Goal: Feedback & Contribution: Contribute content

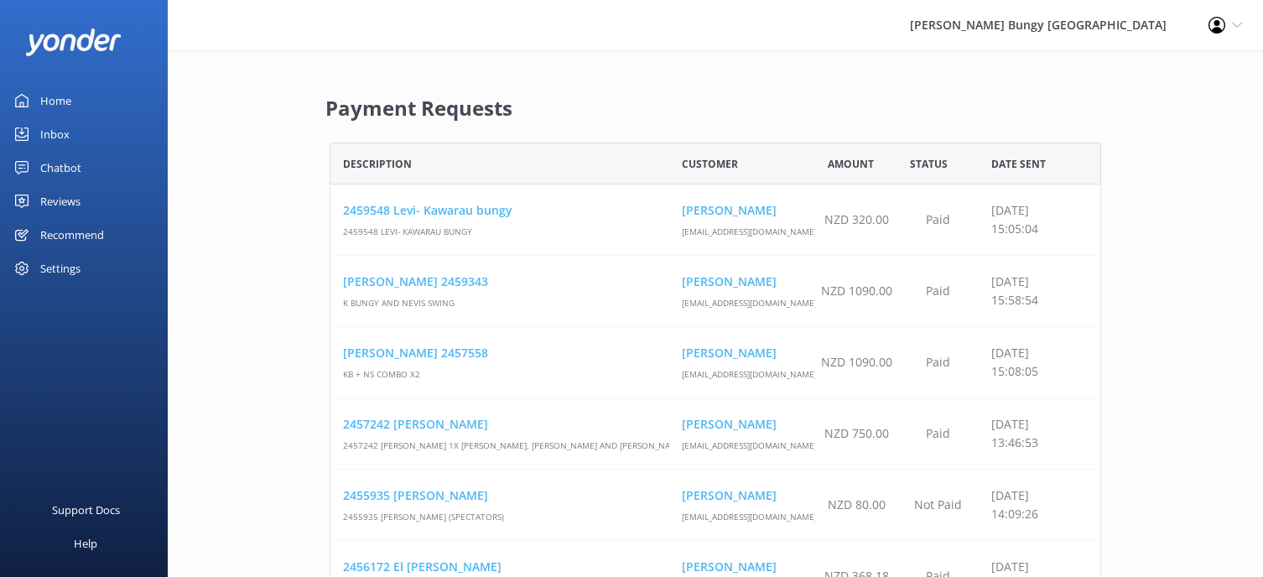
click at [102, 165] on link "Chatbot" at bounding box center [84, 168] width 168 height 34
click at [78, 172] on div "Chatbot" at bounding box center [60, 168] width 41 height 34
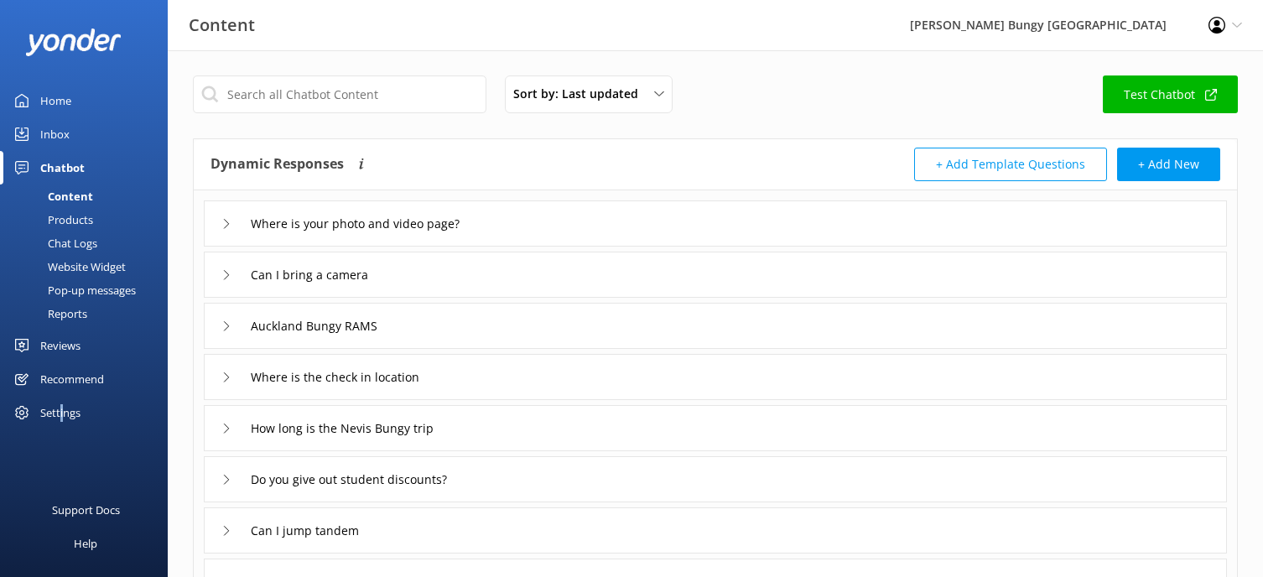
click at [75, 214] on div "Products" at bounding box center [51, 219] width 83 height 23
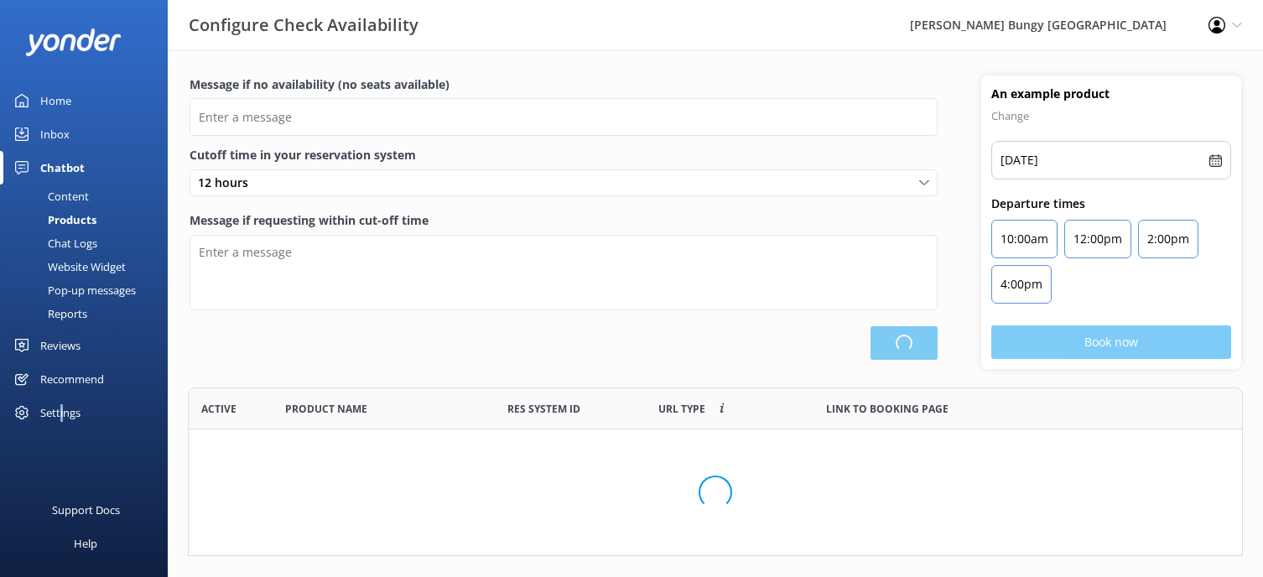
type input "There are no seats available, please check an alternative day"
type textarea "Our online booking system closes {hours} prior to departure. Please contact us …"
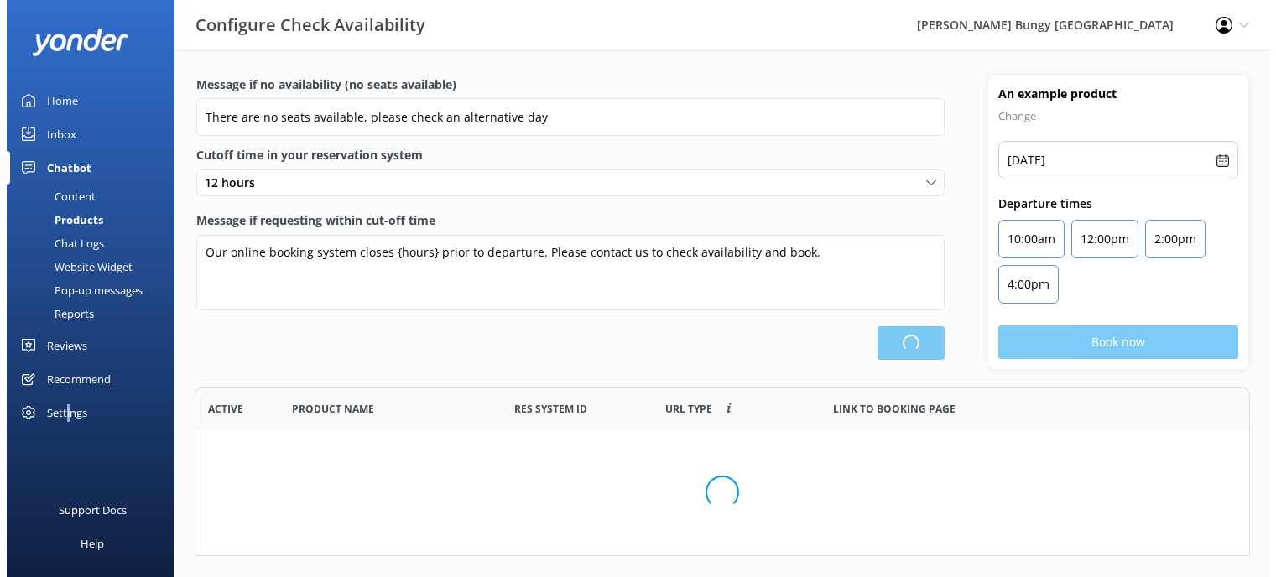
scroll to position [491, 1041]
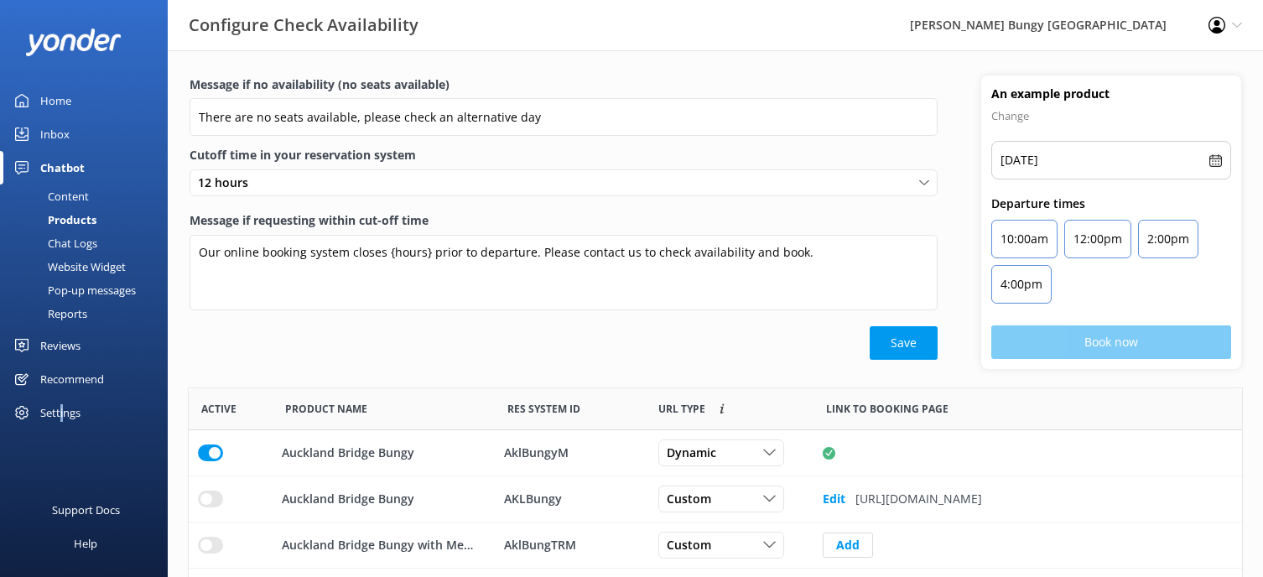
click at [75, 237] on div "Chat Logs" at bounding box center [53, 242] width 87 height 23
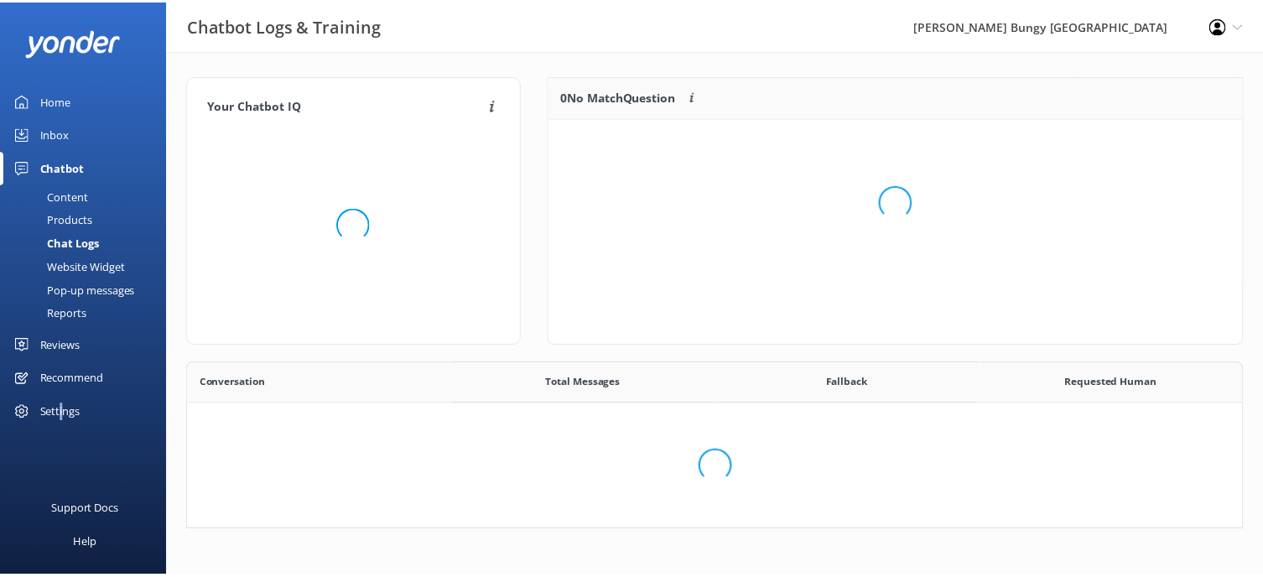
scroll to position [575, 1041]
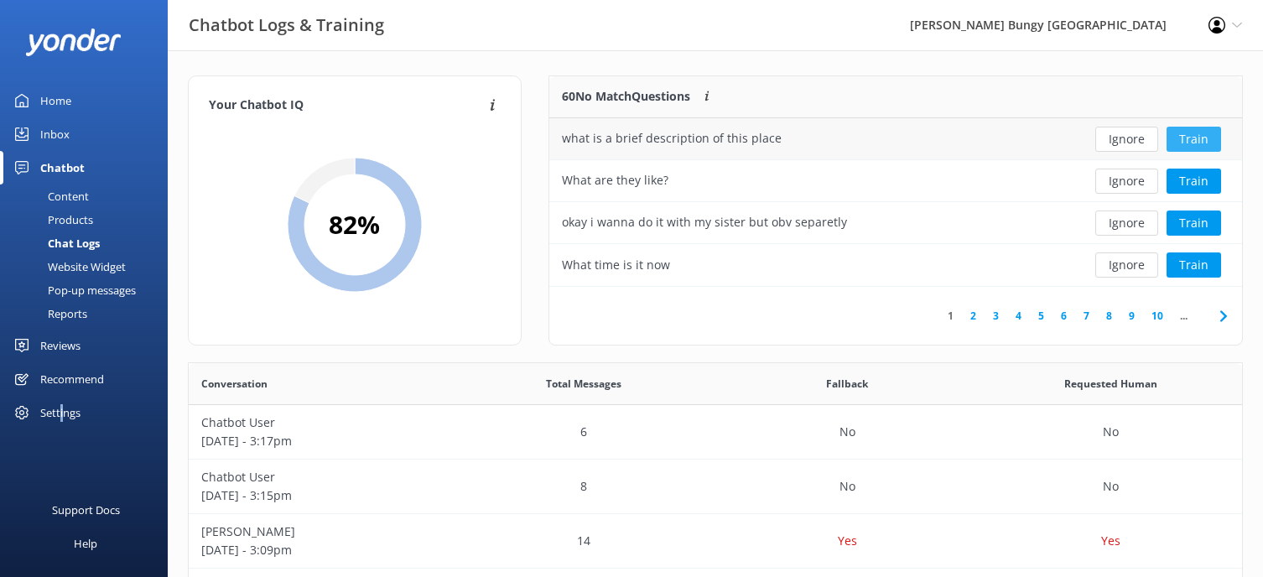
click at [1176, 134] on button "Train" at bounding box center [1194, 139] width 55 height 25
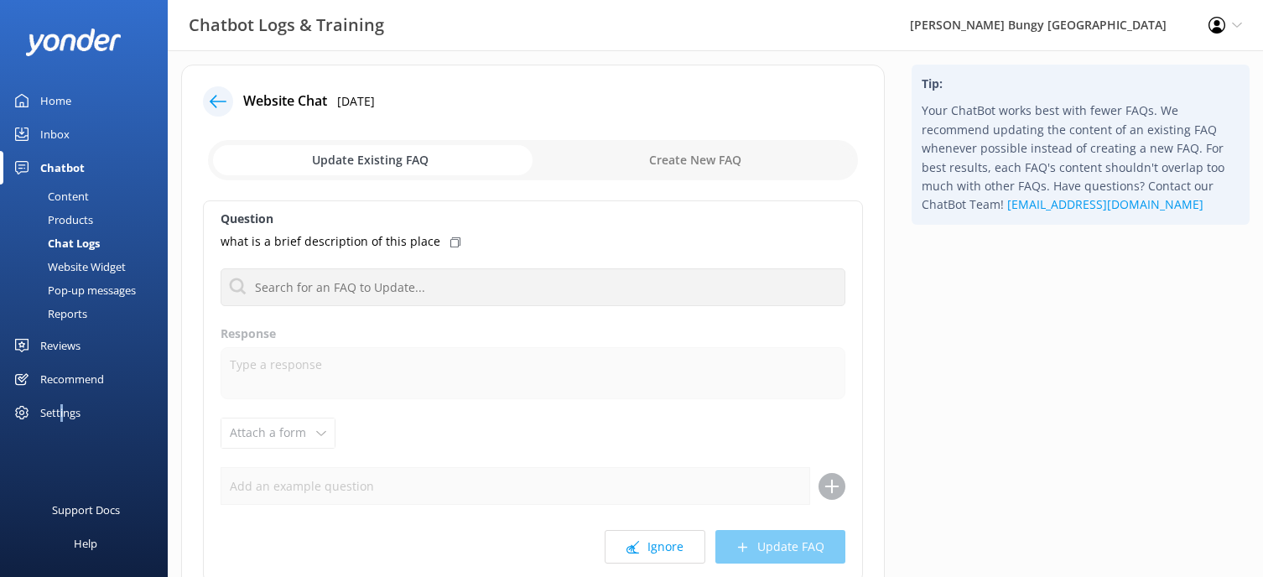
scroll to position [84, 0]
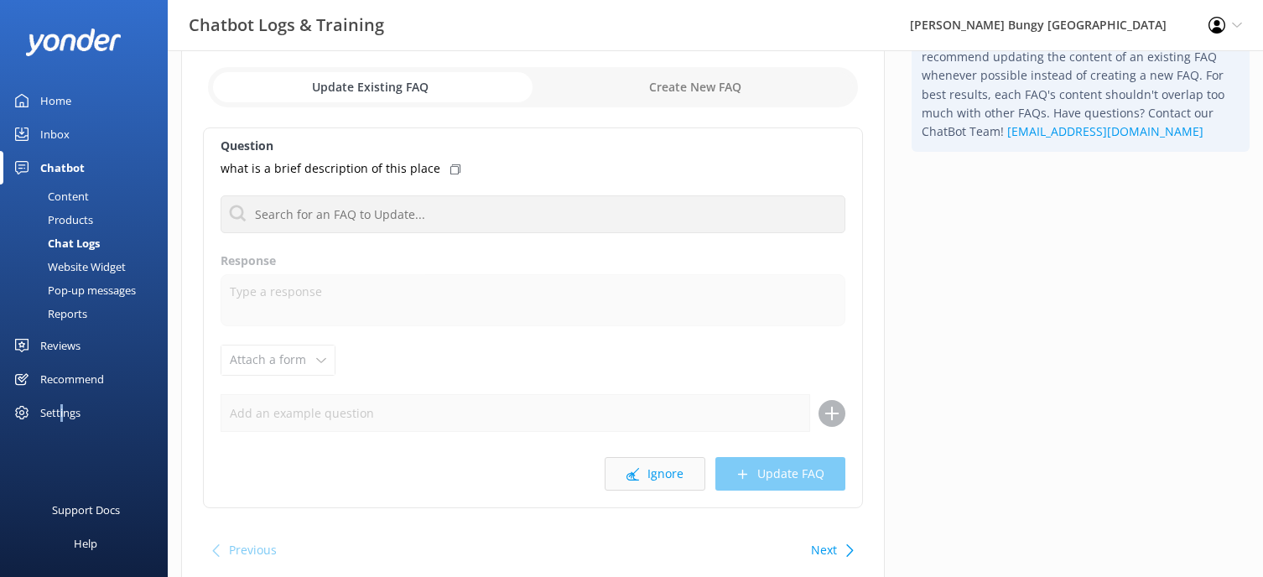
click at [689, 482] on button "Ignore" at bounding box center [655, 474] width 101 height 34
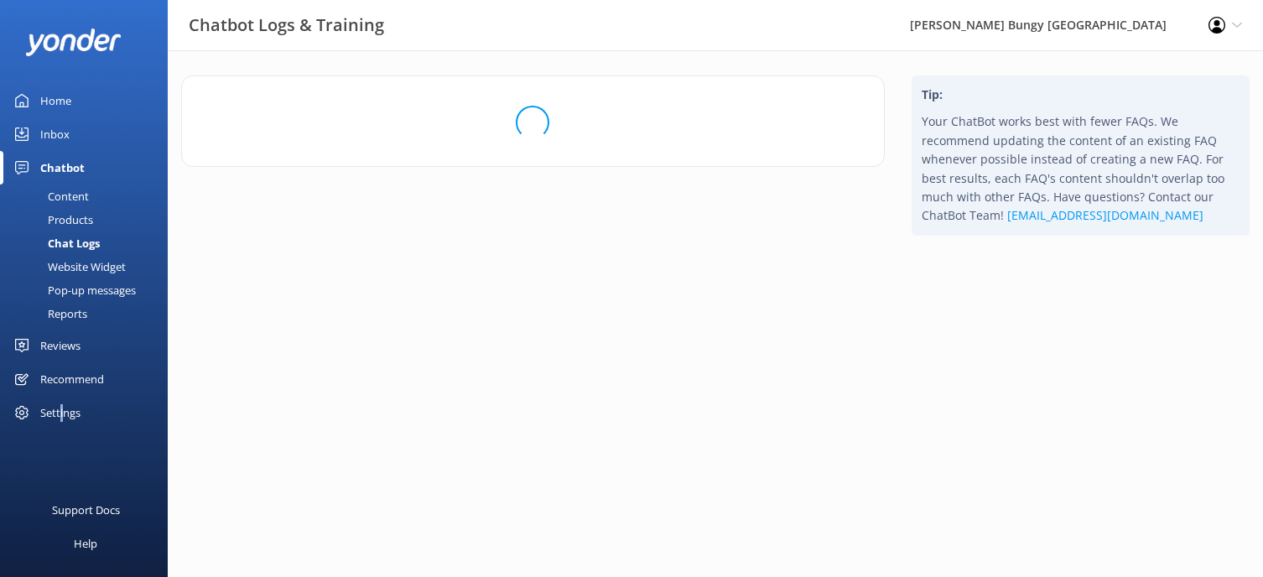
scroll to position [0, 0]
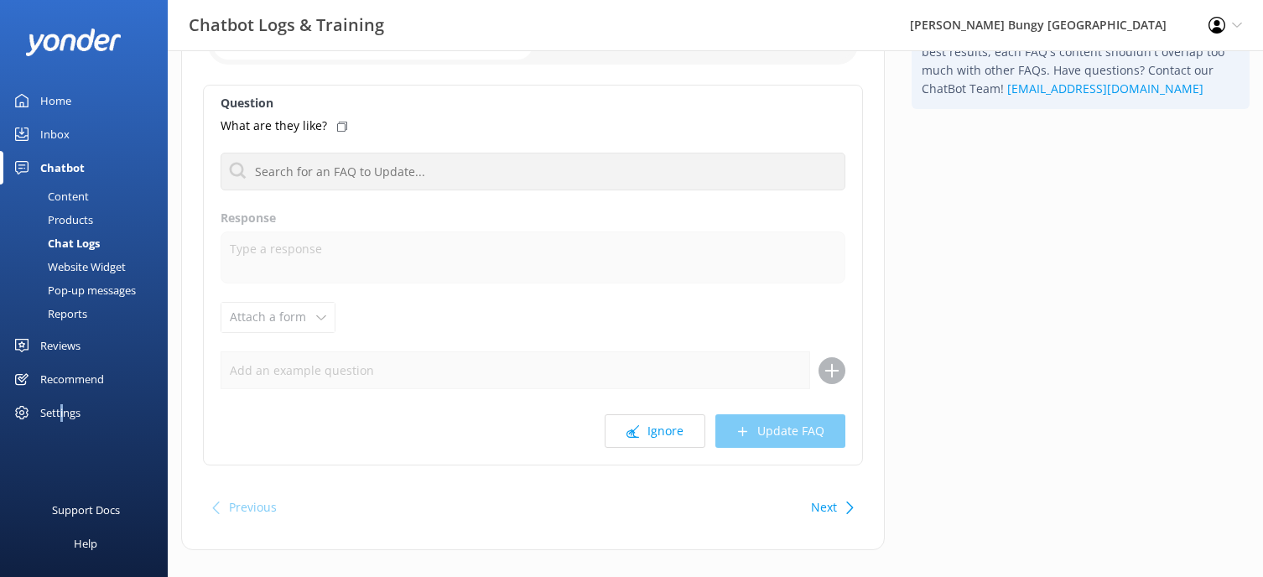
scroll to position [150, 0]
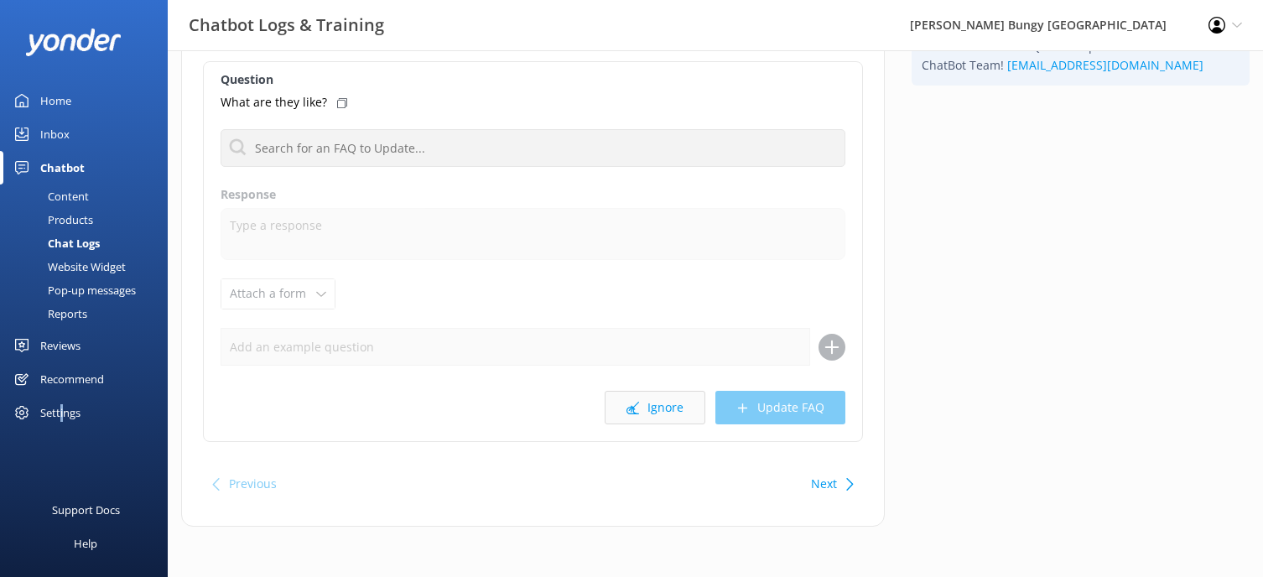
click at [669, 402] on button "Ignore" at bounding box center [655, 408] width 101 height 34
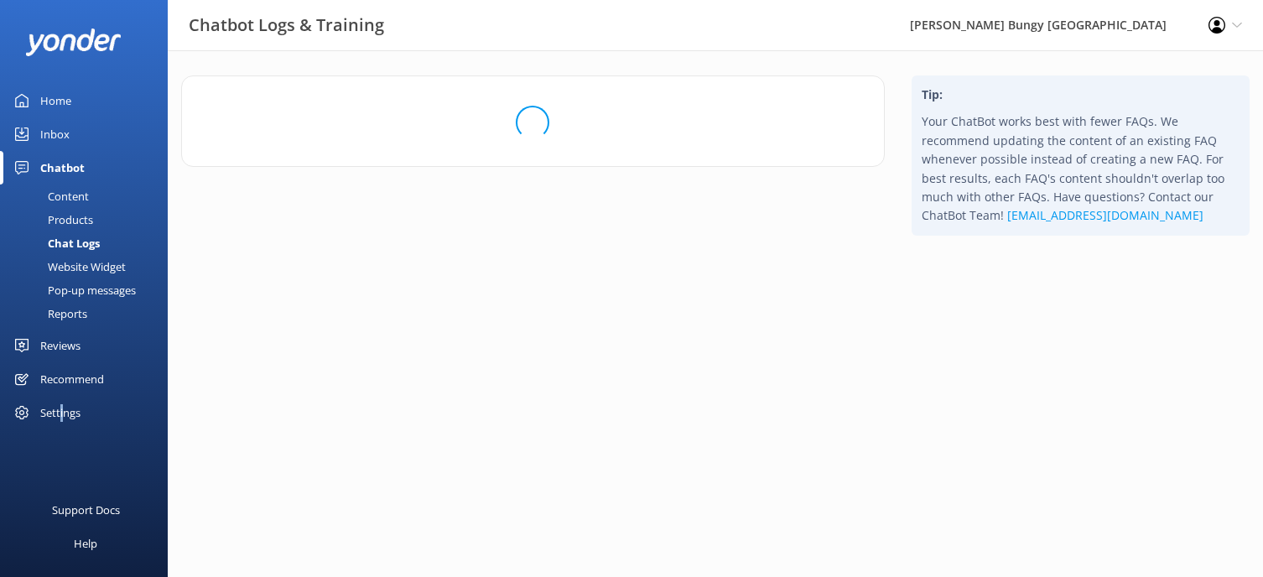
scroll to position [0, 0]
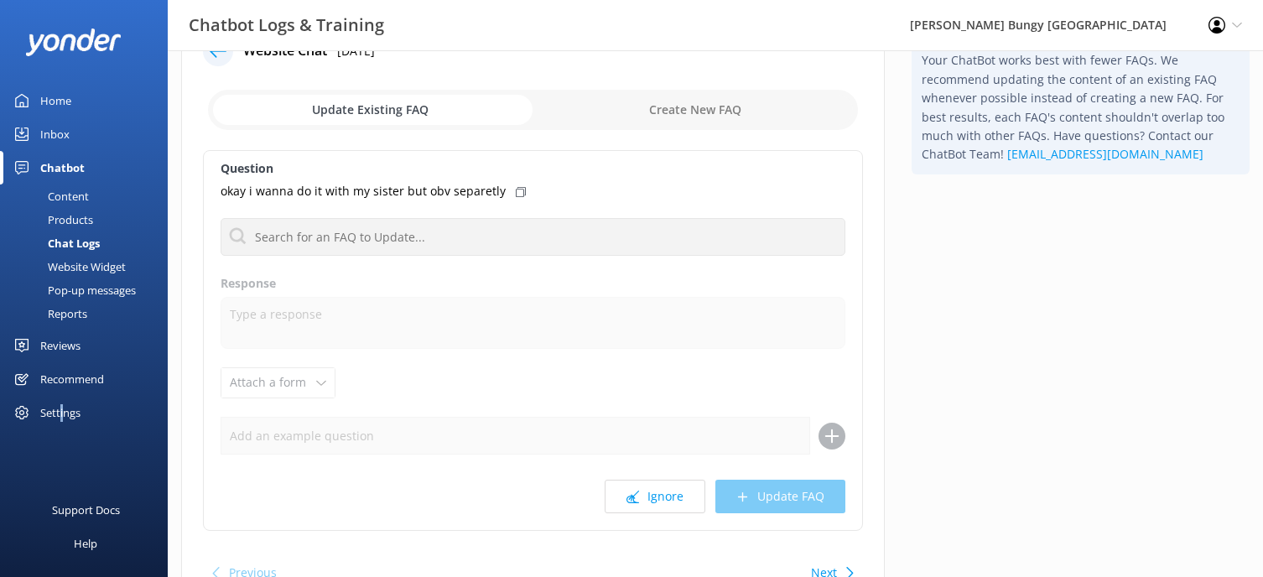
scroll to position [84, 0]
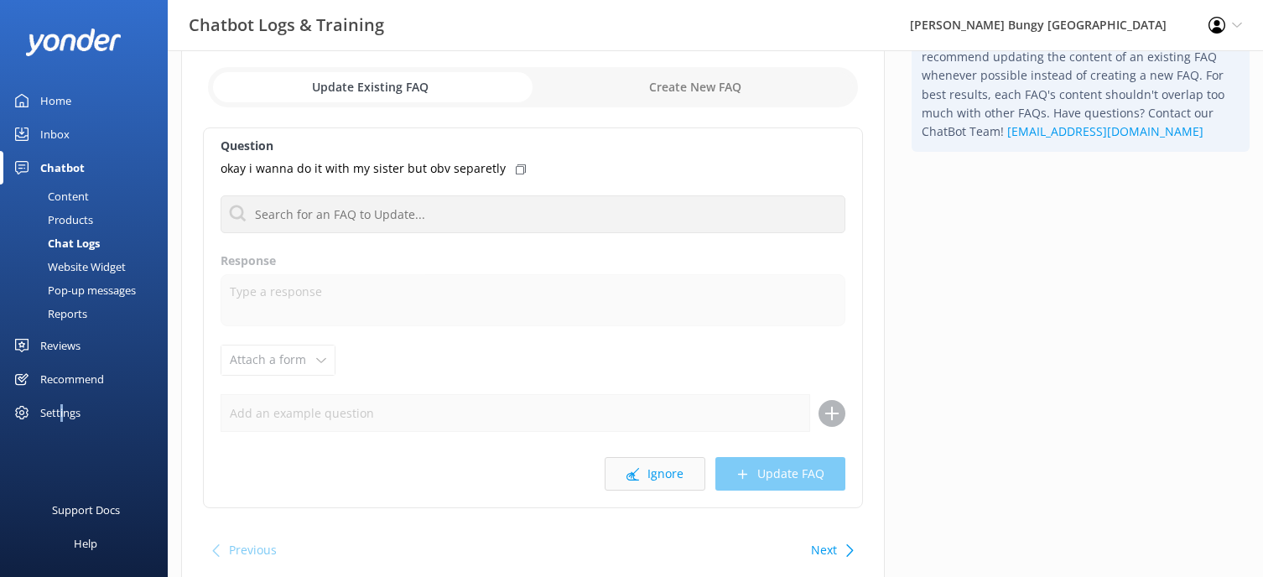
click at [676, 468] on button "Ignore" at bounding box center [655, 474] width 101 height 34
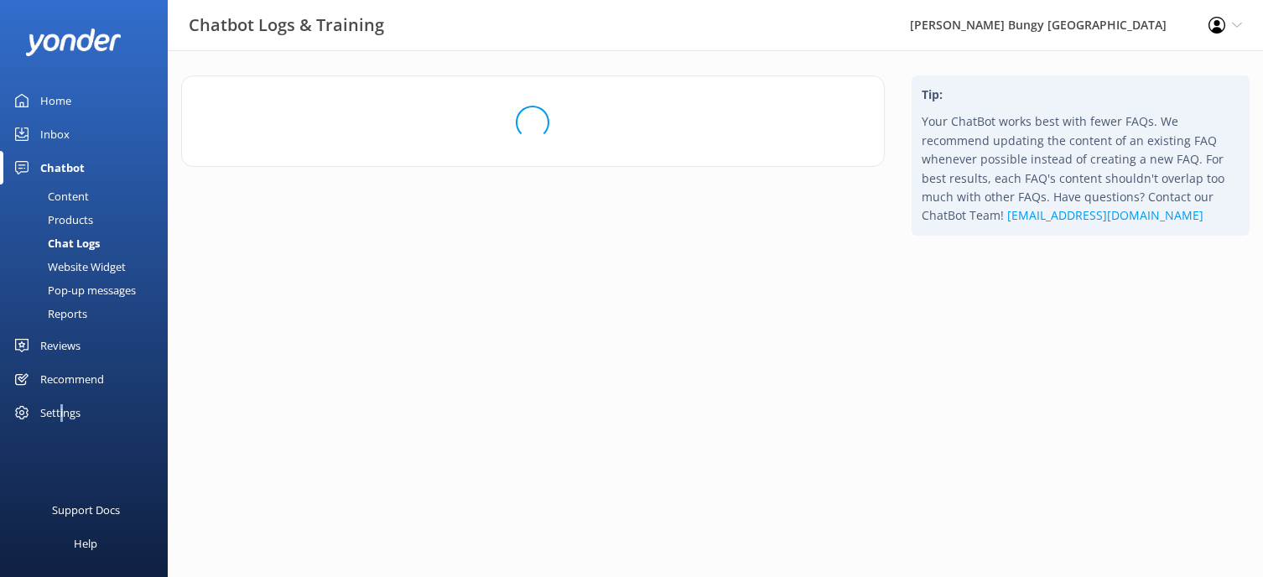
scroll to position [0, 0]
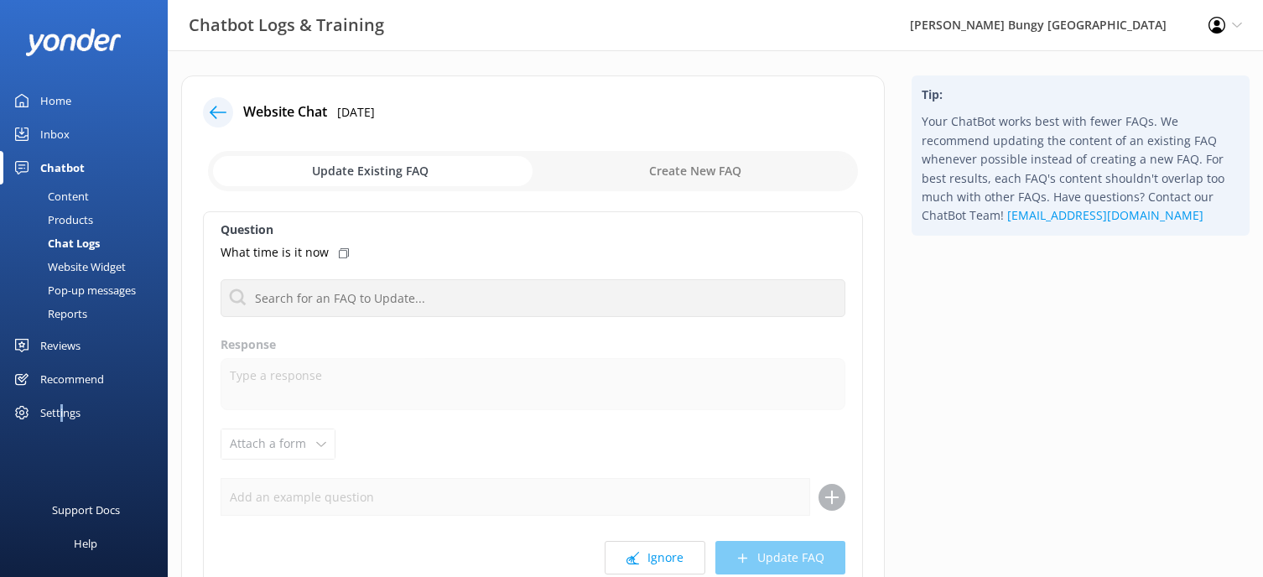
scroll to position [84, 0]
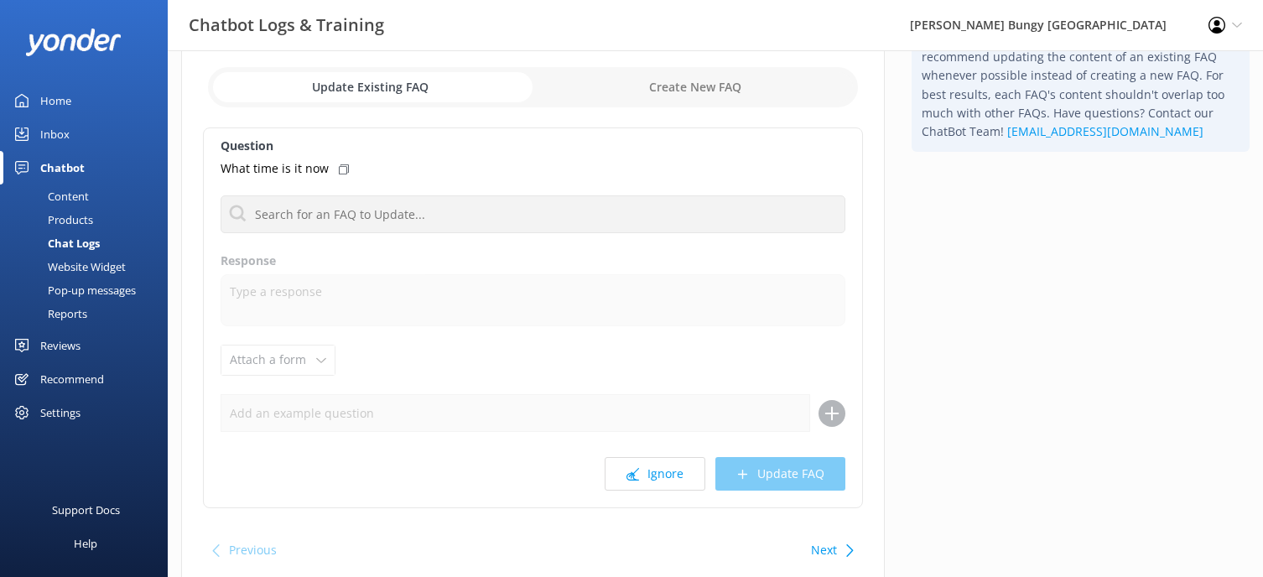
click at [678, 447] on div "Question What time is it now No FAQs available Response Attach a form Leave con…" at bounding box center [533, 317] width 660 height 381
click at [675, 471] on button "Ignore" at bounding box center [655, 474] width 101 height 34
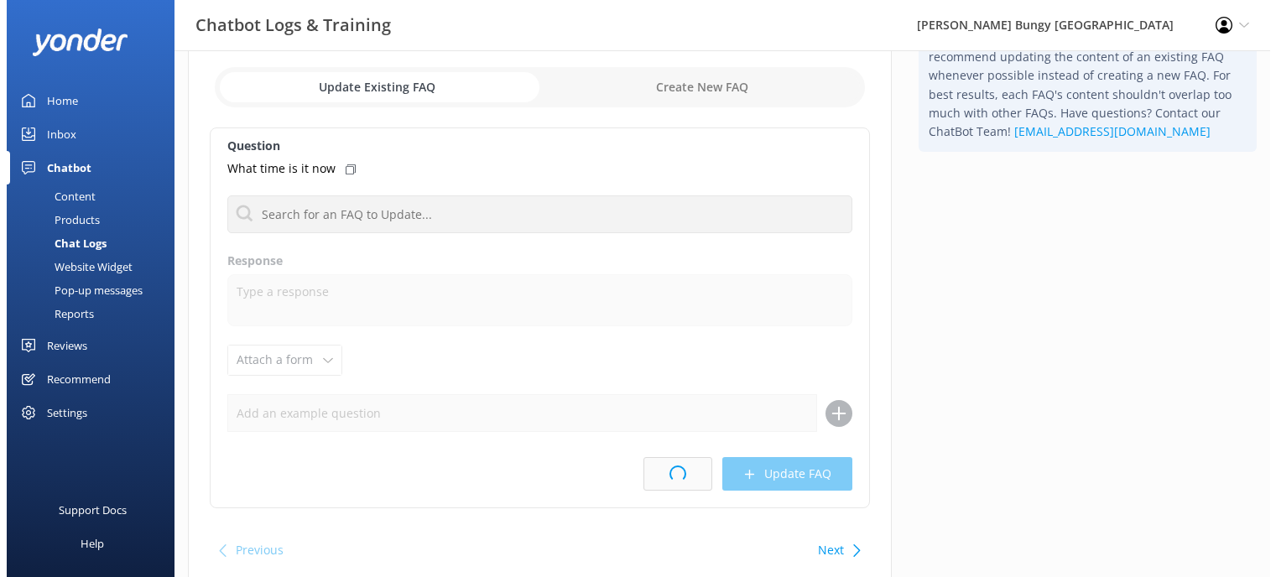
scroll to position [0, 0]
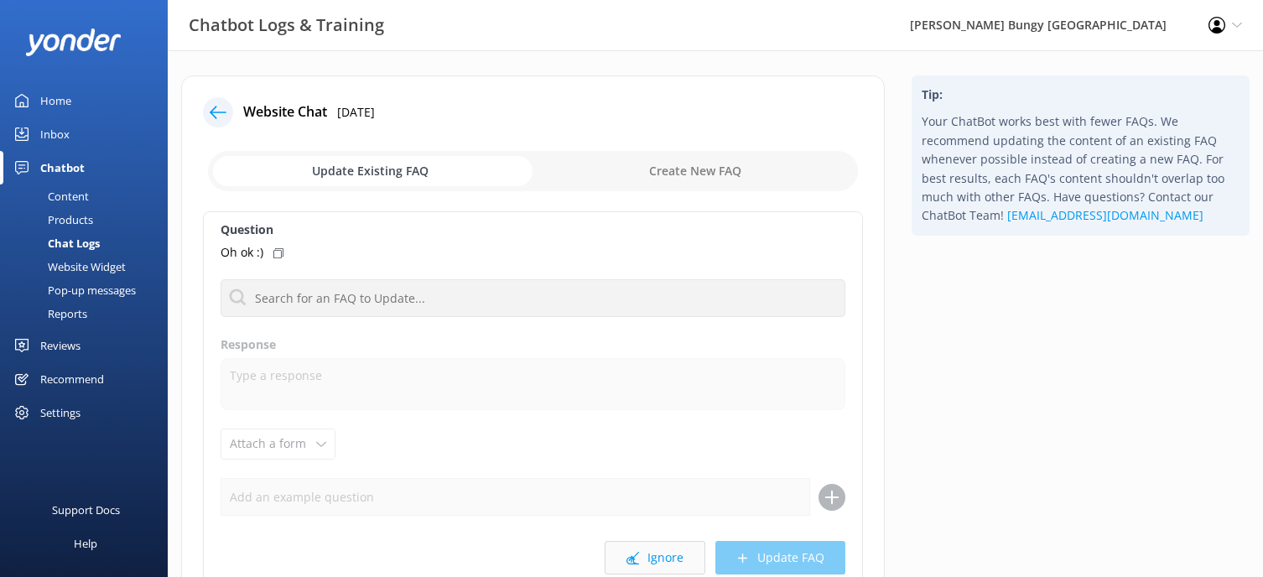
click at [676, 552] on button "Ignore" at bounding box center [655, 558] width 101 height 34
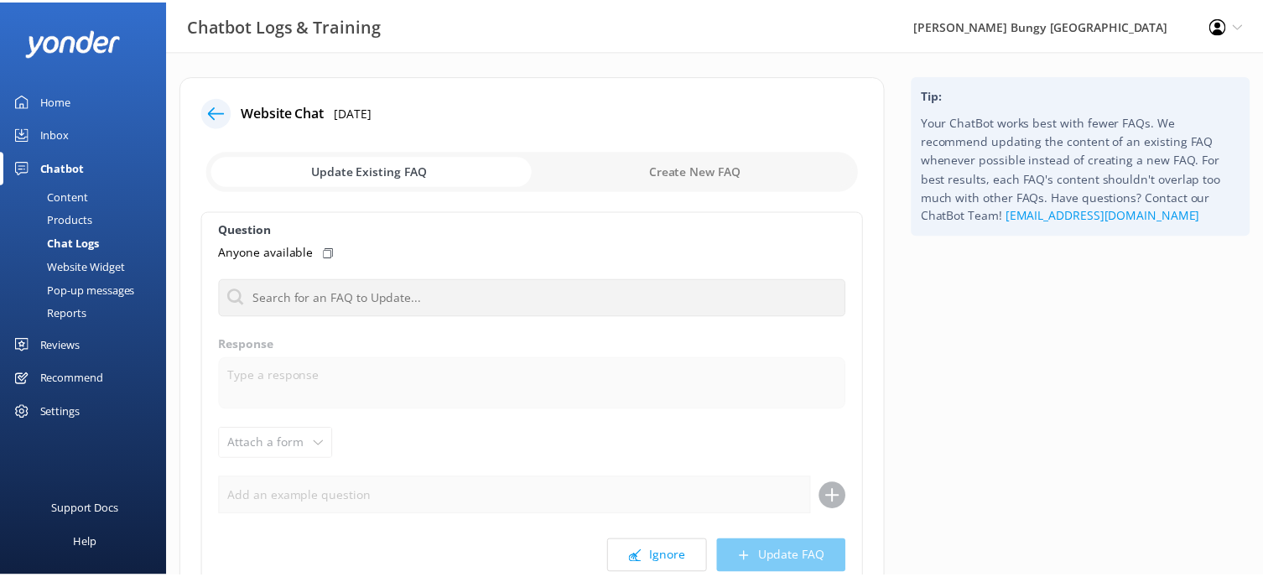
scroll to position [84, 0]
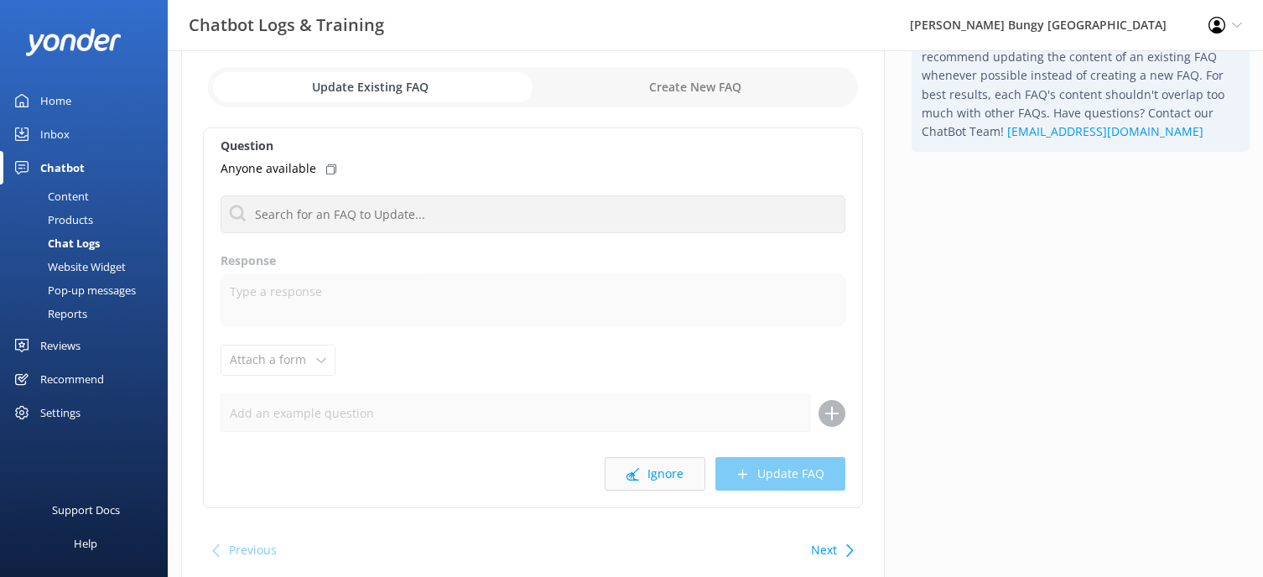
click at [679, 476] on button "Ignore" at bounding box center [655, 474] width 101 height 34
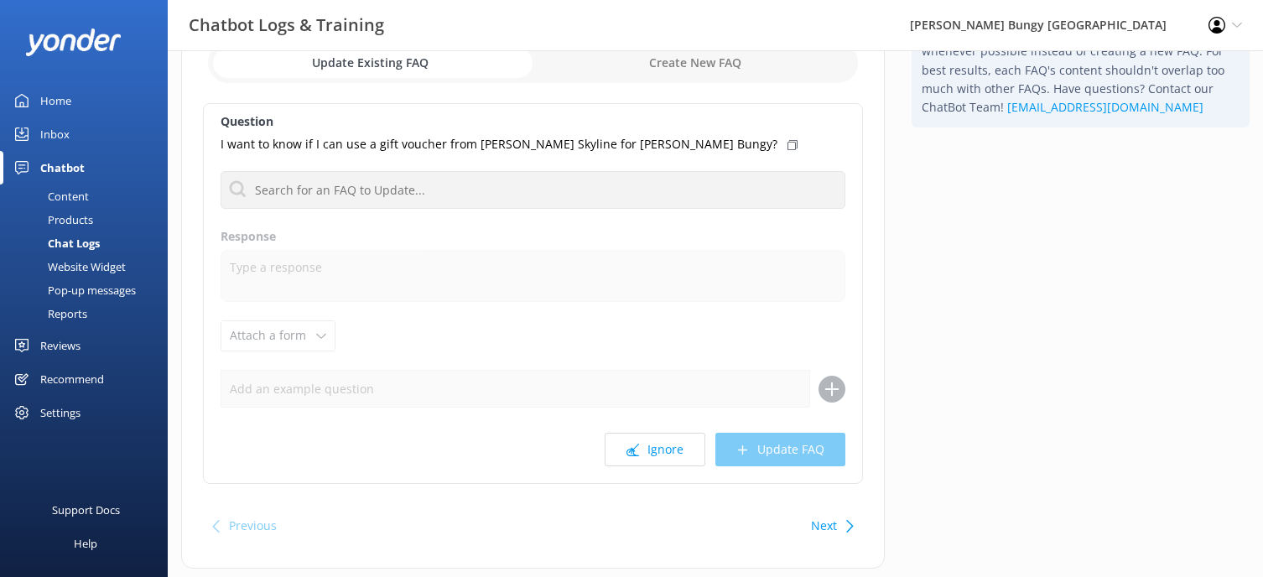
scroll to position [150, 0]
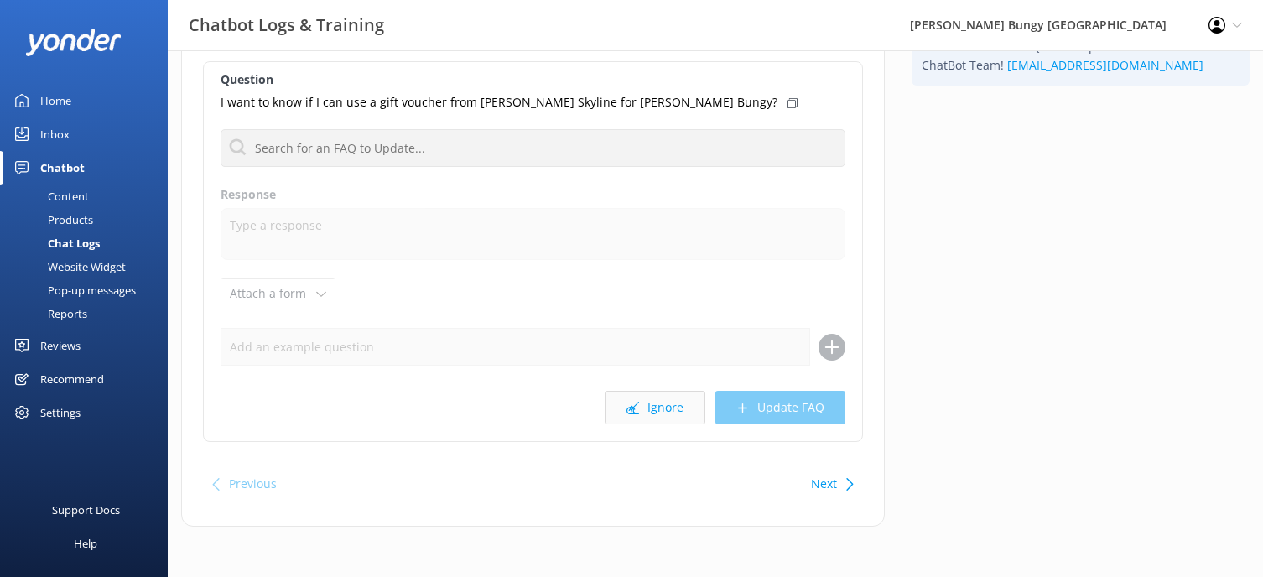
click at [642, 400] on button "Ignore" at bounding box center [655, 408] width 101 height 34
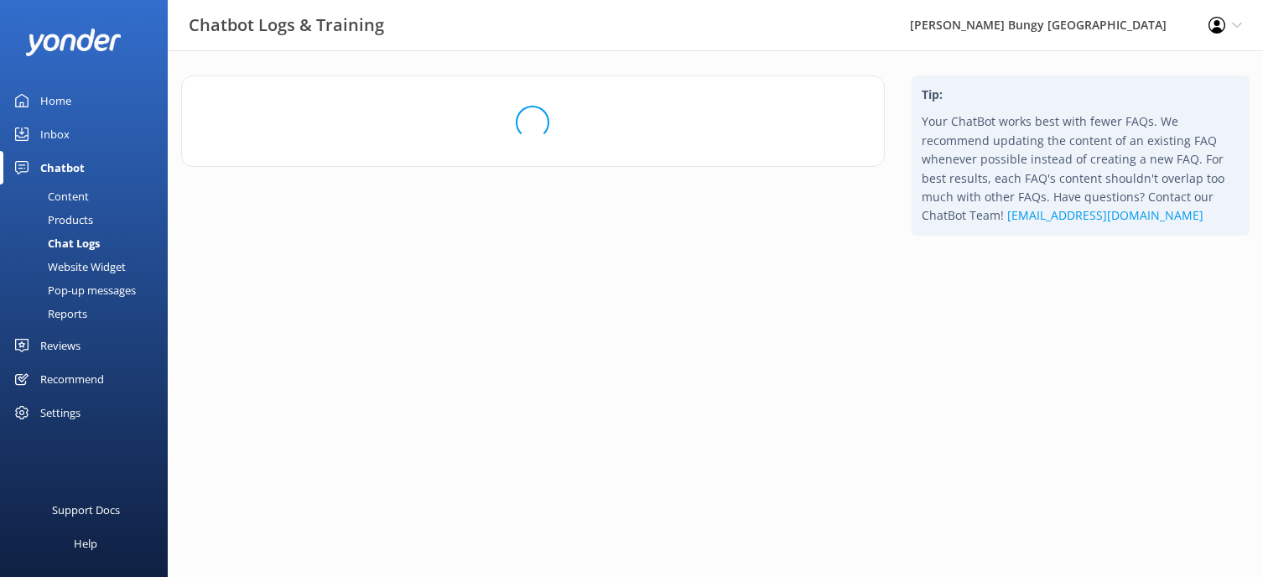
scroll to position [0, 0]
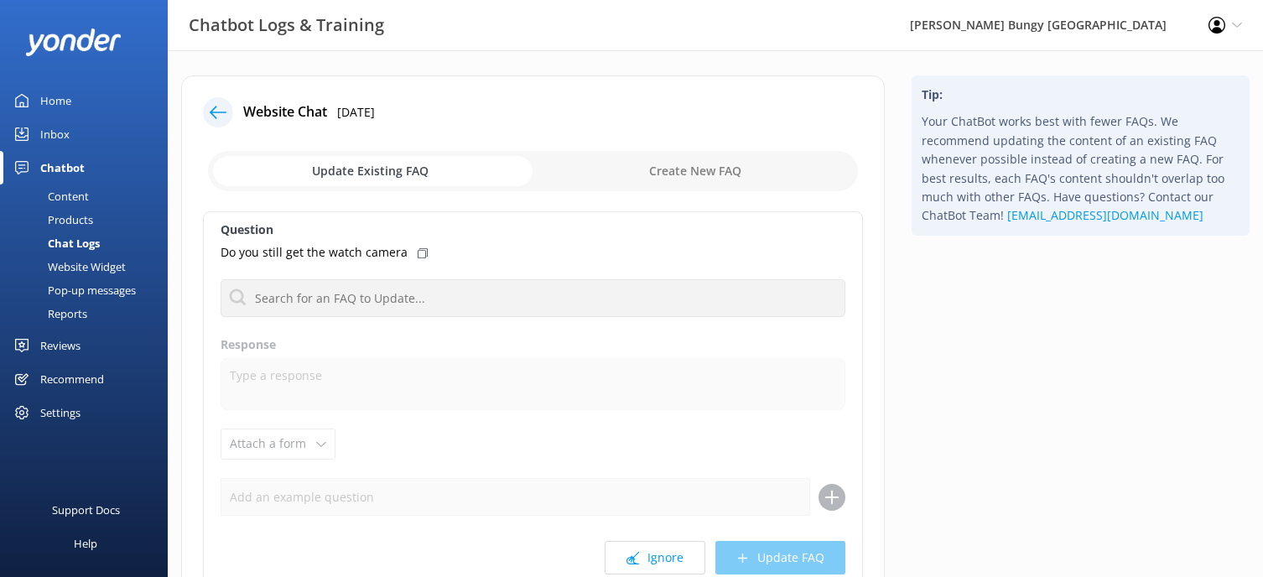
scroll to position [84, 0]
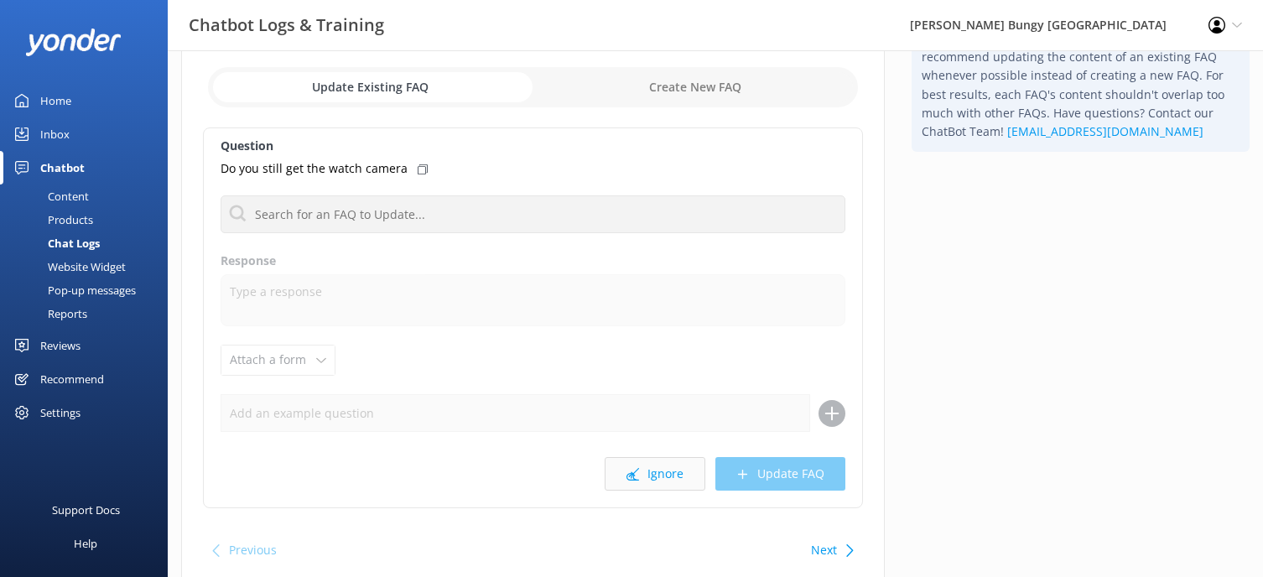
click at [663, 462] on button "Ignore" at bounding box center [655, 474] width 101 height 34
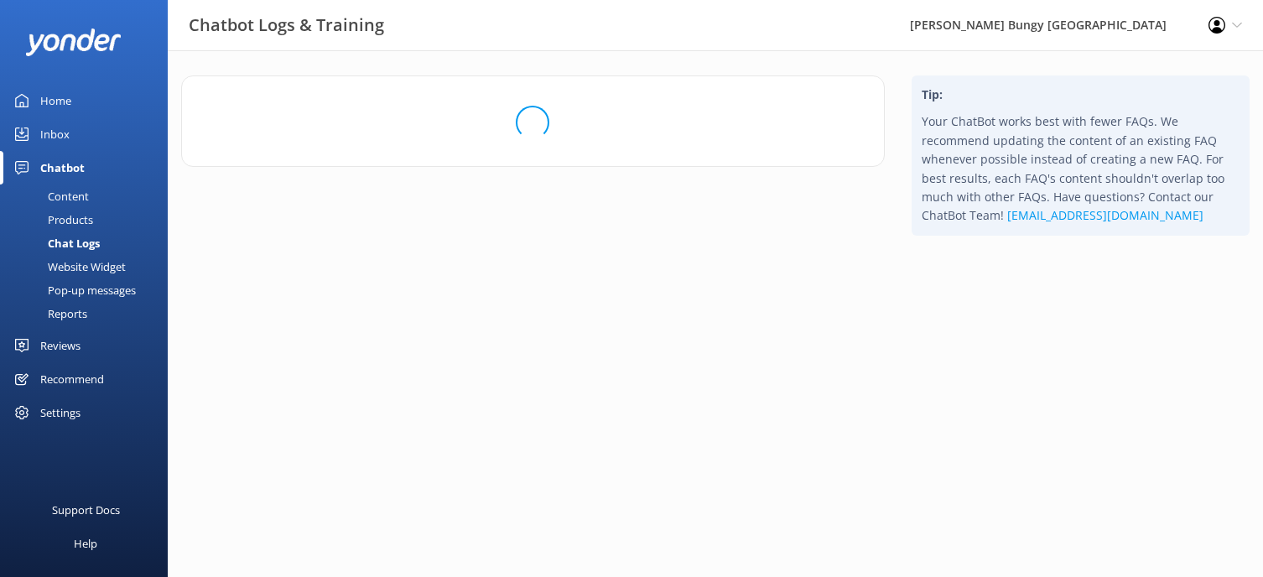
scroll to position [0, 0]
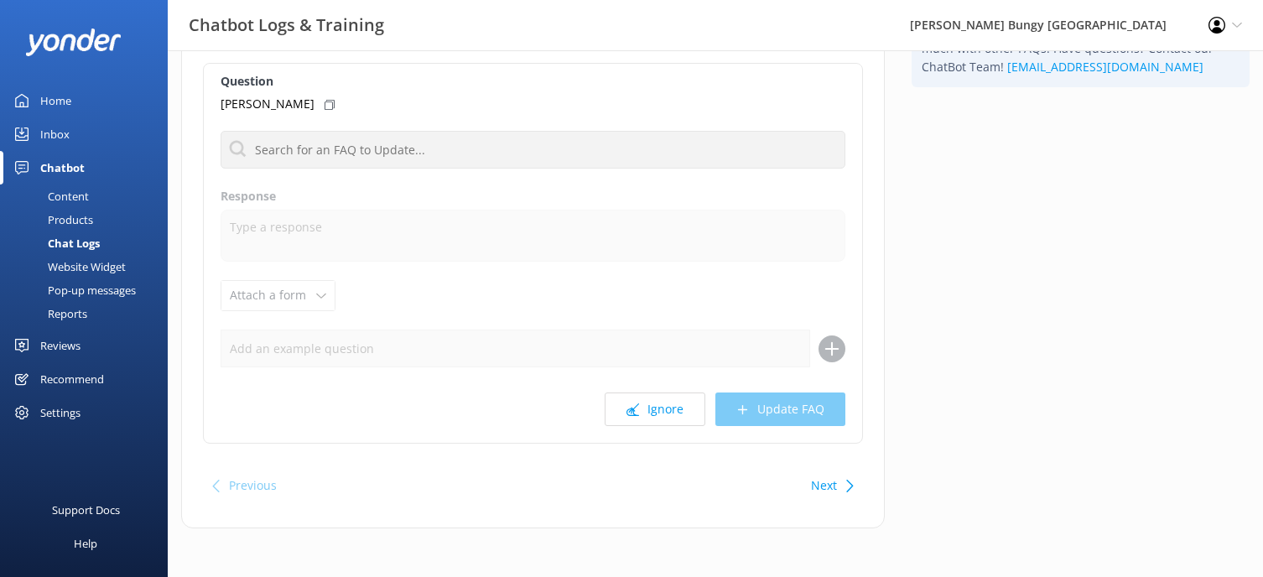
scroll to position [150, 0]
click at [663, 408] on button "Ignore" at bounding box center [655, 408] width 101 height 34
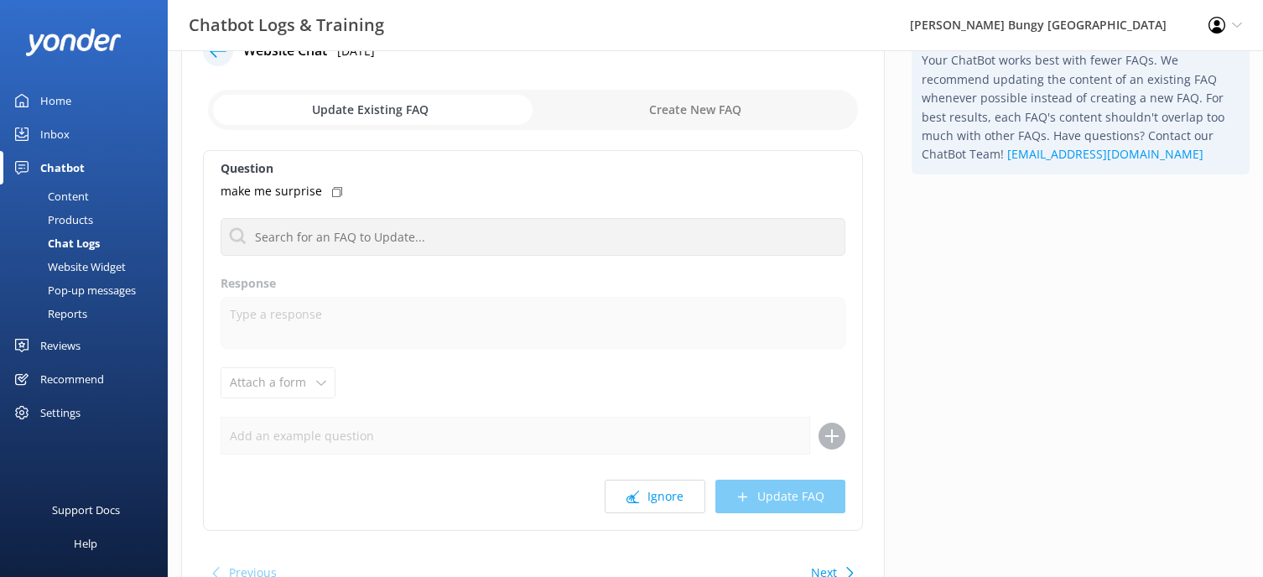
scroll to position [84, 0]
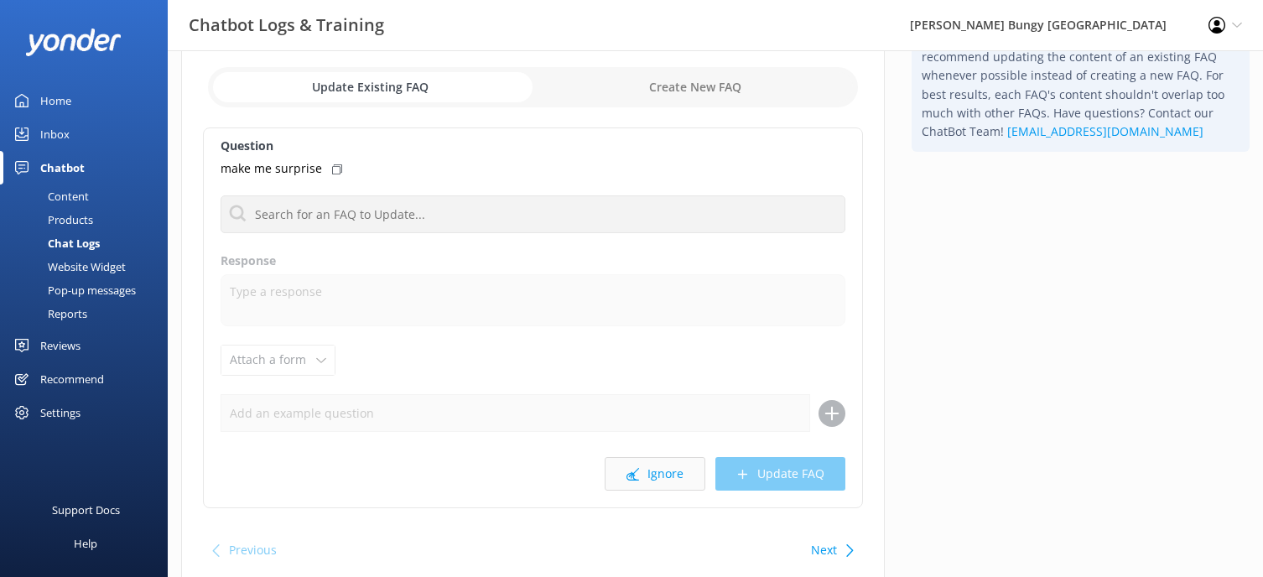
click at [661, 470] on button "Ignore" at bounding box center [655, 474] width 101 height 34
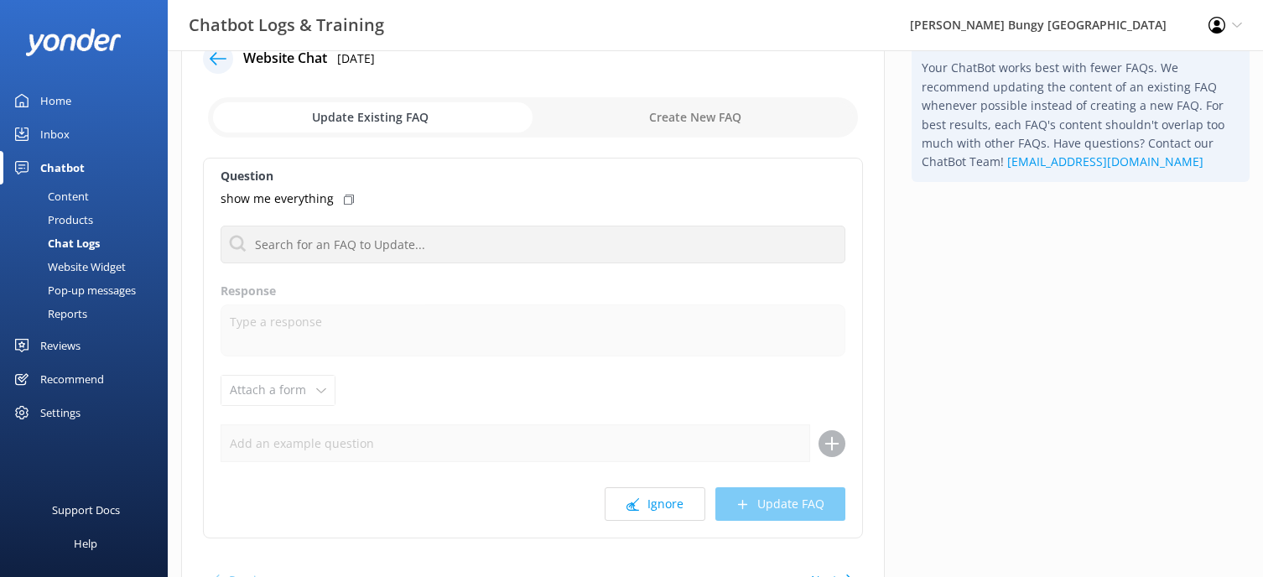
scroll to position [84, 0]
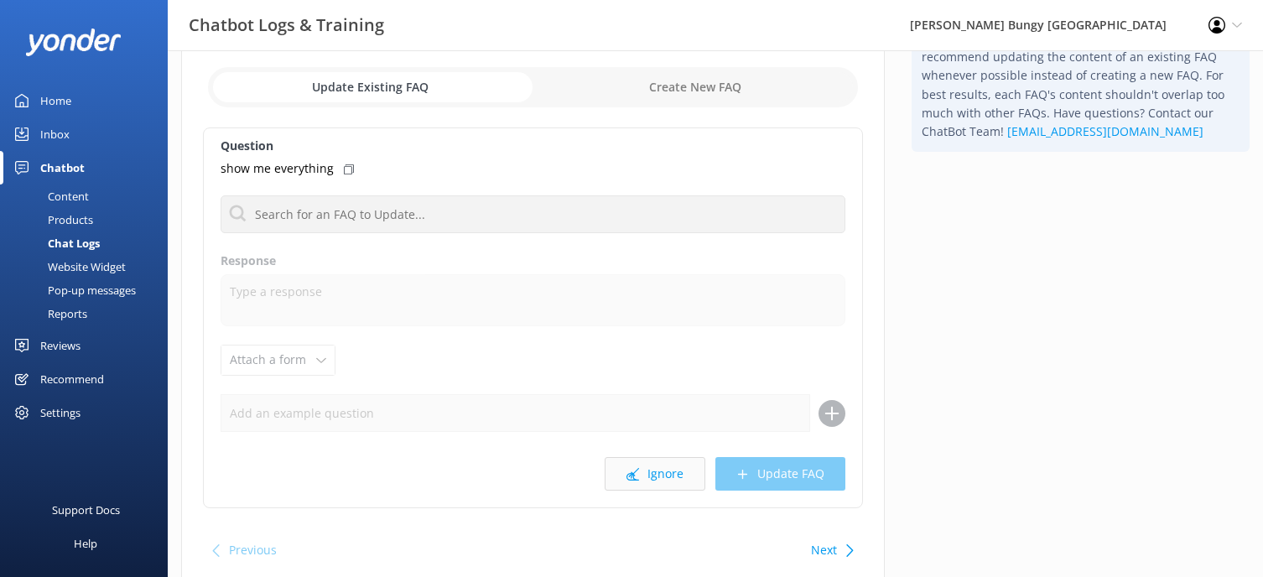
click at [647, 473] on button "Ignore" at bounding box center [655, 474] width 101 height 34
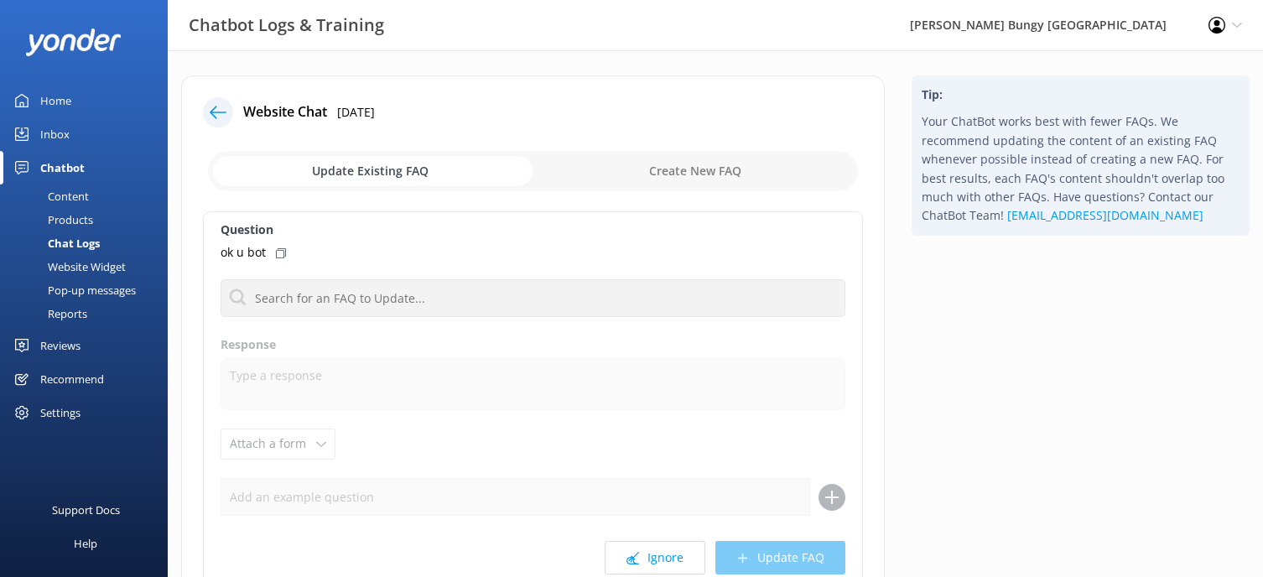
drag, startPoint x: 659, startPoint y: 523, endPoint x: 663, endPoint y: 533, distance: 10.1
click at [663, 533] on div "Question ok u bot No FAQs available Response Attach a form Leave contact detail…" at bounding box center [533, 401] width 660 height 381
click at [674, 562] on button "Ignore" at bounding box center [655, 558] width 101 height 34
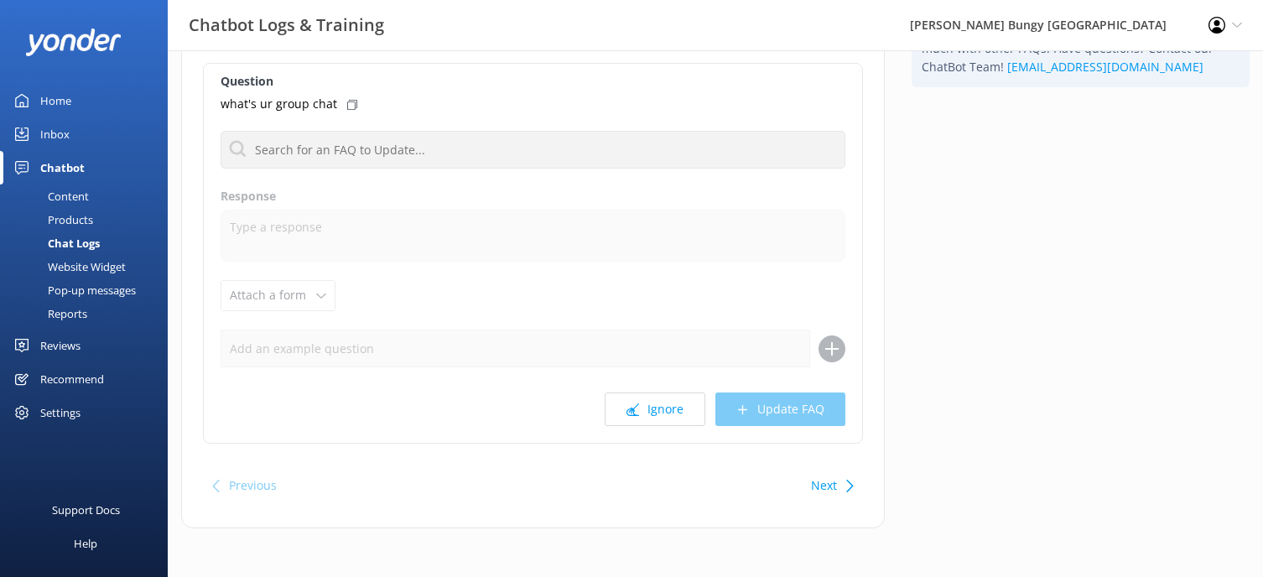
scroll to position [150, 0]
click at [655, 403] on button "Ignore" at bounding box center [655, 408] width 101 height 34
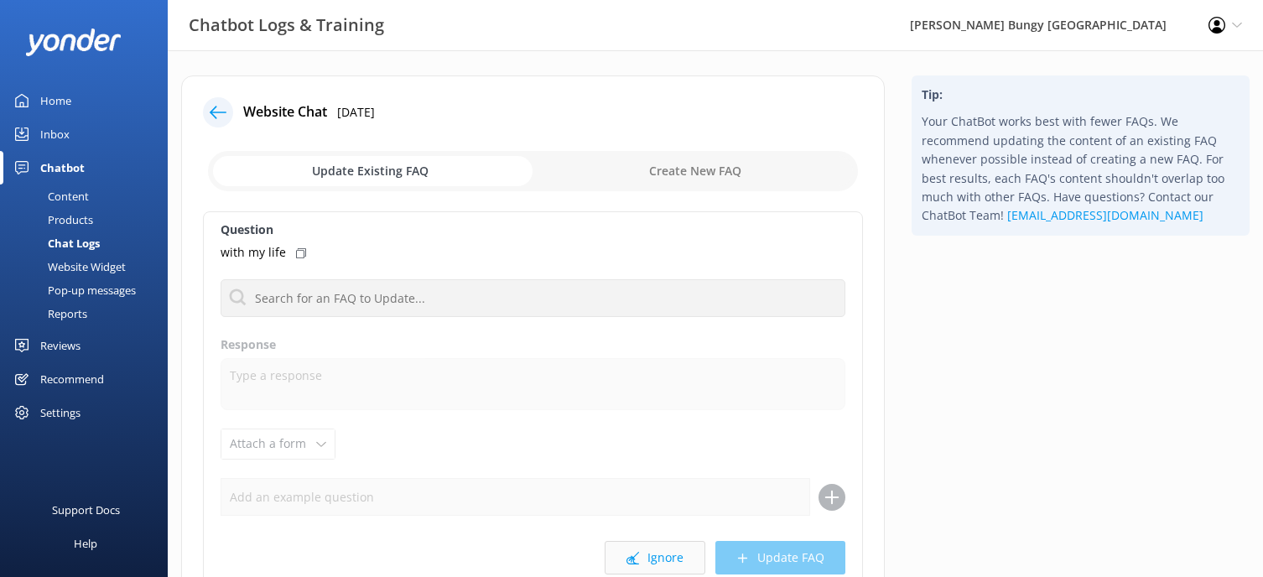
click at [648, 564] on button "Ignore" at bounding box center [655, 558] width 101 height 34
click at [648, 561] on button "Ignore" at bounding box center [655, 558] width 101 height 34
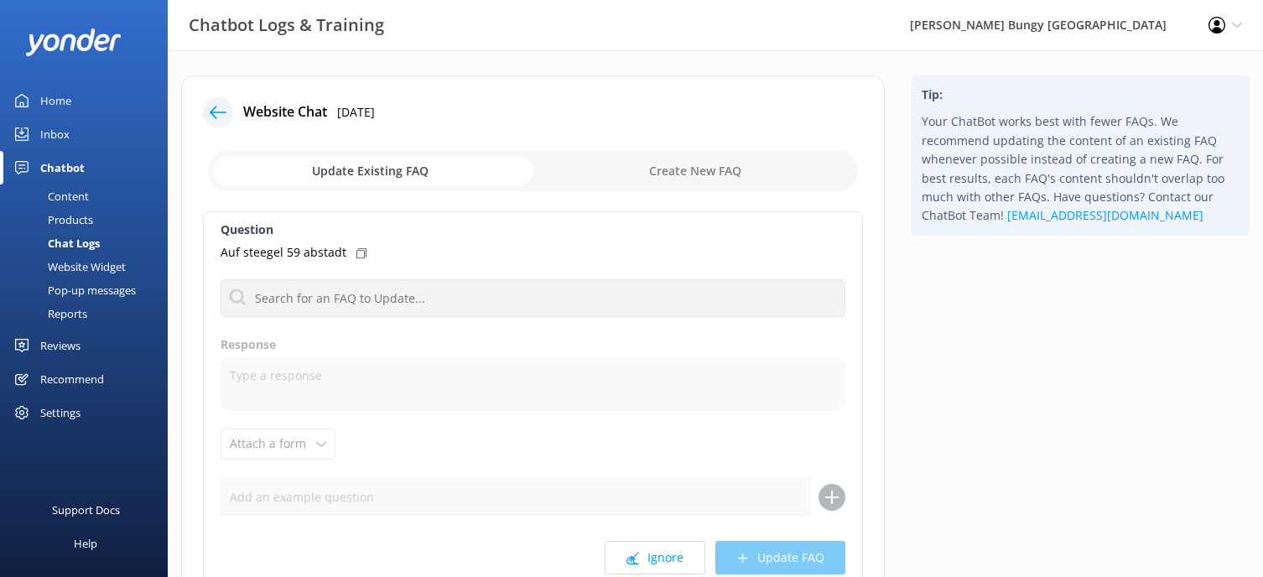
click at [648, 561] on button "Ignore" at bounding box center [655, 558] width 101 height 34
click at [658, 565] on button "Ignore" at bounding box center [655, 558] width 101 height 34
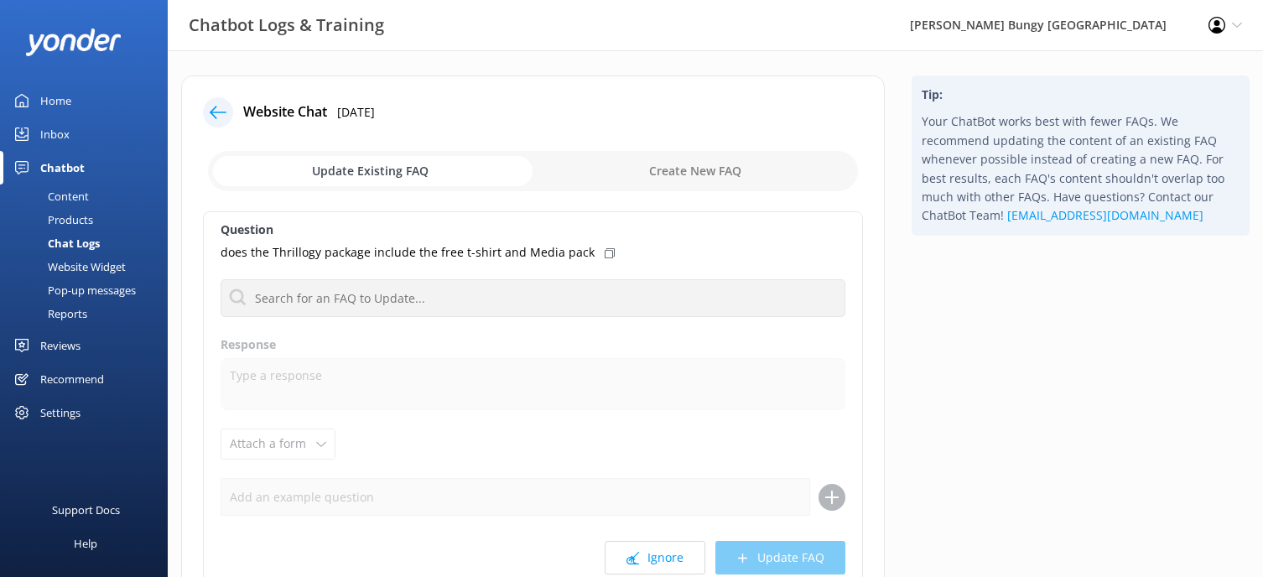
click at [88, 196] on div "Content" at bounding box center [49, 196] width 79 height 23
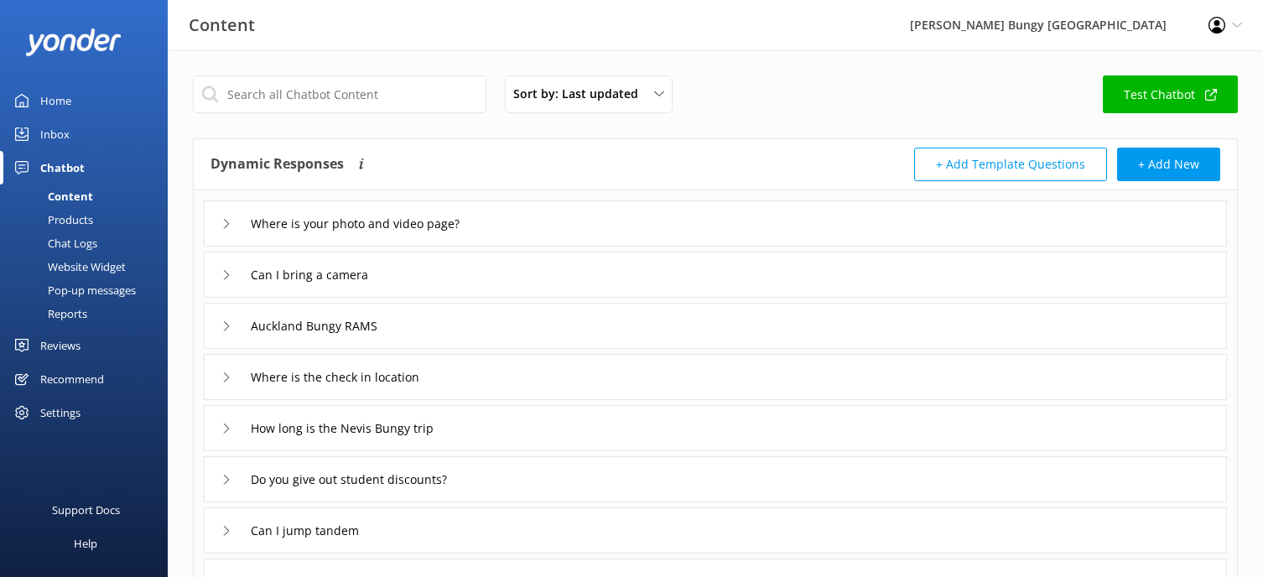
click at [68, 224] on div "Products" at bounding box center [51, 219] width 83 height 23
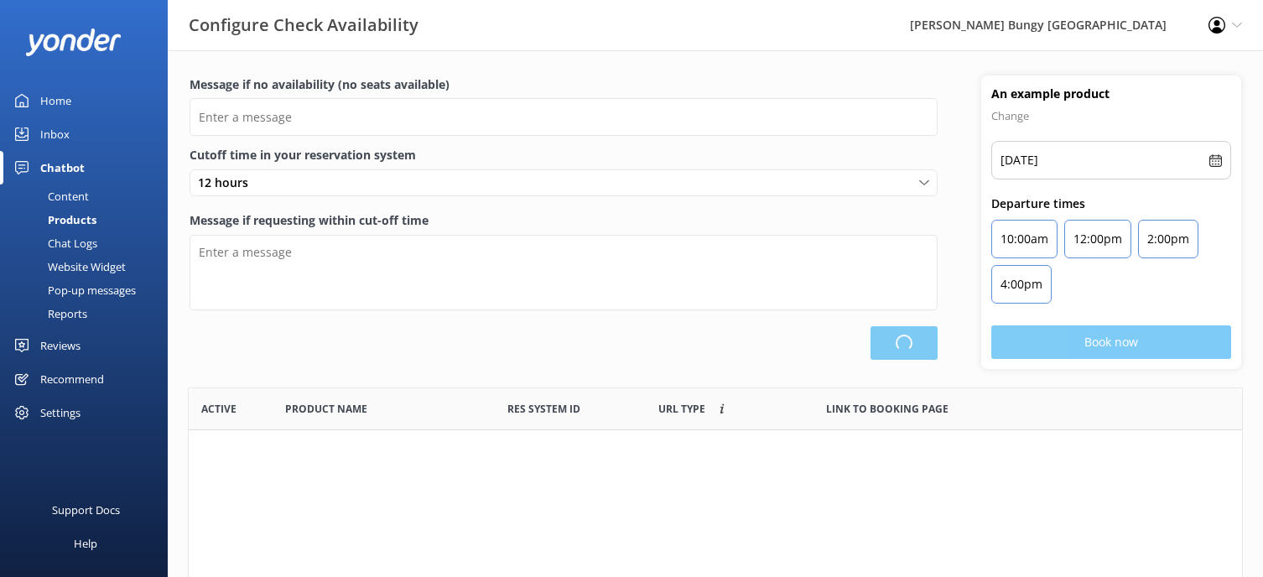
scroll to position [491, 1041]
type input "There are no seats available, please check an alternative day"
type textarea "Our online booking system closes {hours} prior to departure. Please contact us …"
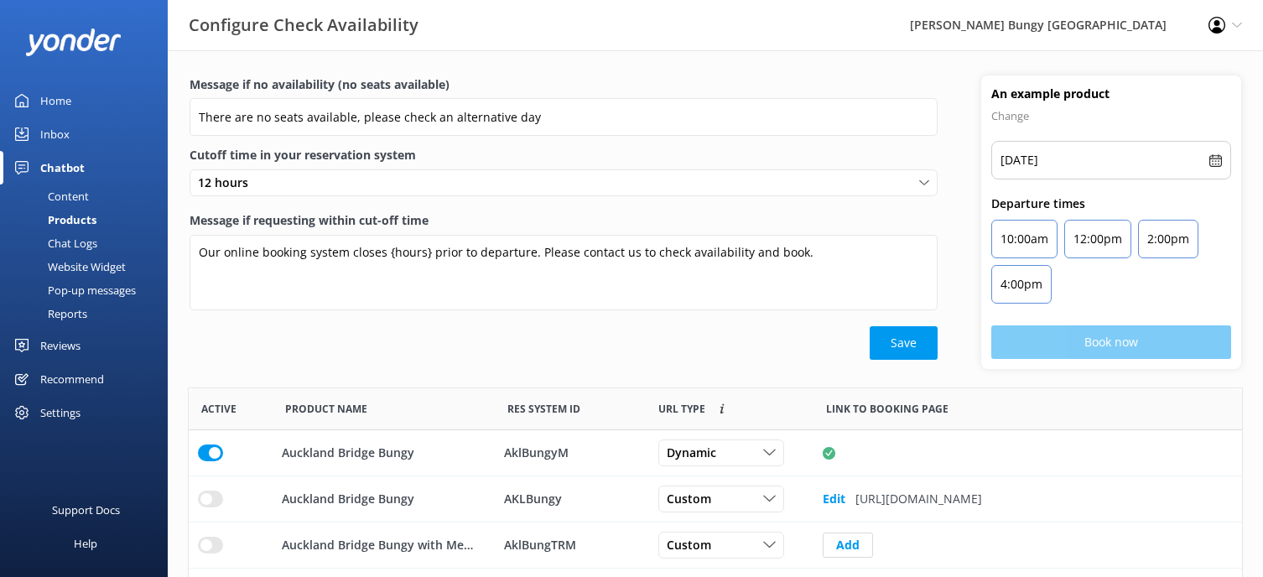
click at [66, 246] on div "Chat Logs" at bounding box center [53, 242] width 87 height 23
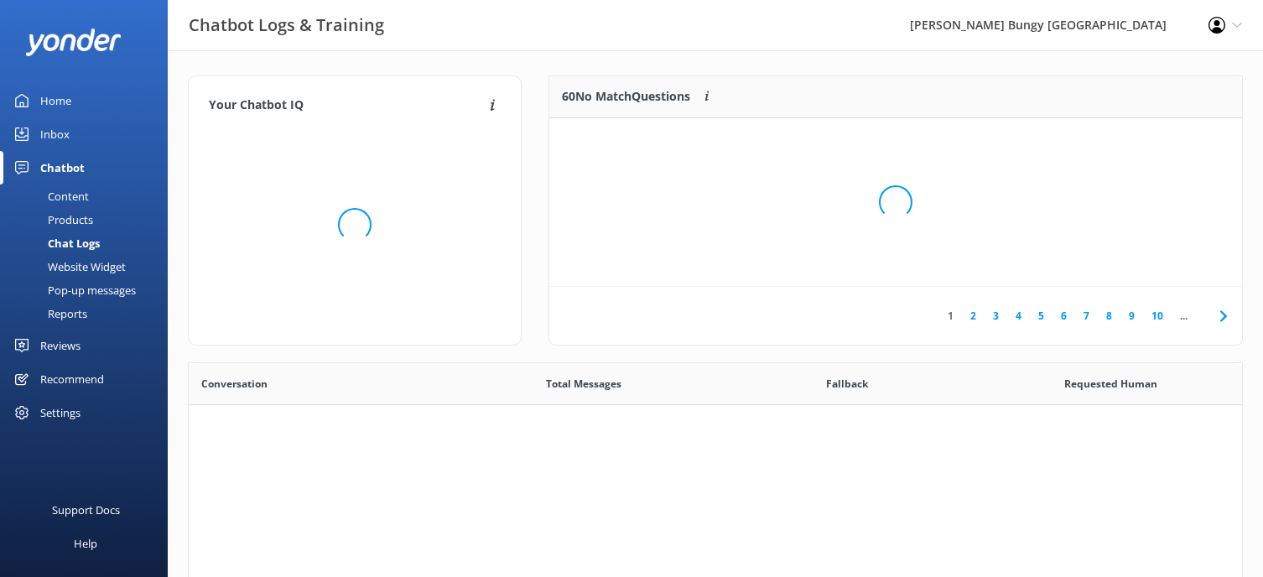
scroll to position [575, 1041]
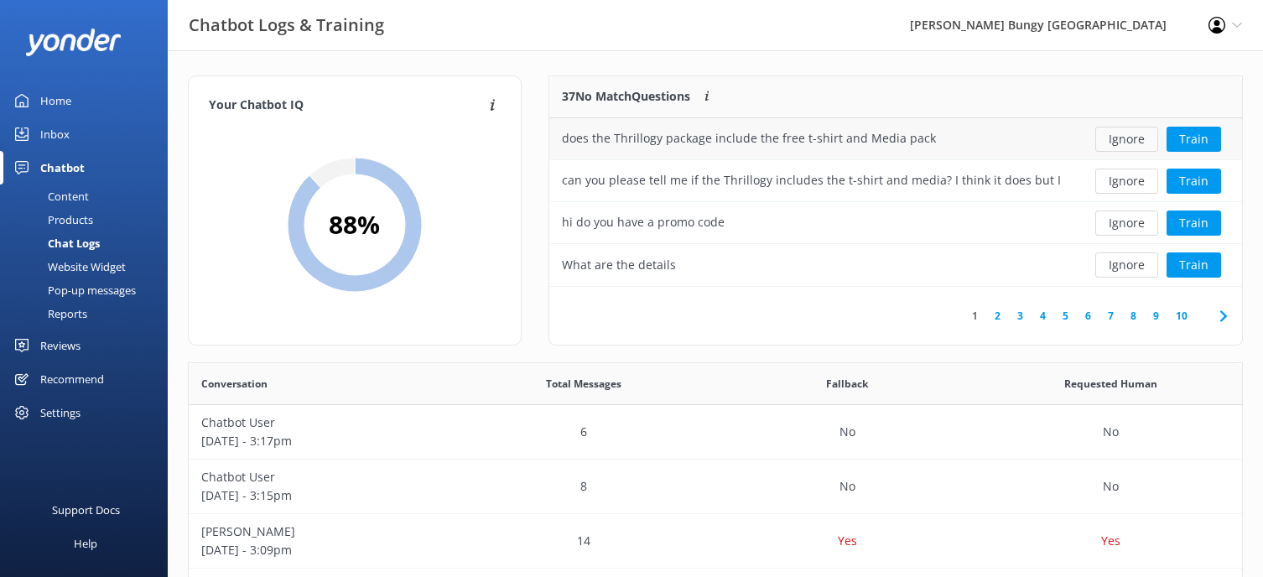
click at [1124, 151] on button "Ignore" at bounding box center [1126, 139] width 63 height 25
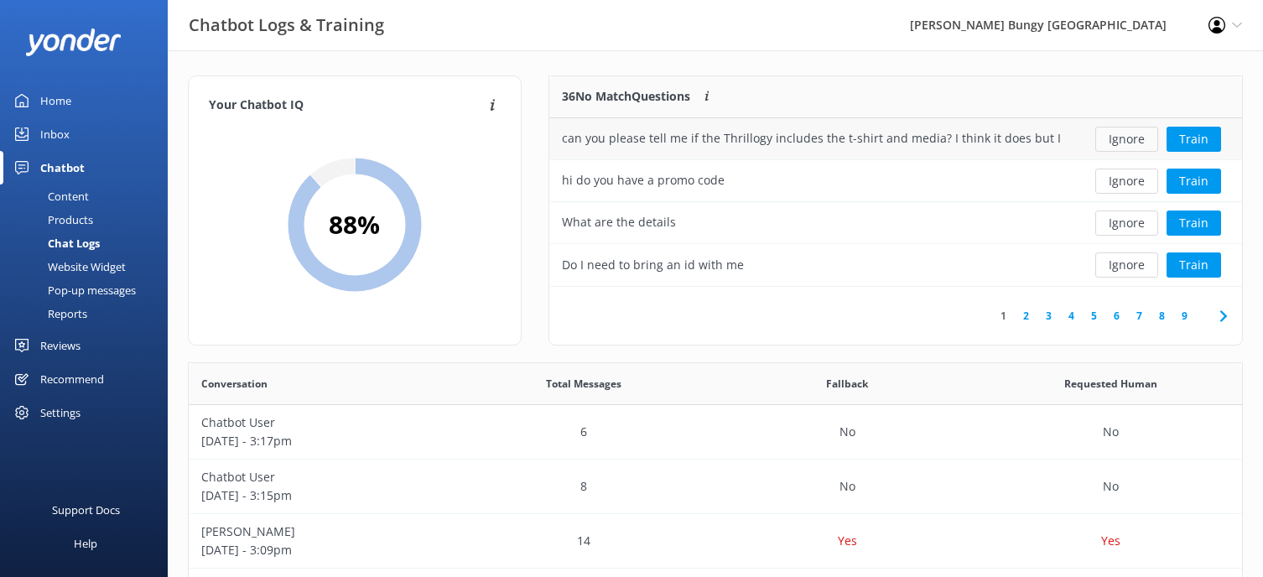
click at [1120, 143] on button "Ignore" at bounding box center [1126, 139] width 63 height 25
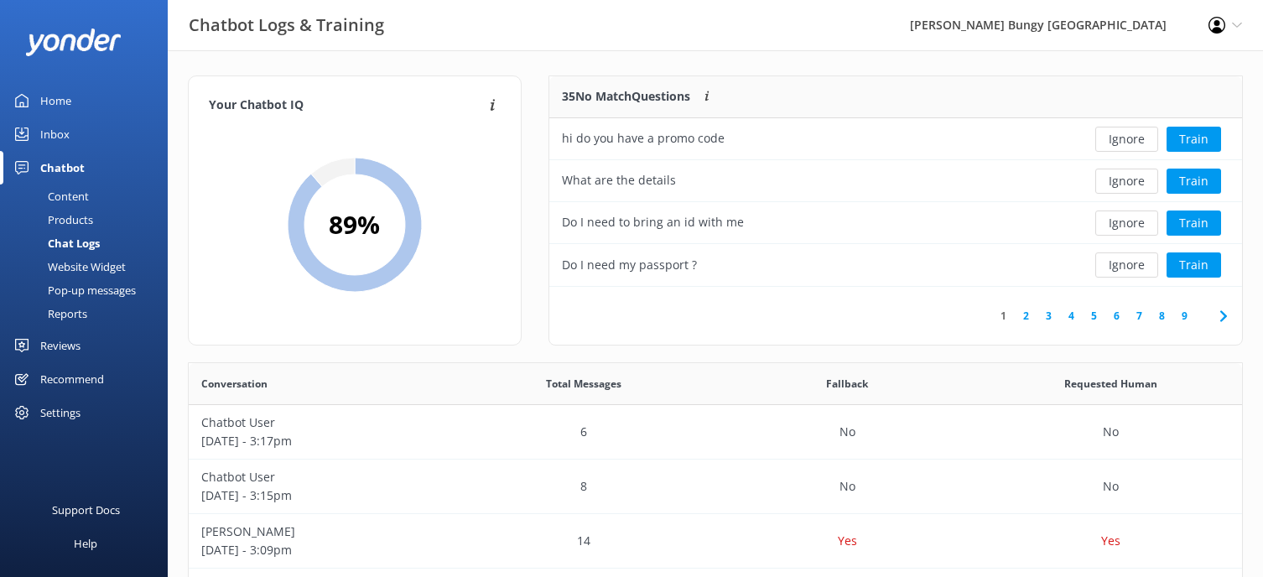
click at [1120, 143] on button "Ignore" at bounding box center [1126, 139] width 63 height 25
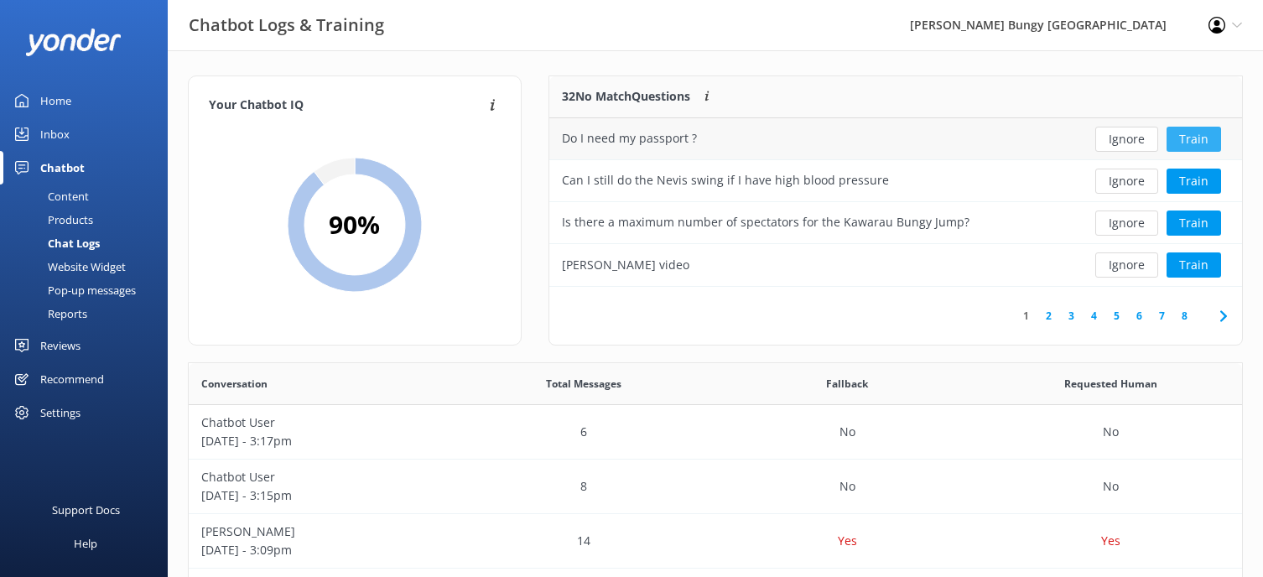
click at [1193, 146] on button "Train" at bounding box center [1194, 139] width 55 height 25
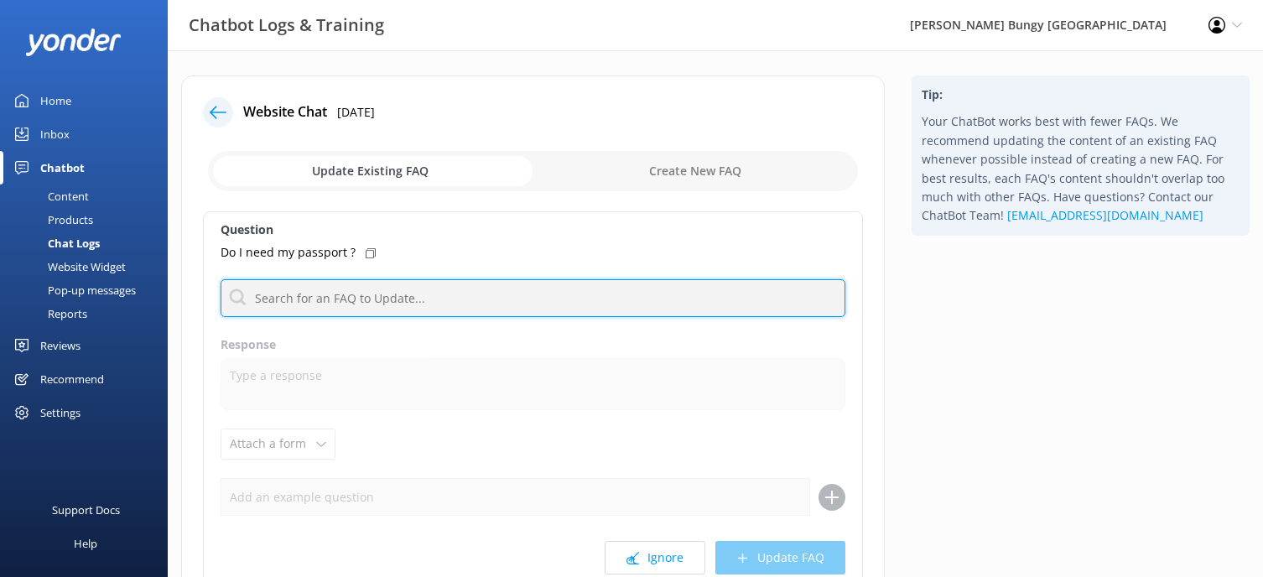
click at [417, 298] on input "text" at bounding box center [533, 298] width 625 height 38
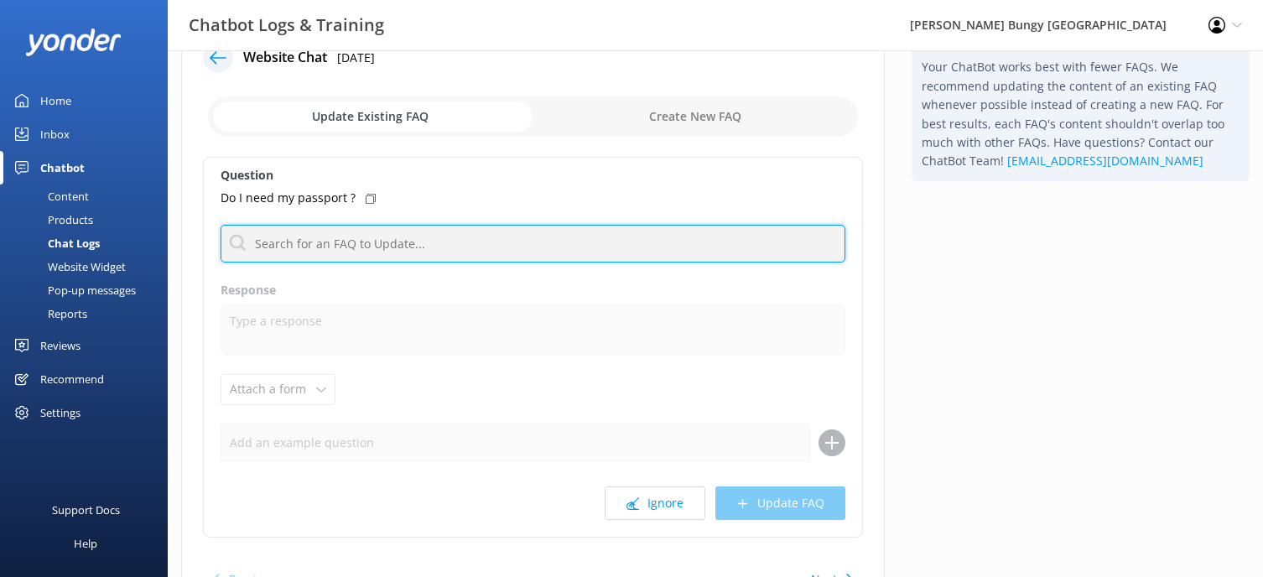
scroll to position [84, 0]
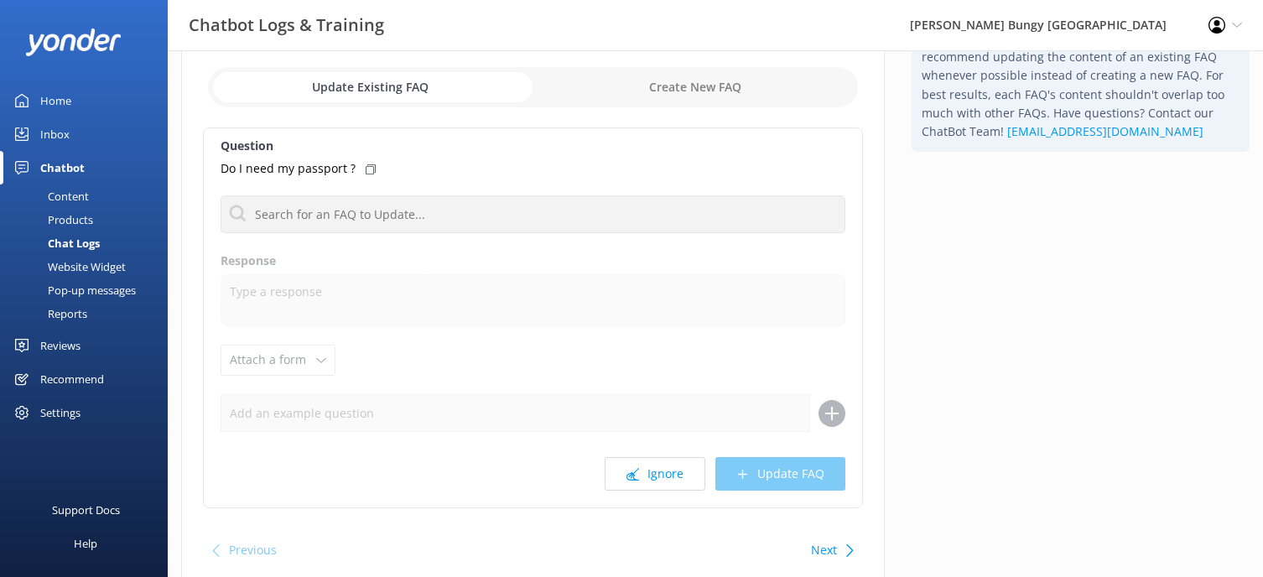
click at [620, 91] on input "checkbox" at bounding box center [533, 87] width 650 height 40
checkbox input "true"
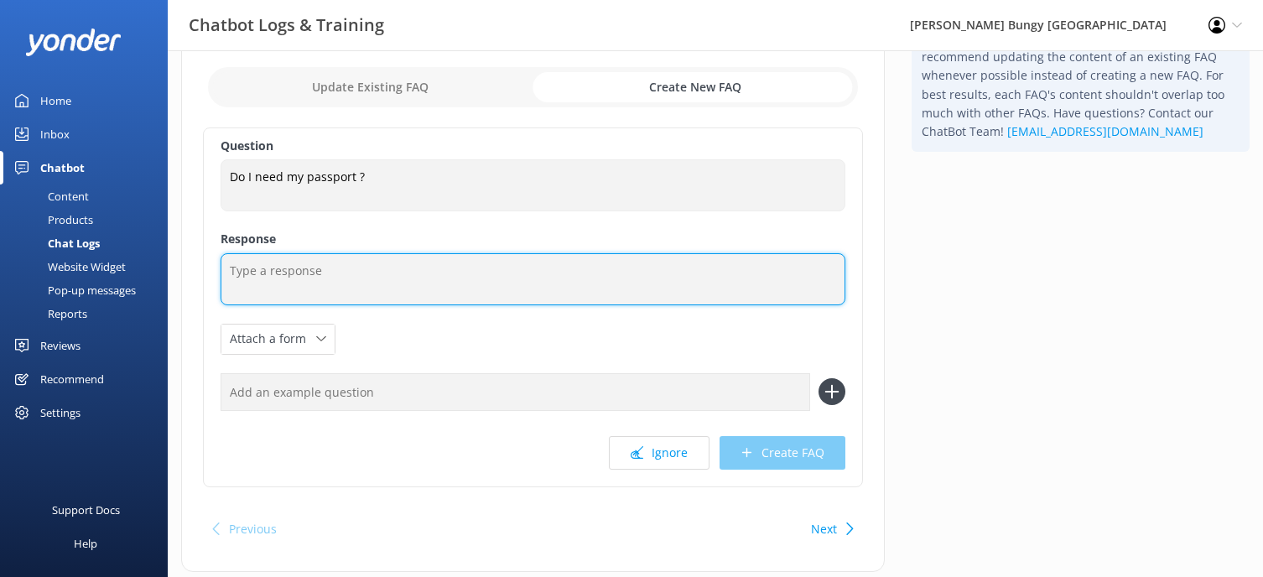
drag, startPoint x: 353, startPoint y: 283, endPoint x: 346, endPoint y: 273, distance: 12.6
click at [352, 283] on textarea at bounding box center [533, 279] width 625 height 52
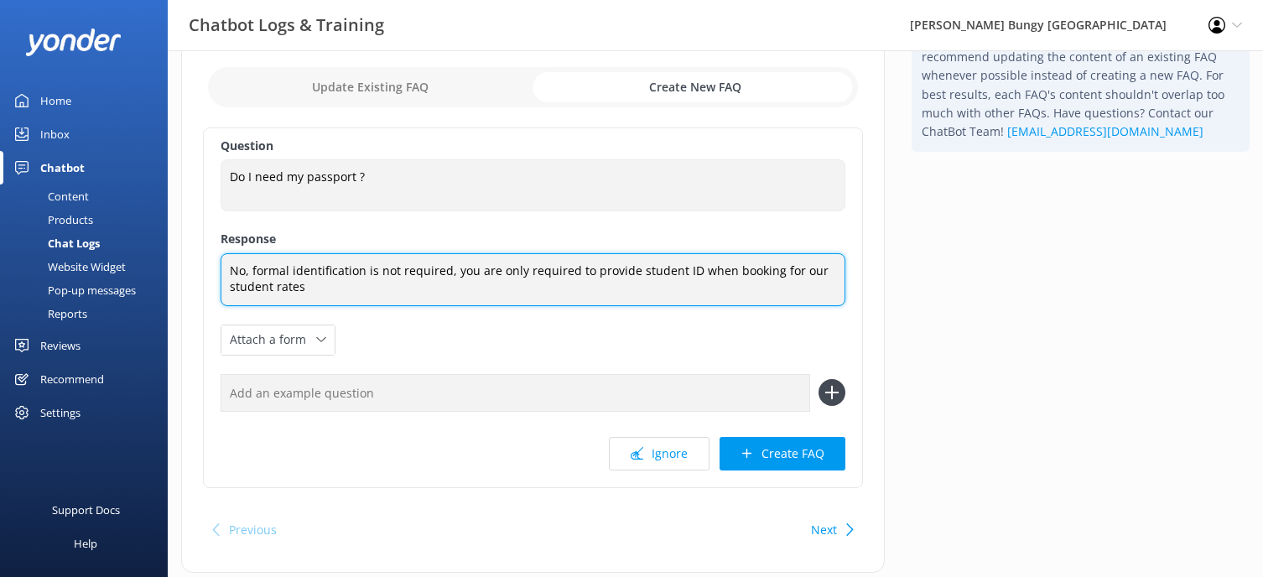
click at [446, 272] on textarea "No, formal identification is not required, you are only required to provide stu…" at bounding box center [533, 279] width 625 height 53
click at [633, 273] on textarea "No, formal identification is not required. you are only required to provide stu…" at bounding box center [533, 279] width 625 height 53
type textarea "No, formal identification is not required. you are only required to provide a s…"
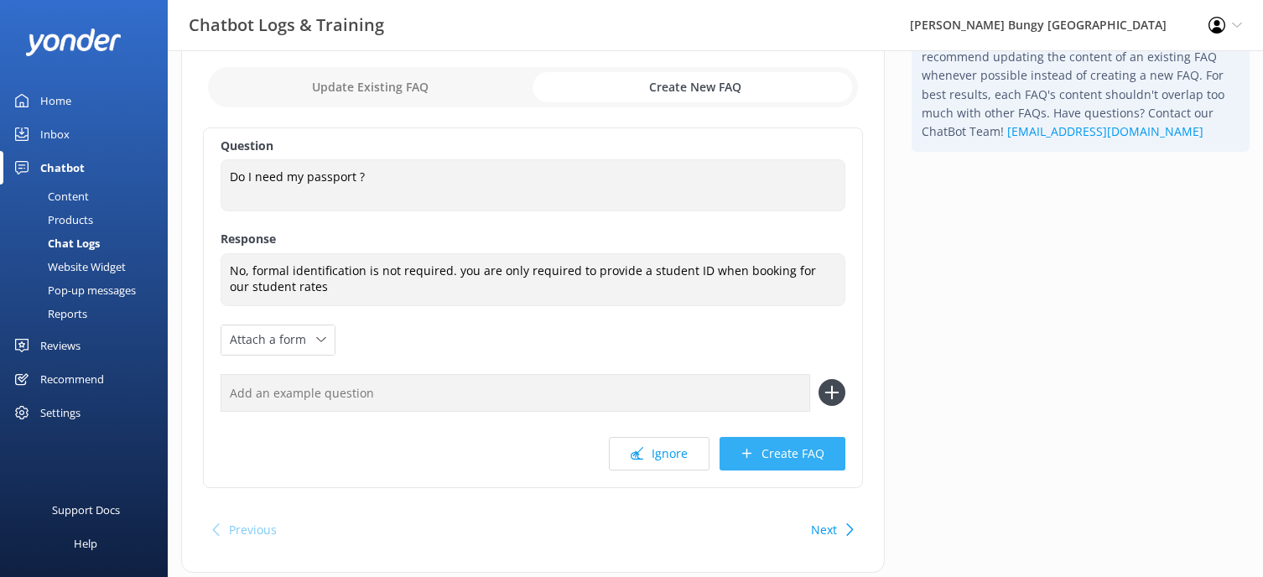
click at [792, 456] on button "Create FAQ" at bounding box center [783, 454] width 126 height 34
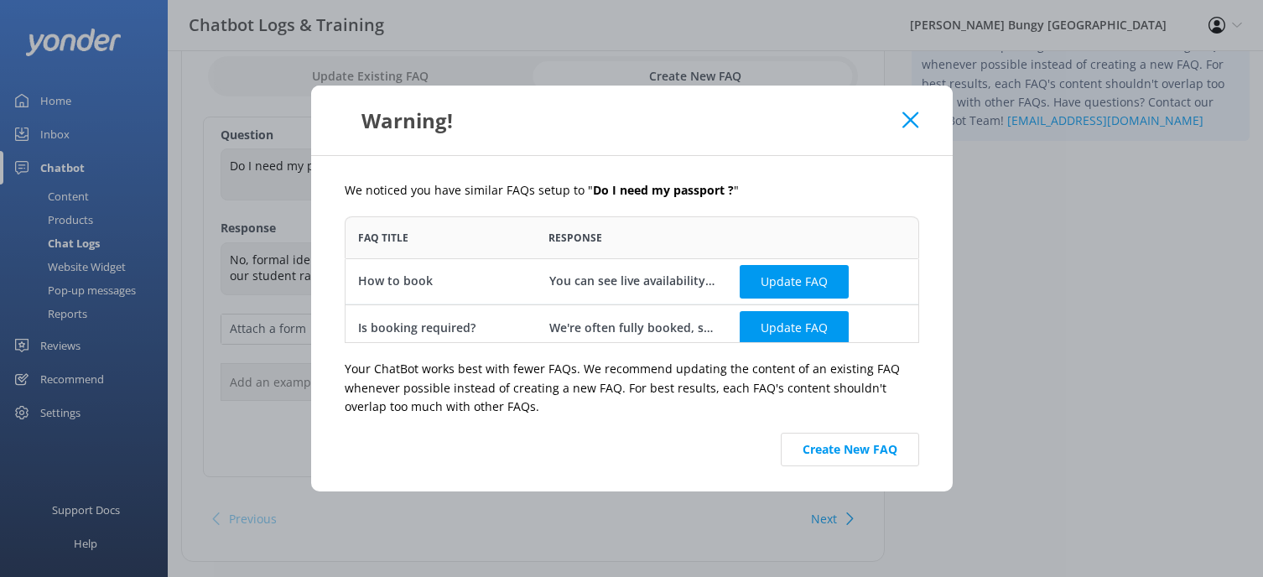
scroll to position [130, 0]
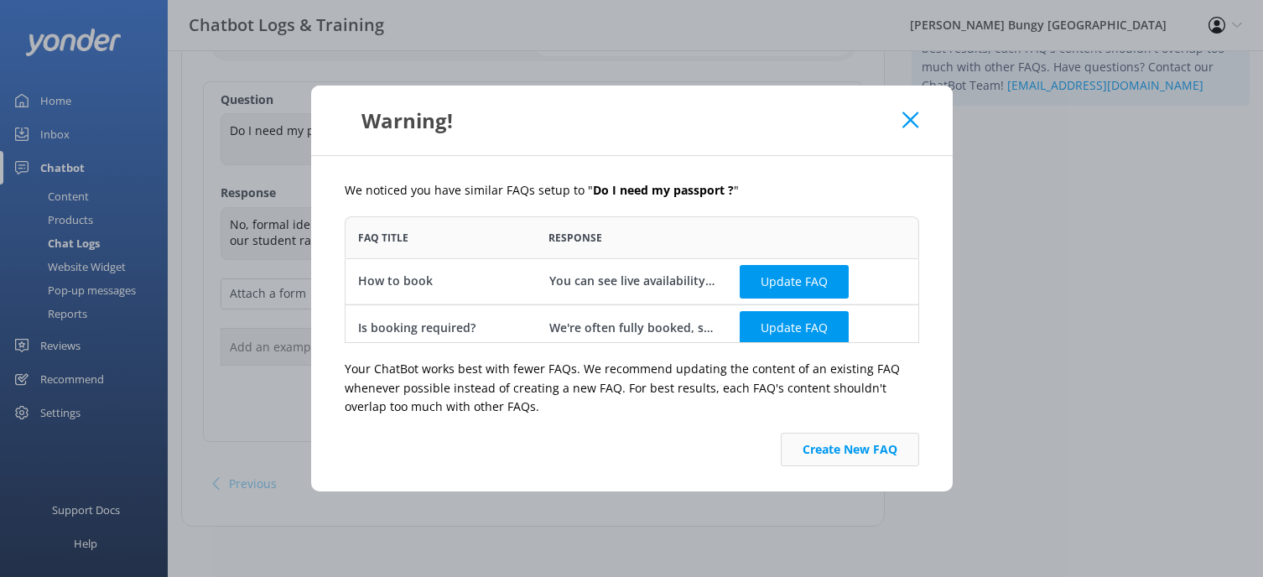
click at [824, 447] on button "Create New FAQ" at bounding box center [850, 450] width 138 height 34
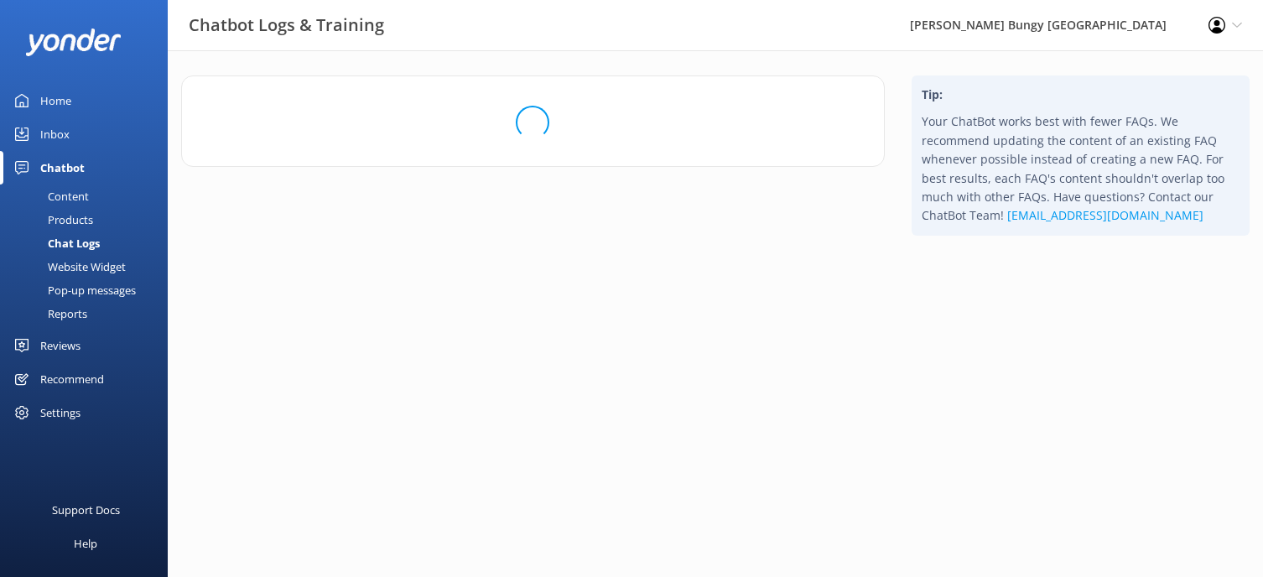
scroll to position [0, 0]
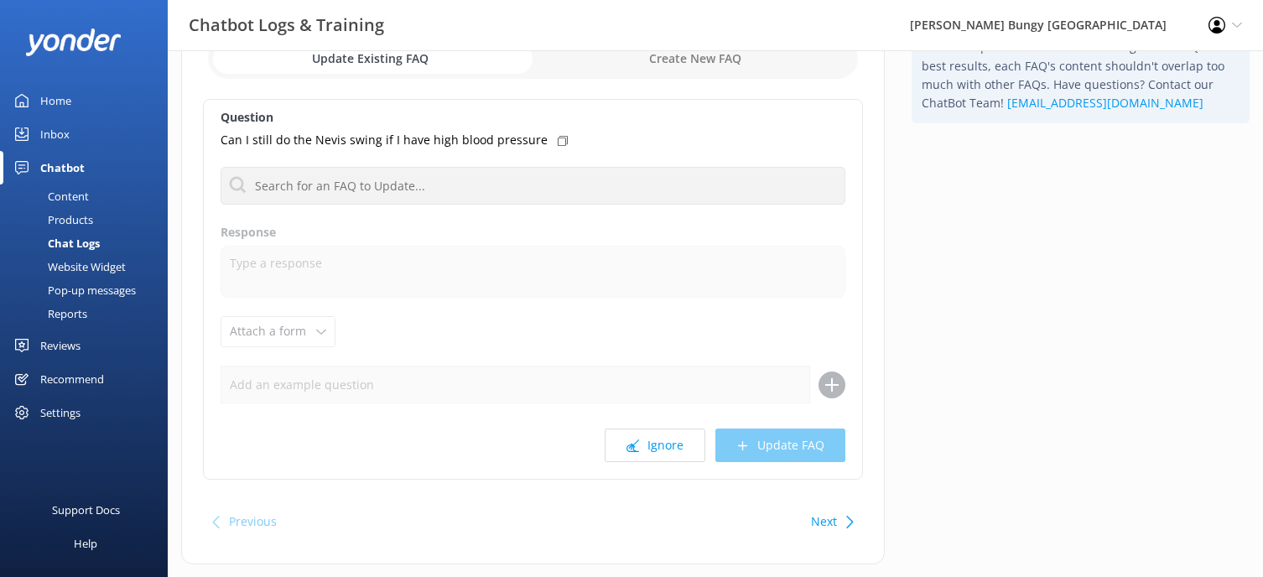
scroll to position [150, 0]
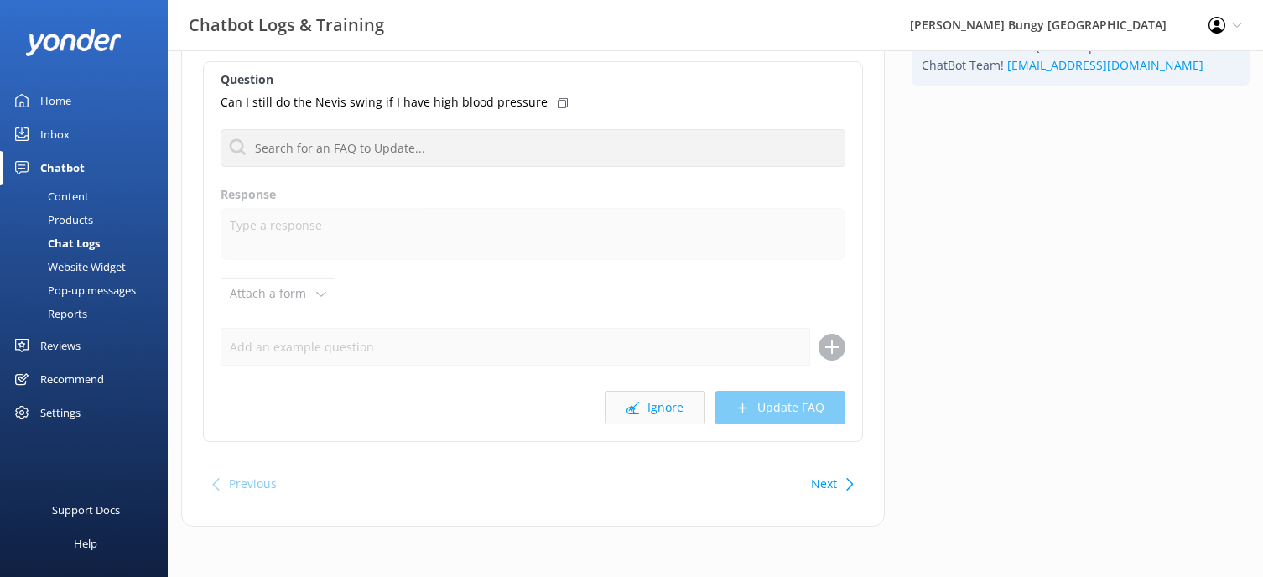
click at [639, 405] on icon at bounding box center [632, 408] width 13 height 13
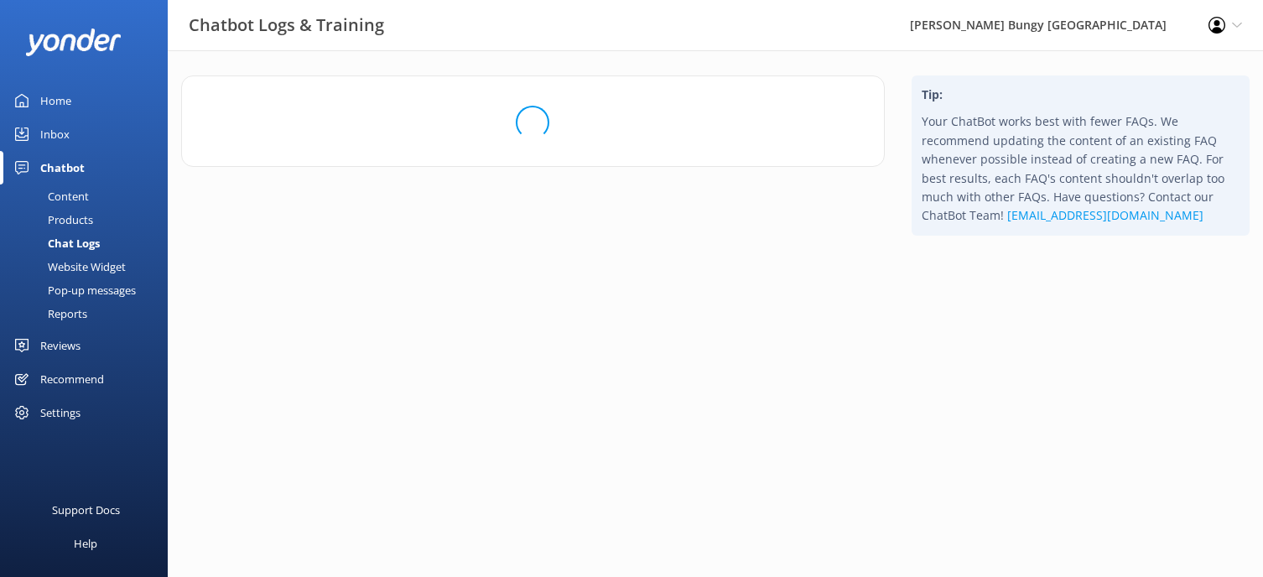
scroll to position [0, 0]
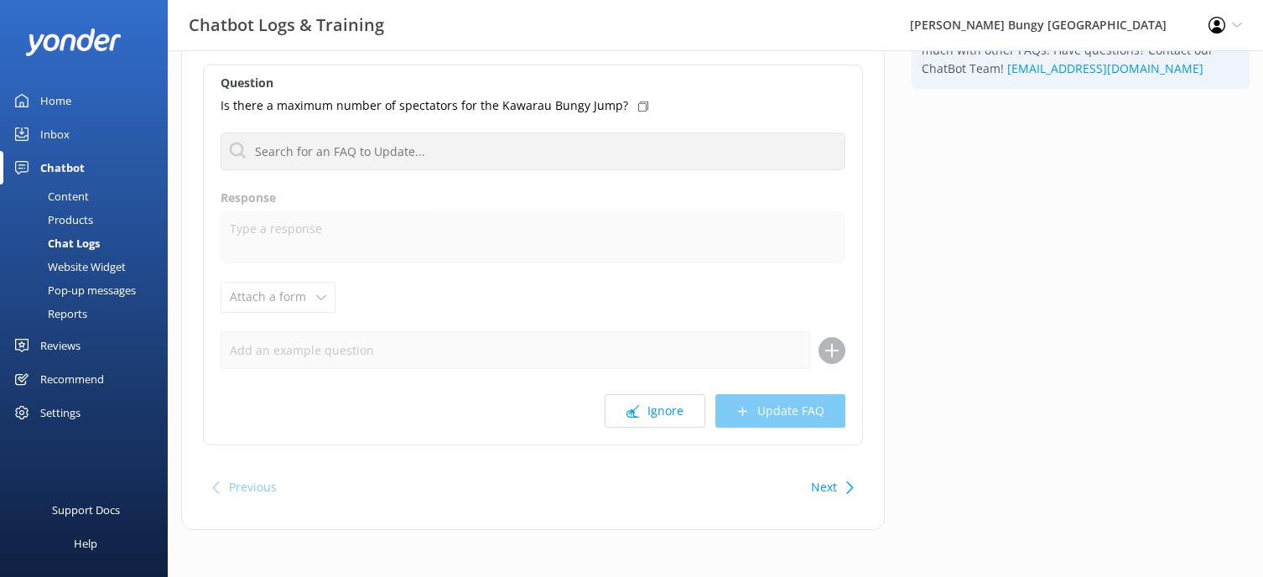
scroll to position [150, 0]
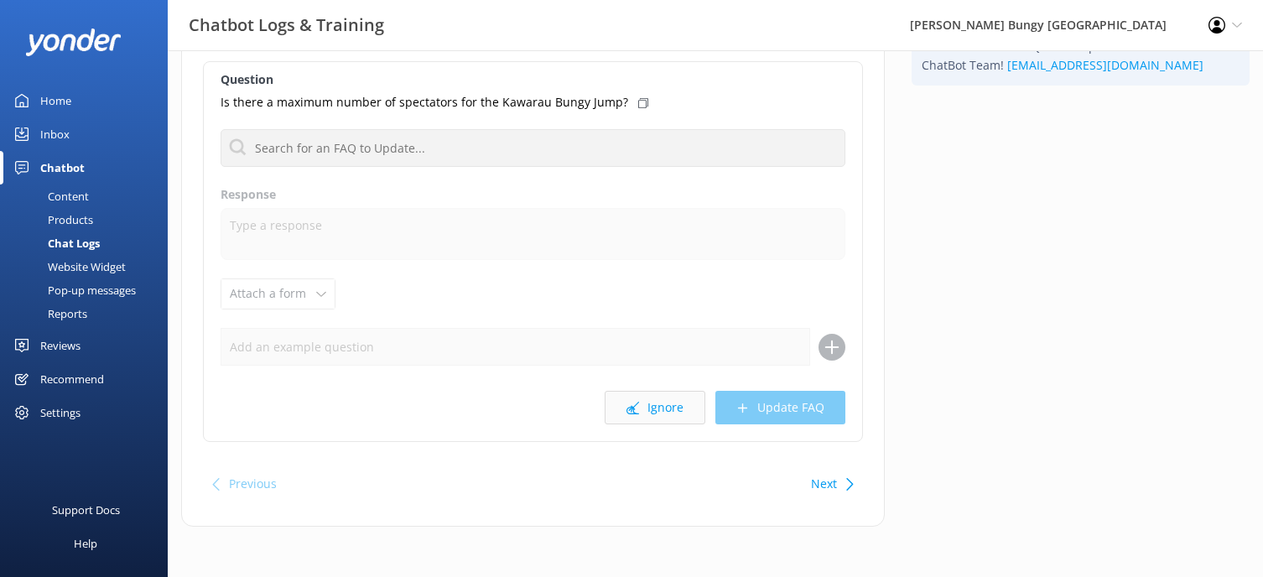
click at [668, 401] on button "Ignore" at bounding box center [655, 408] width 101 height 34
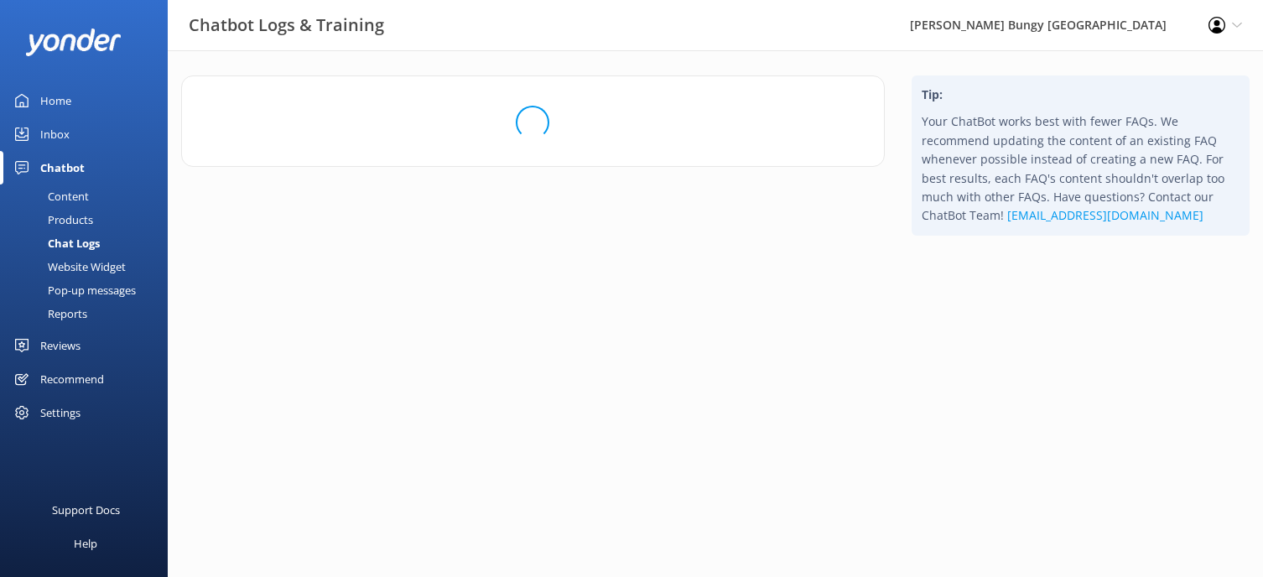
scroll to position [0, 0]
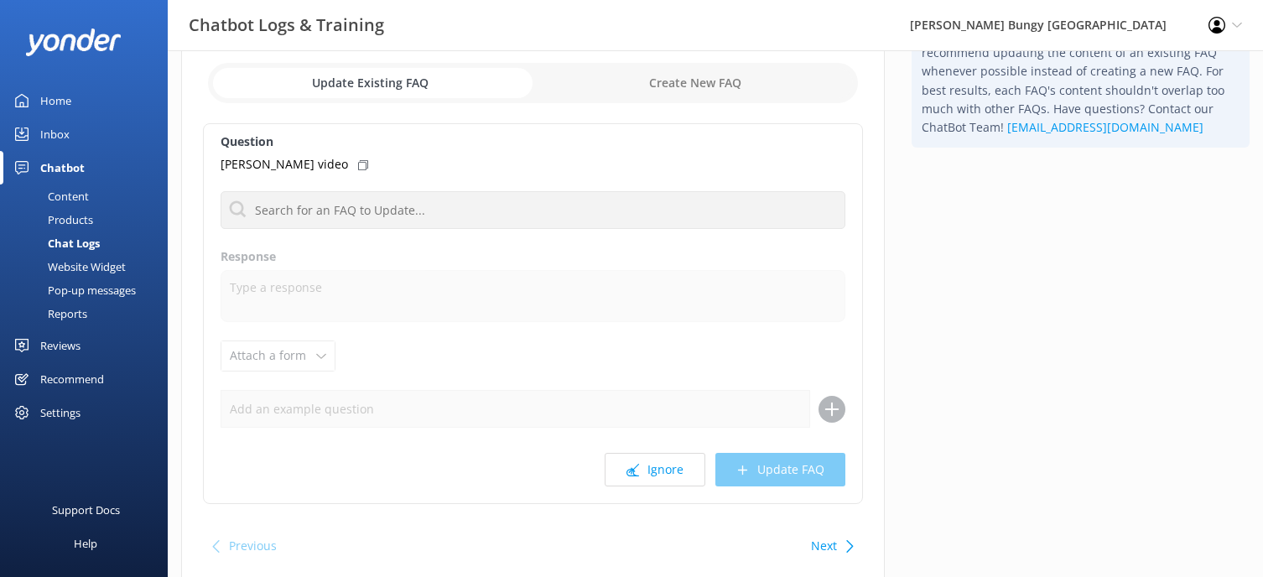
scroll to position [150, 0]
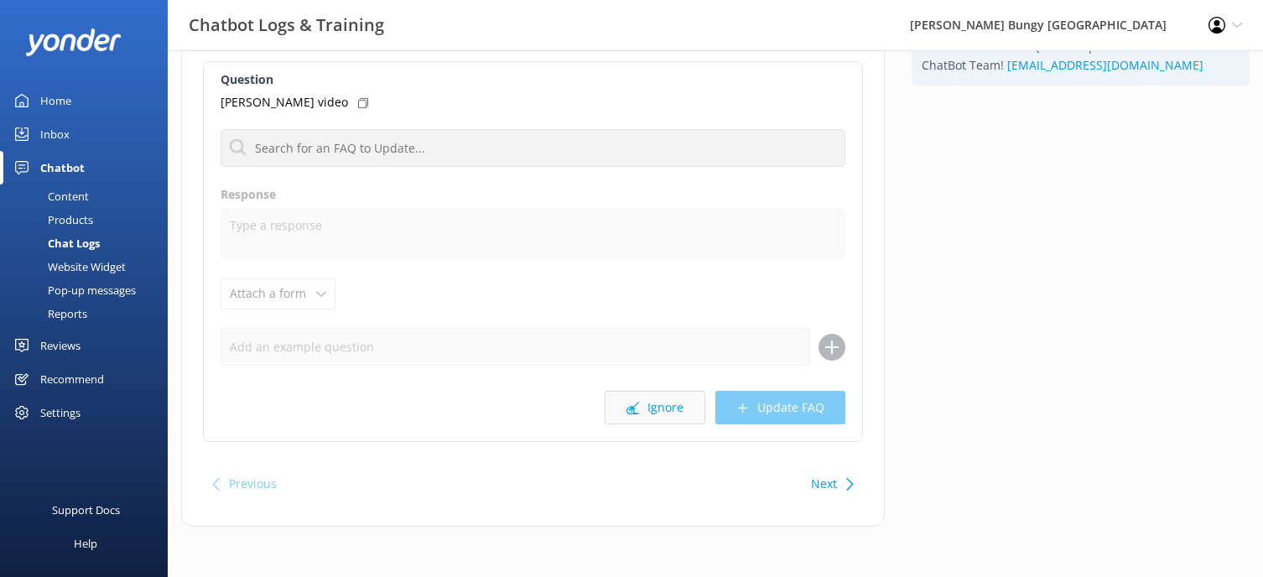
click at [689, 416] on button "Ignore" at bounding box center [655, 408] width 101 height 34
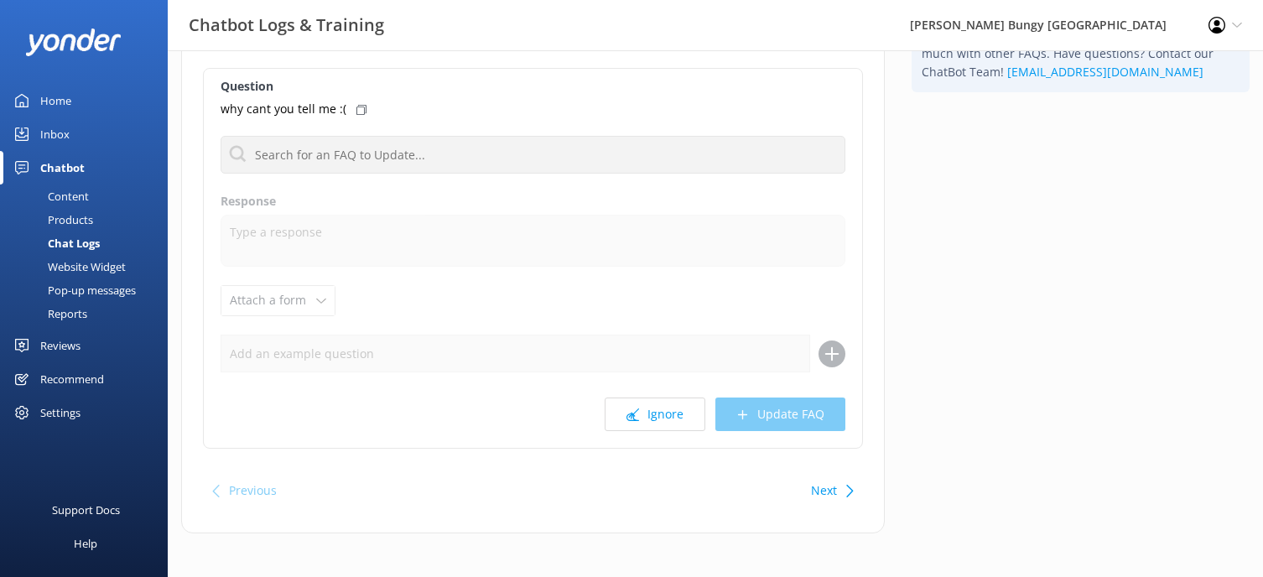
scroll to position [150, 0]
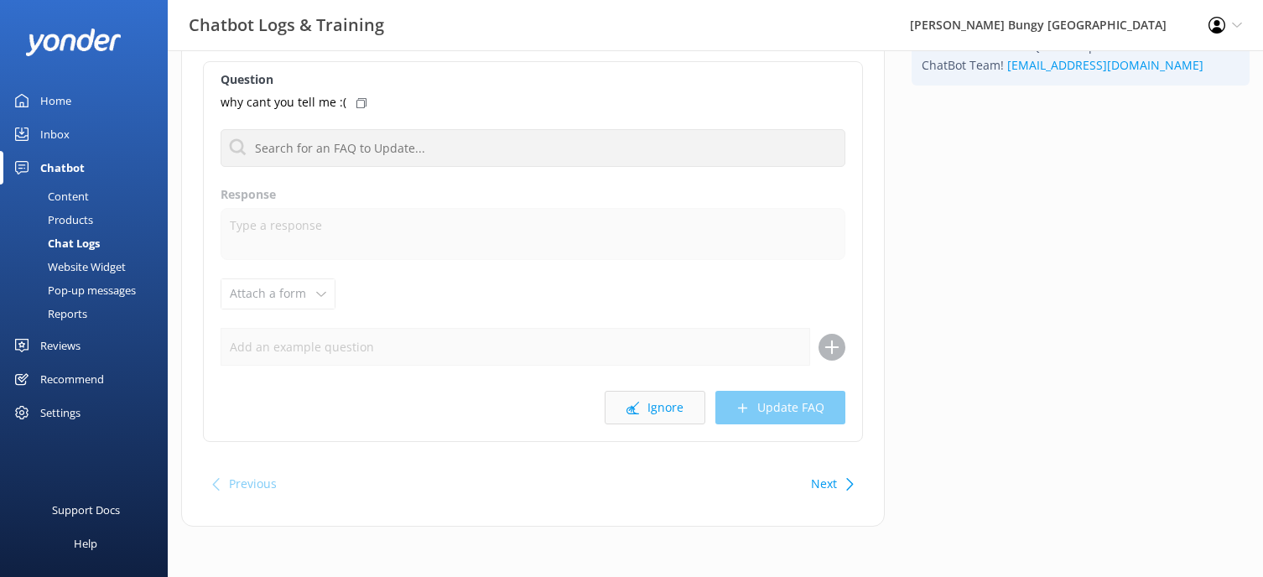
click at [668, 413] on button "Ignore" at bounding box center [655, 408] width 101 height 34
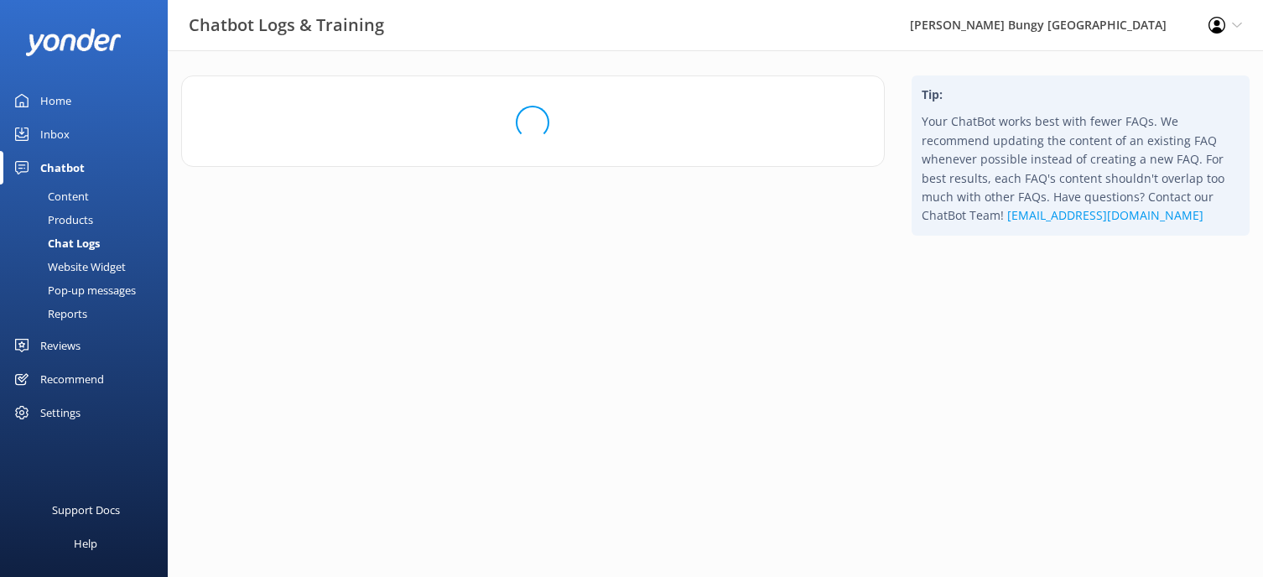
scroll to position [0, 0]
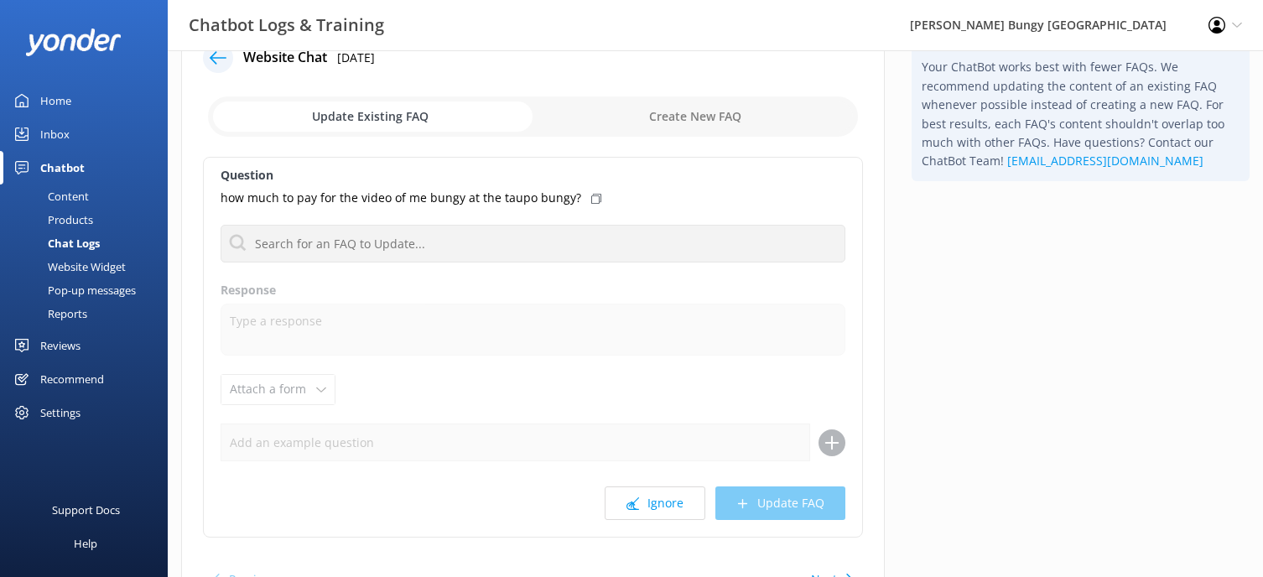
scroll to position [84, 0]
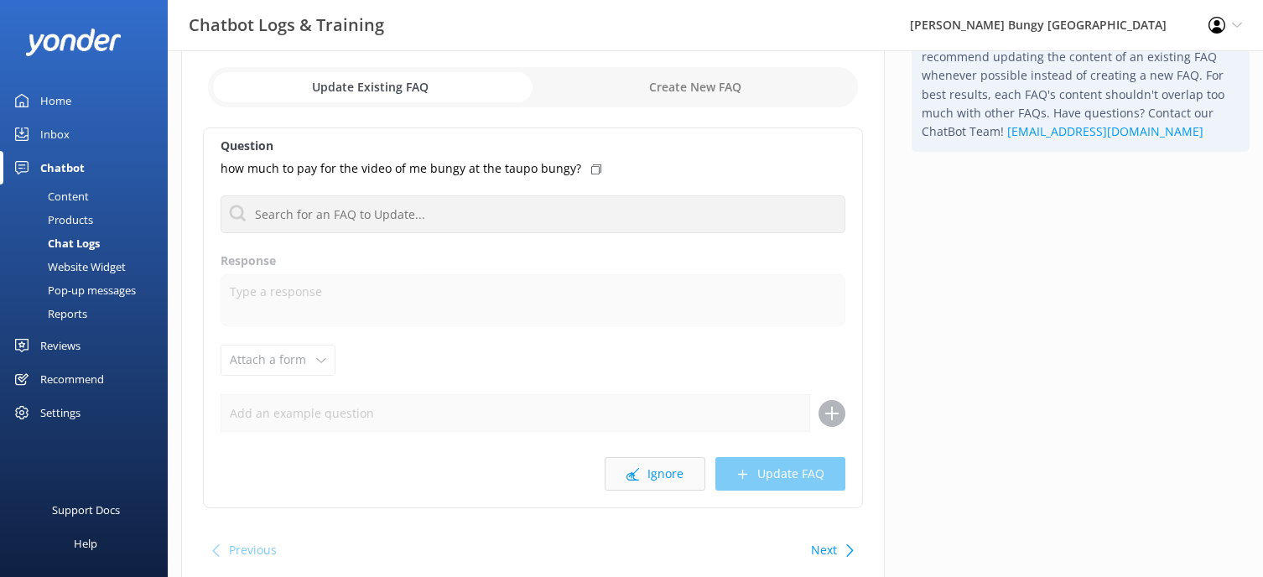
click at [667, 488] on button "Ignore" at bounding box center [655, 474] width 101 height 34
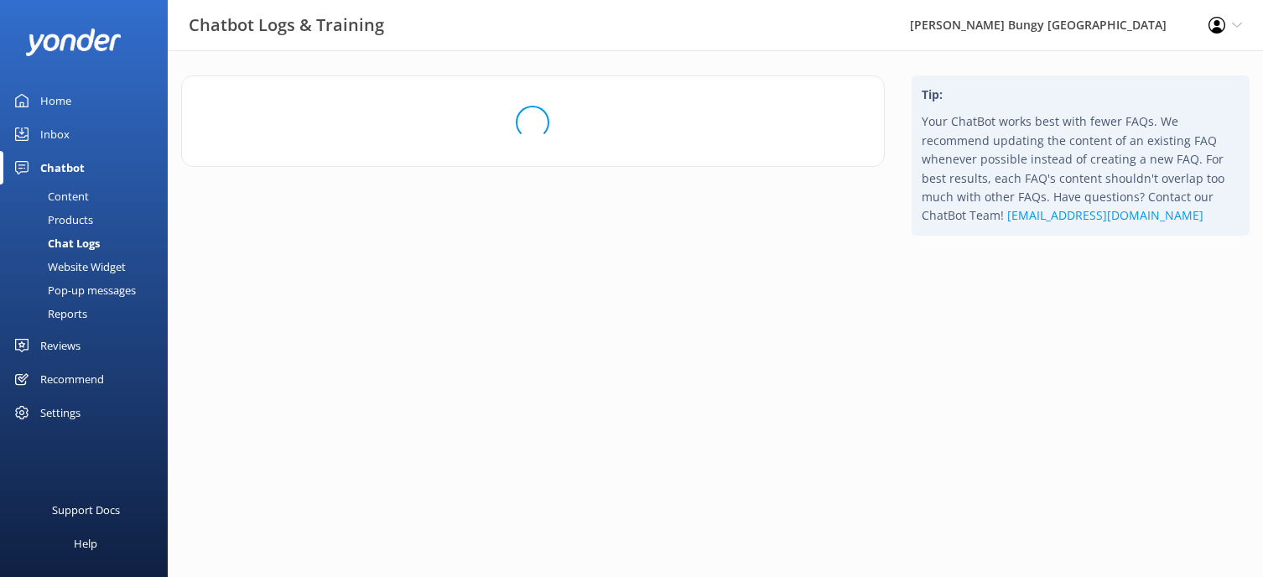
scroll to position [0, 0]
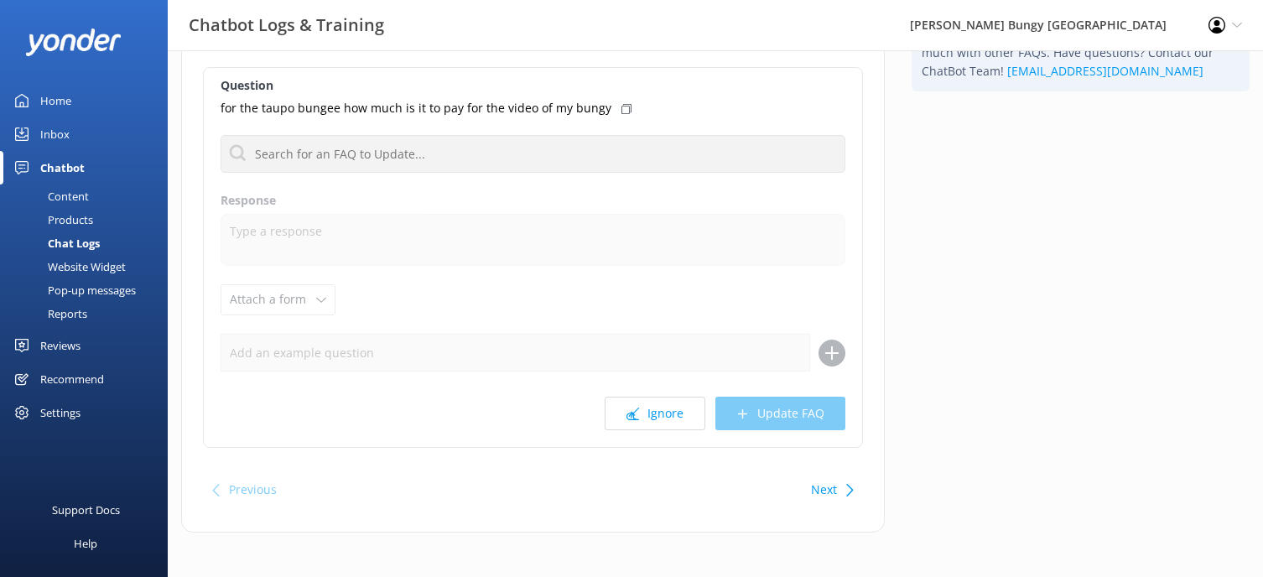
scroll to position [150, 0]
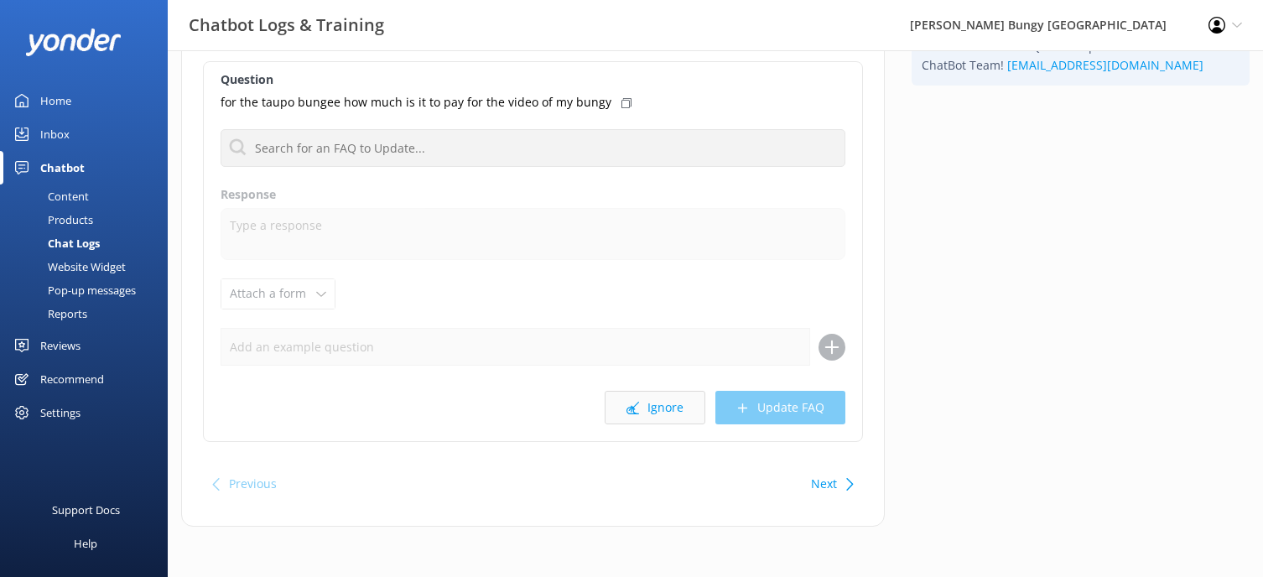
click at [623, 407] on button "Ignore" at bounding box center [655, 408] width 101 height 34
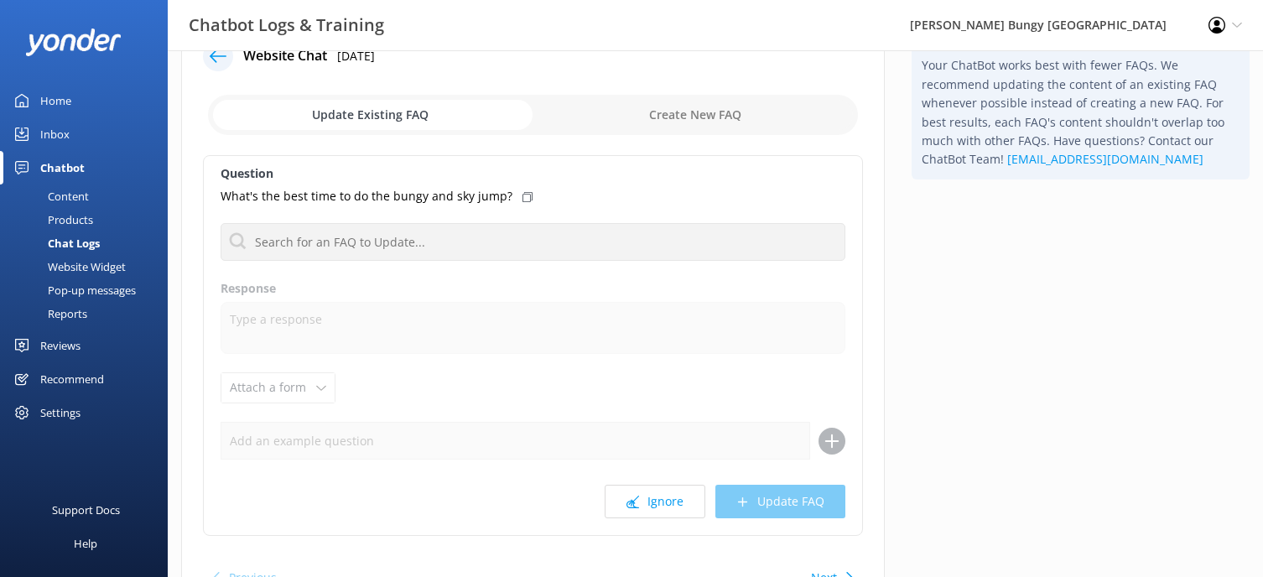
scroll to position [84, 0]
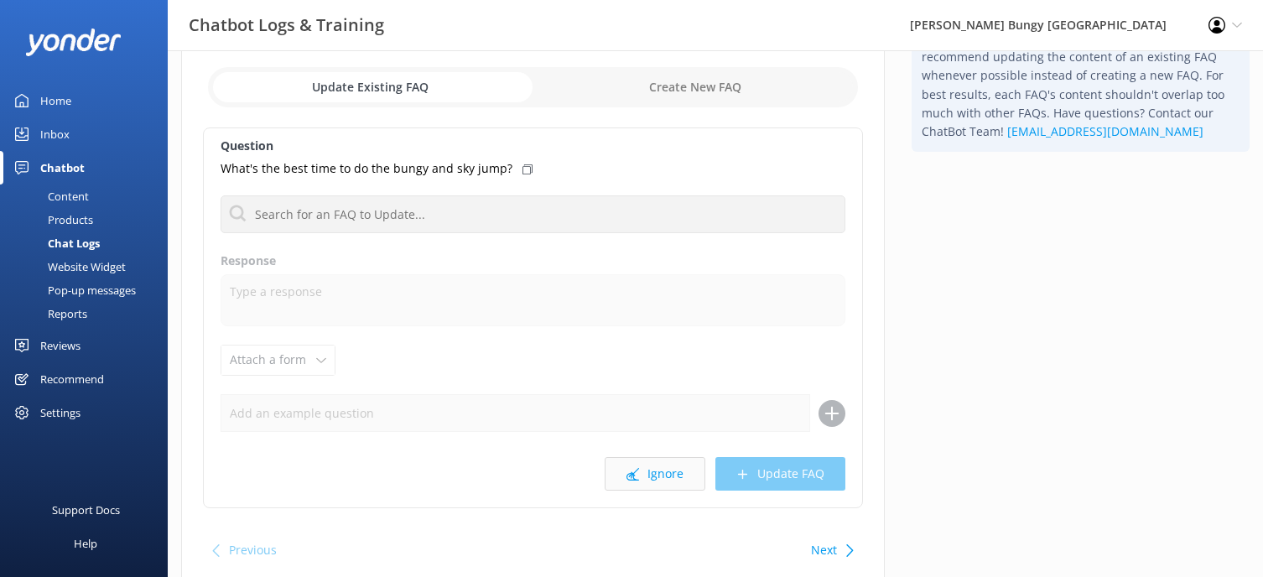
click at [641, 472] on button "Ignore" at bounding box center [655, 474] width 101 height 34
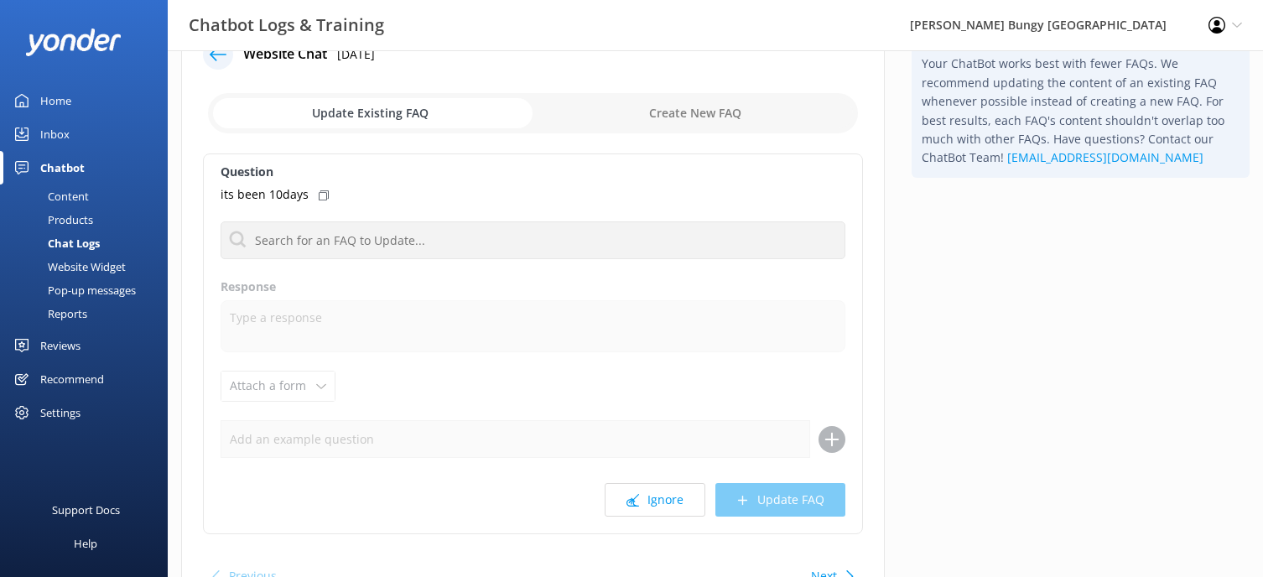
scroll to position [84, 0]
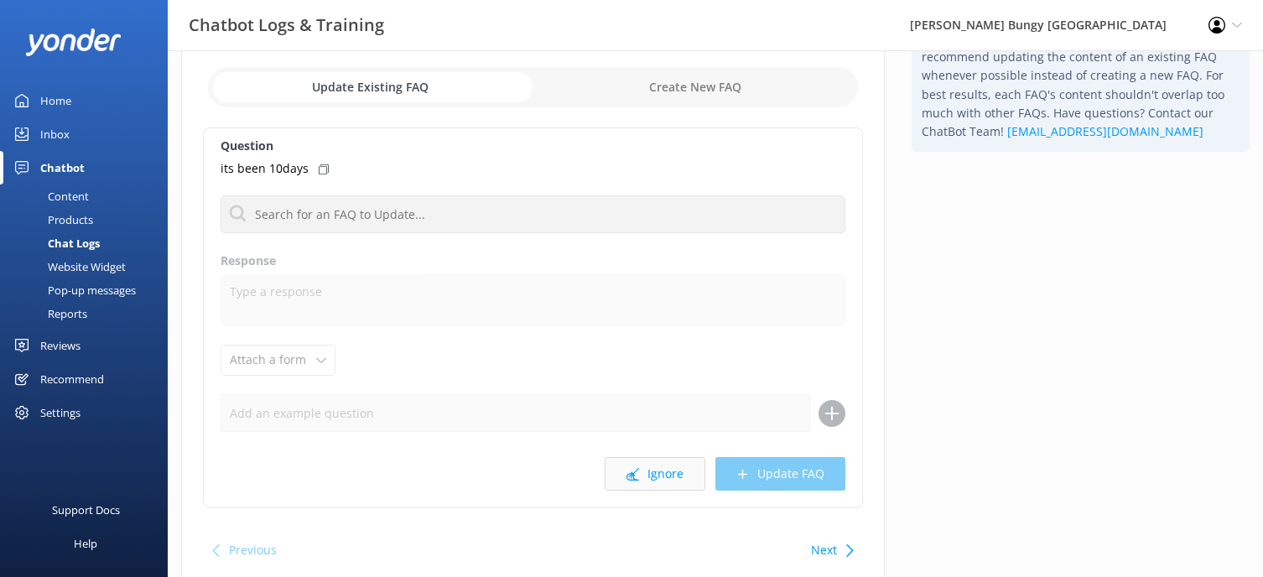
click at [638, 476] on icon at bounding box center [632, 474] width 13 height 13
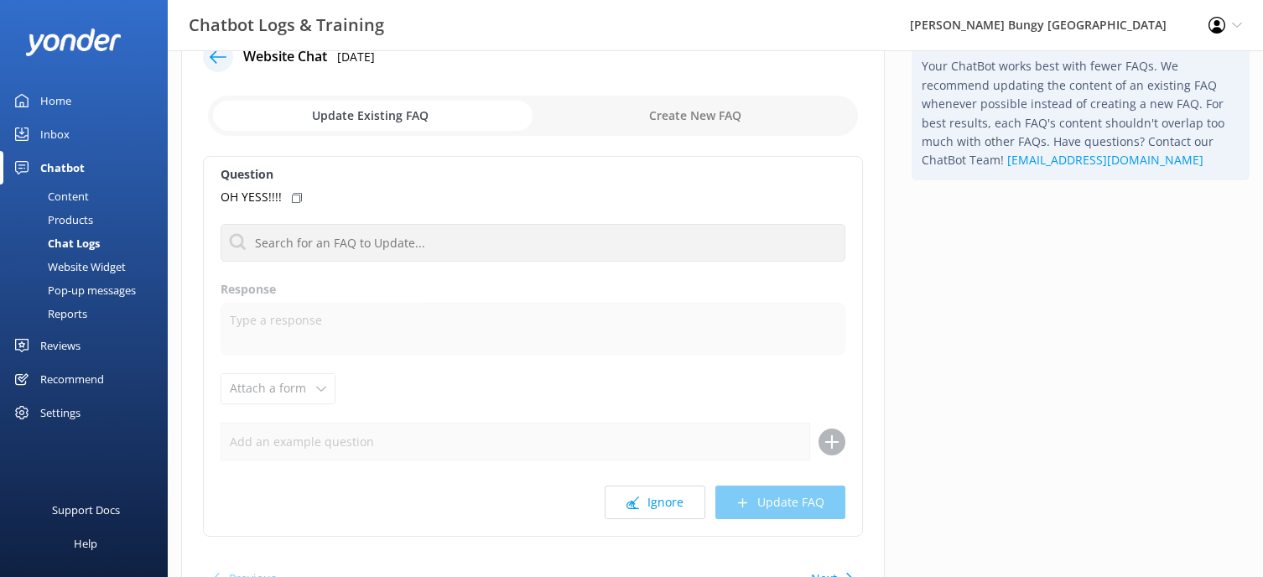
scroll to position [84, 0]
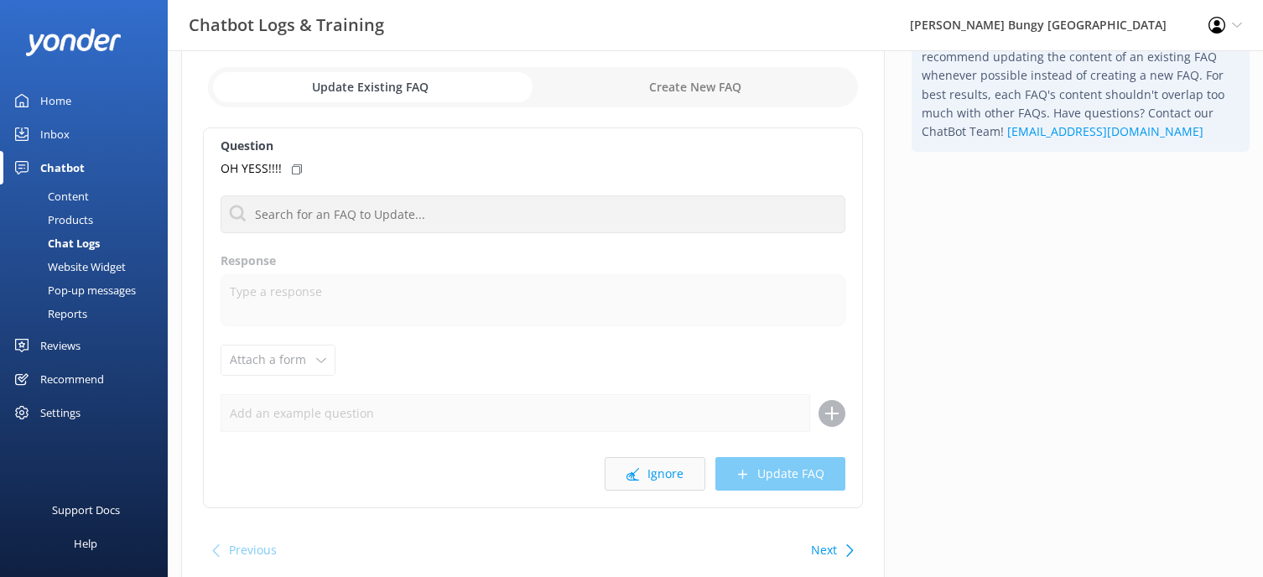
click at [642, 463] on button "Ignore" at bounding box center [655, 474] width 101 height 34
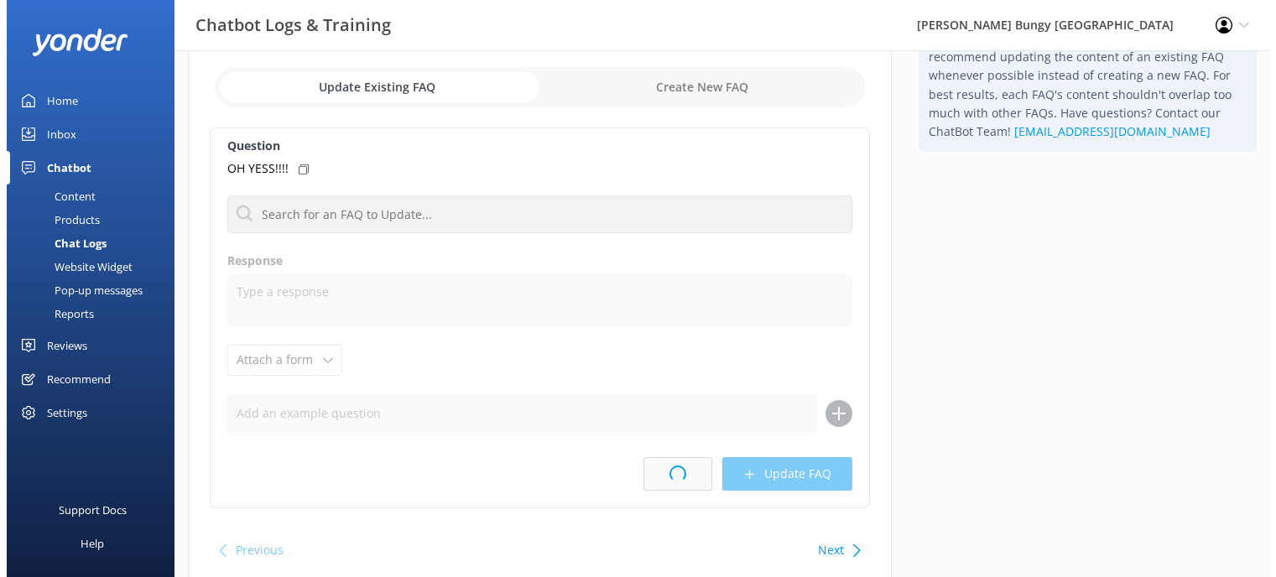
scroll to position [0, 0]
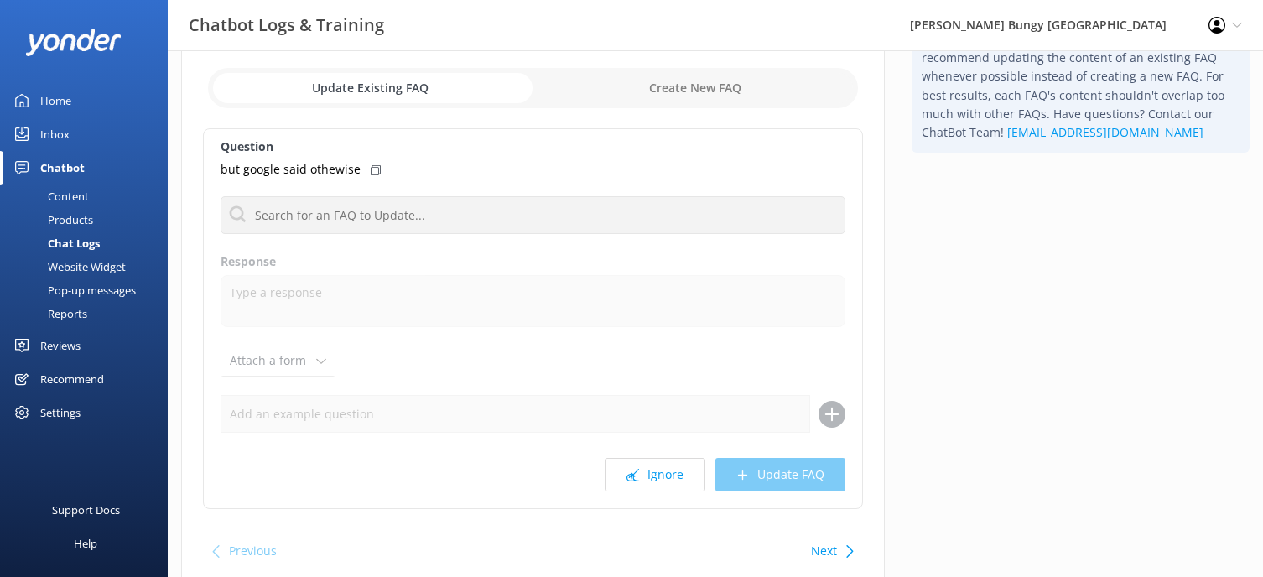
scroll to position [84, 0]
click at [689, 464] on button "Ignore" at bounding box center [655, 474] width 101 height 34
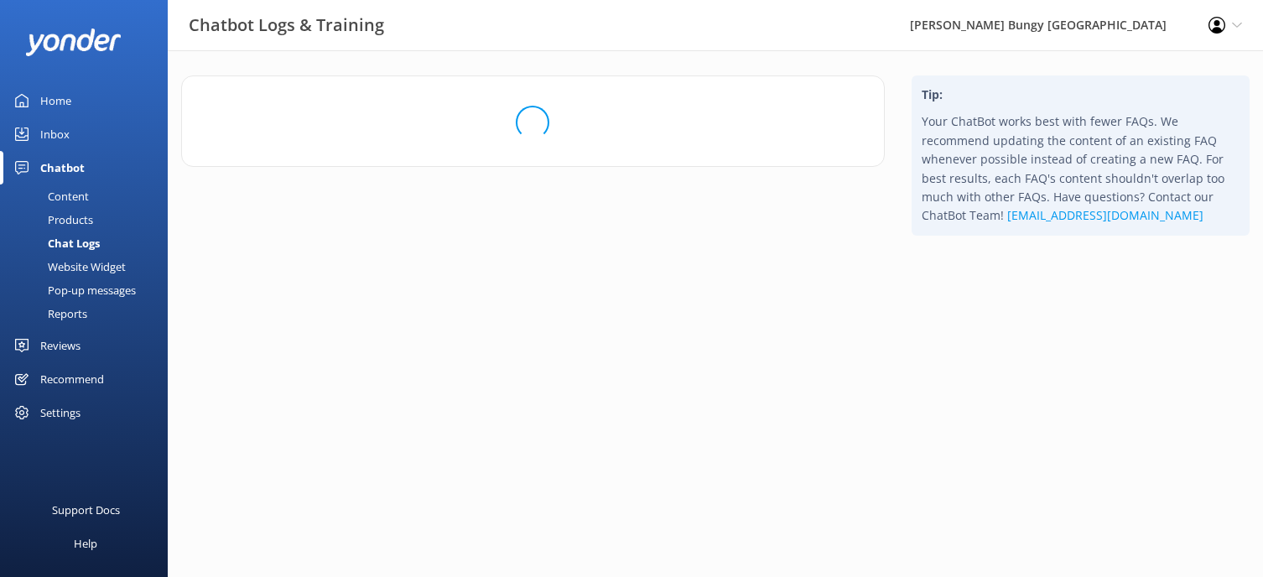
scroll to position [0, 0]
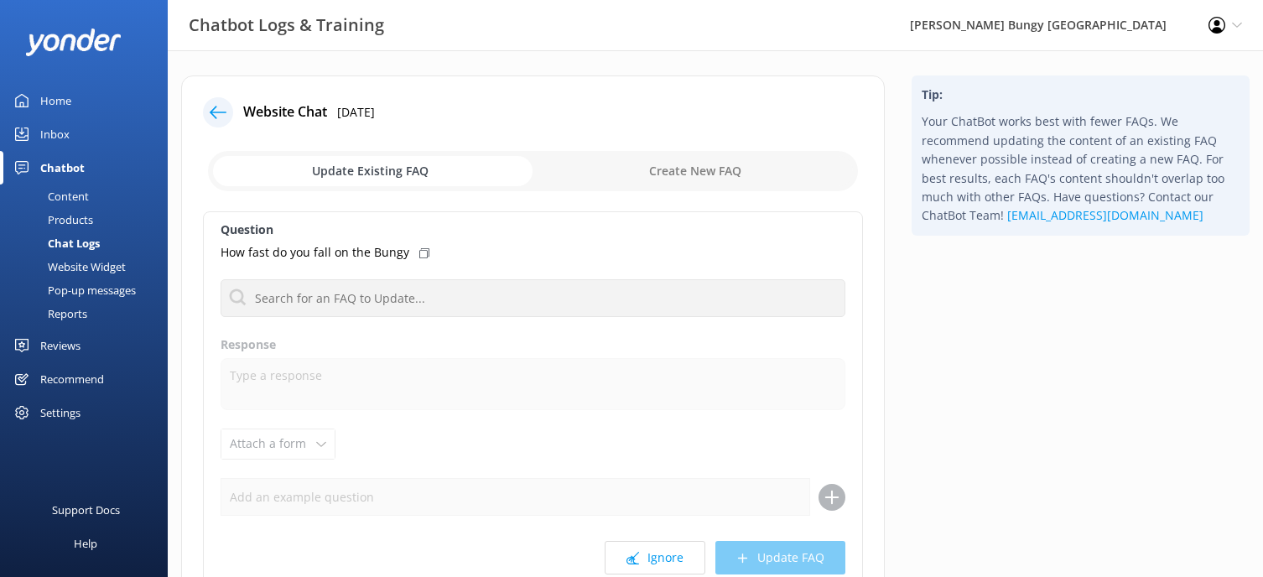
scroll to position [84, 0]
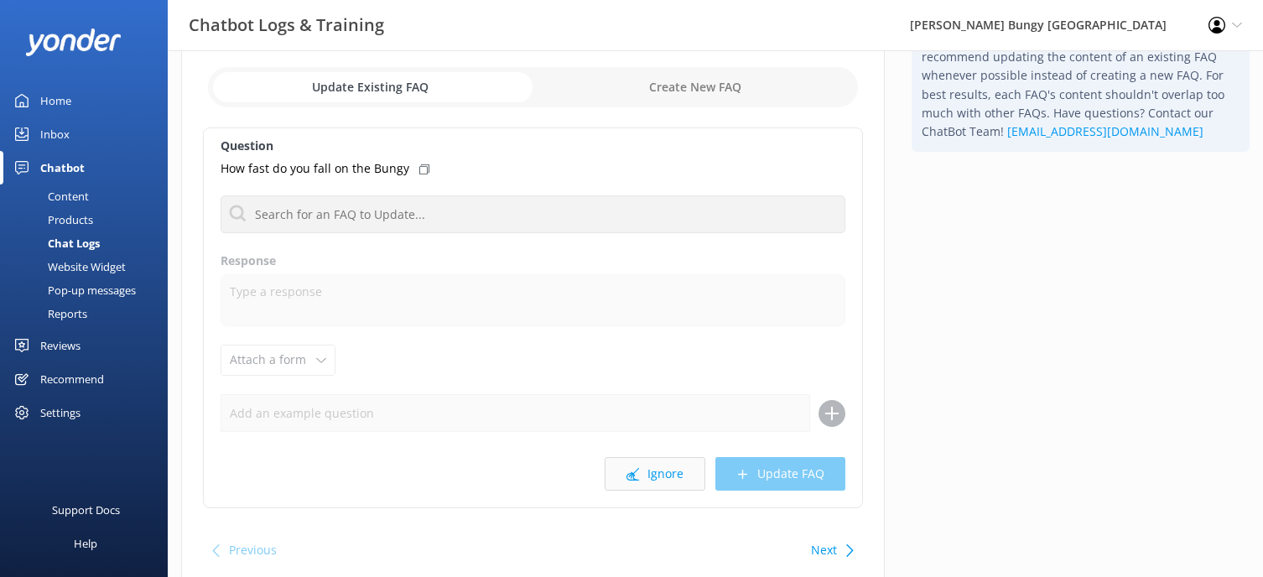
click at [653, 471] on button "Ignore" at bounding box center [655, 474] width 101 height 34
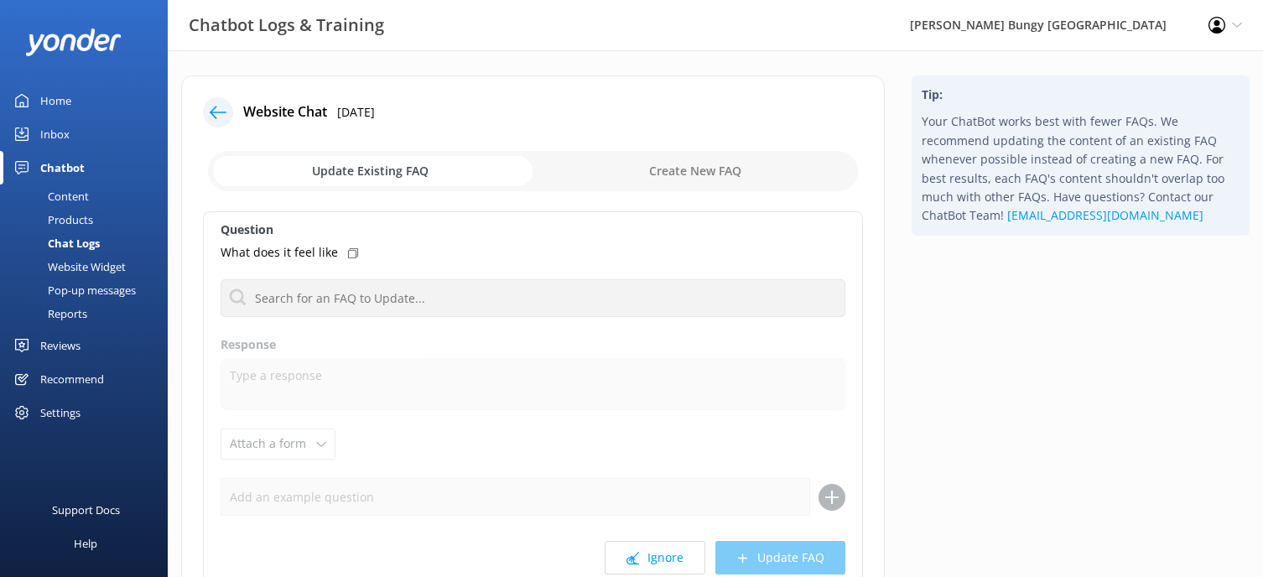
scroll to position [84, 0]
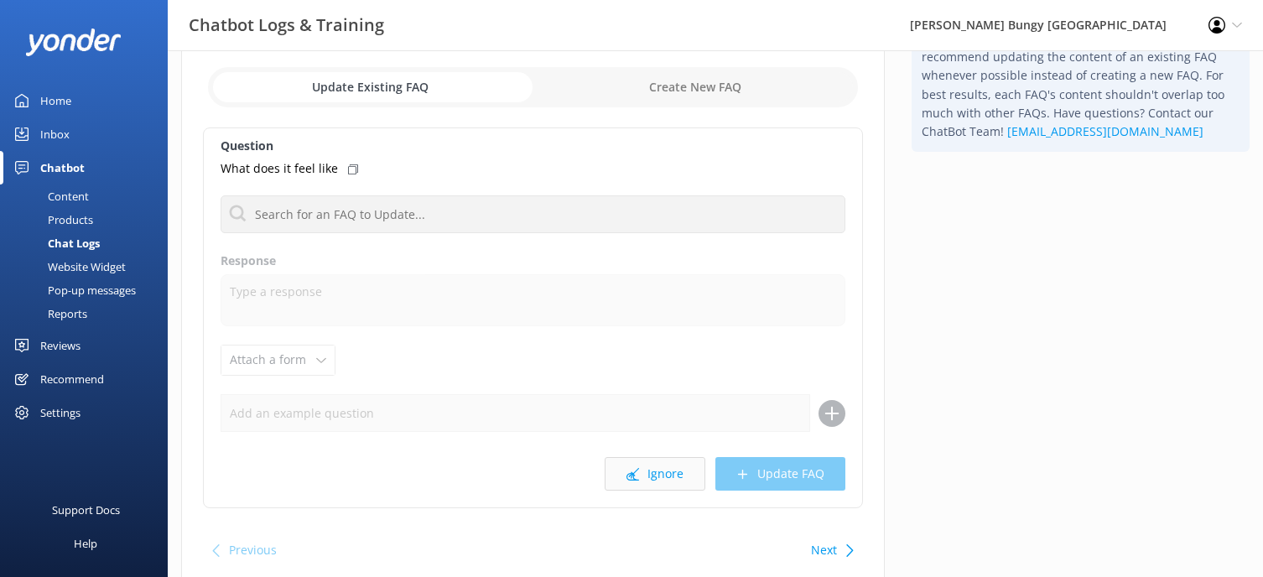
click at [658, 464] on button "Ignore" at bounding box center [655, 474] width 101 height 34
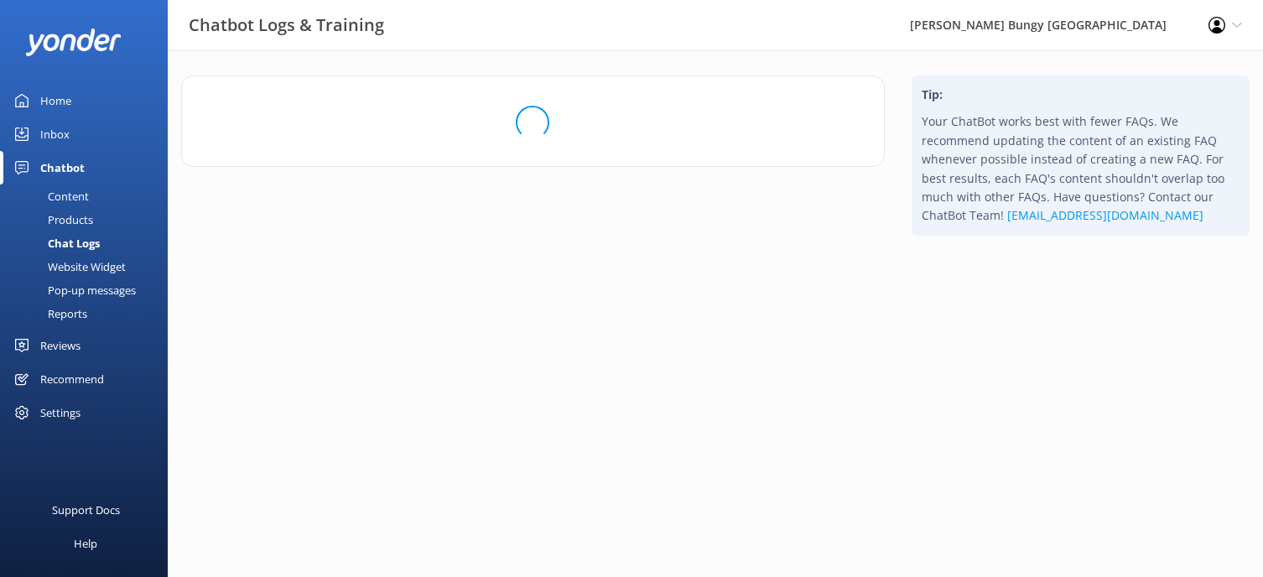
scroll to position [0, 0]
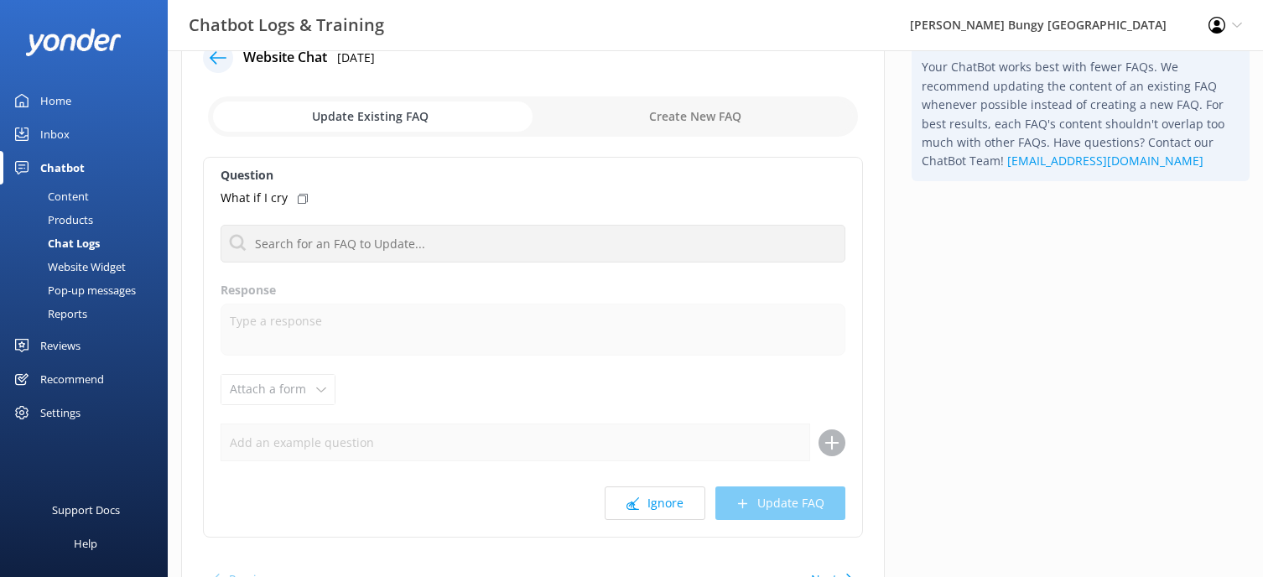
scroll to position [84, 0]
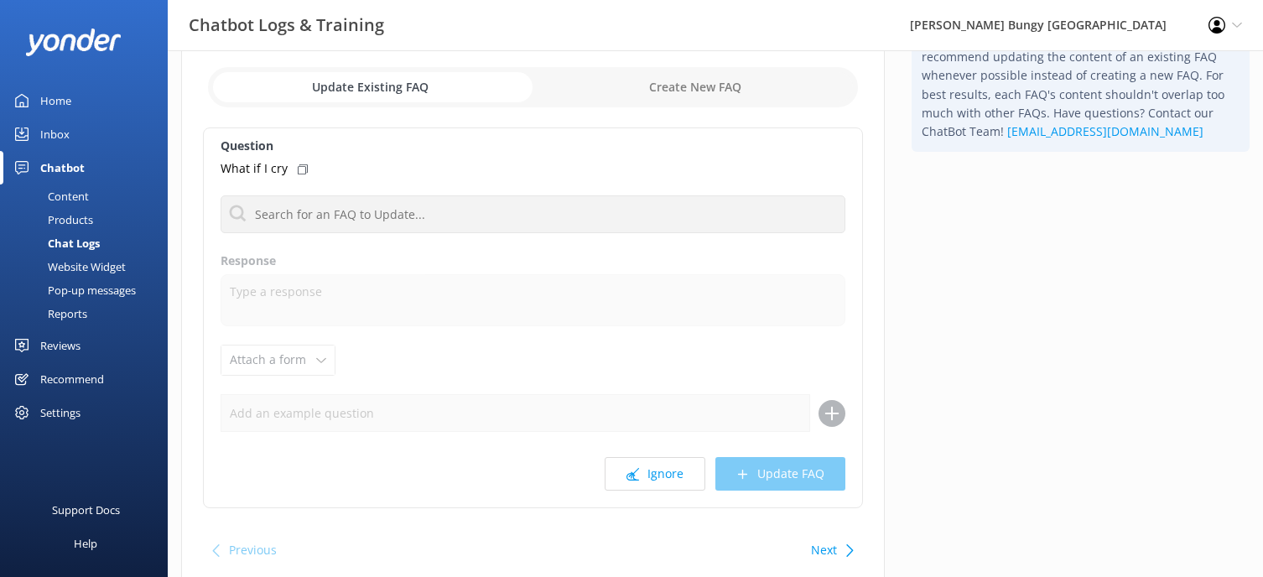
click at [658, 464] on button "Ignore" at bounding box center [655, 474] width 101 height 34
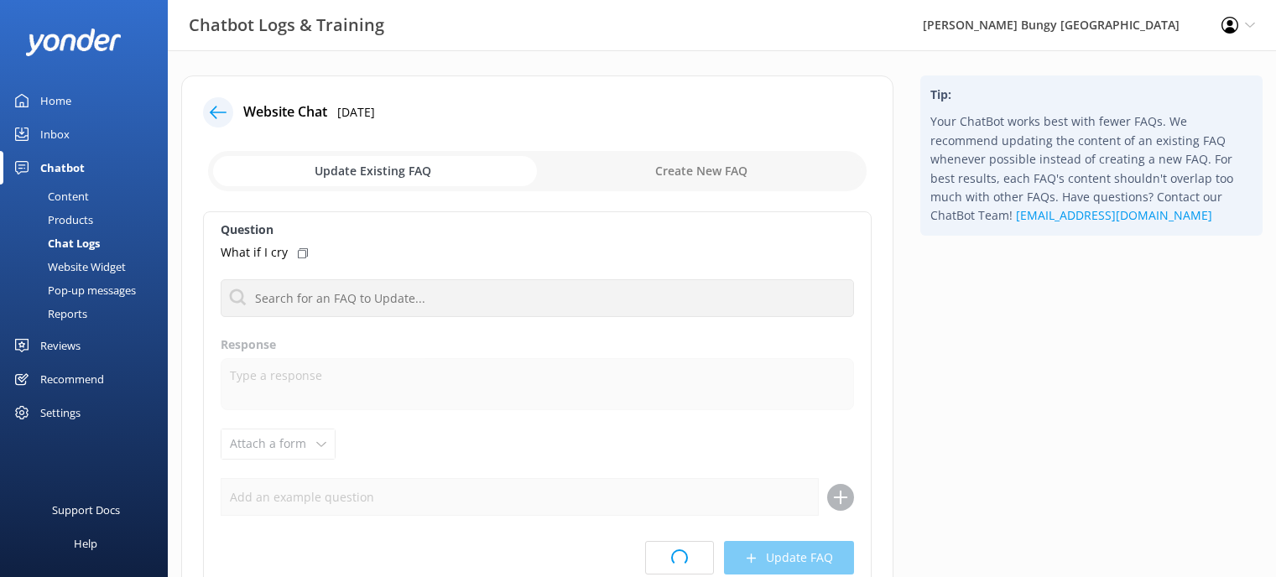
click at [653, 475] on html "Chatbot Logs & Training [PERSON_NAME] Bungy [GEOGRAPHIC_DATA] Profile Settings …" at bounding box center [638, 363] width 1276 height 727
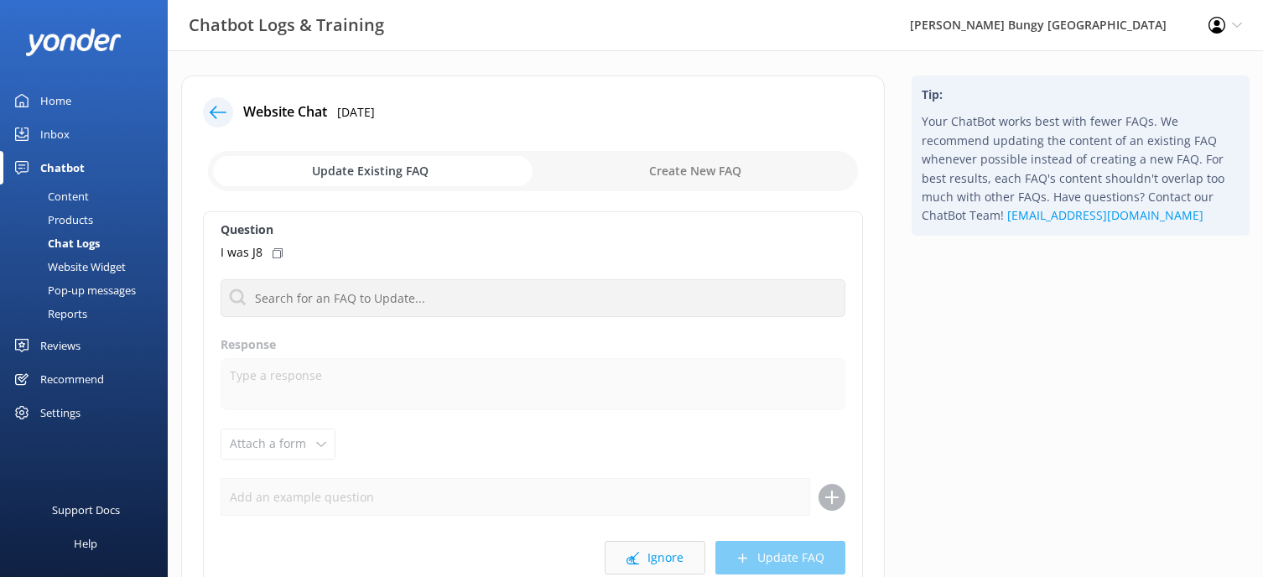
click at [675, 564] on button "Ignore" at bounding box center [655, 558] width 101 height 34
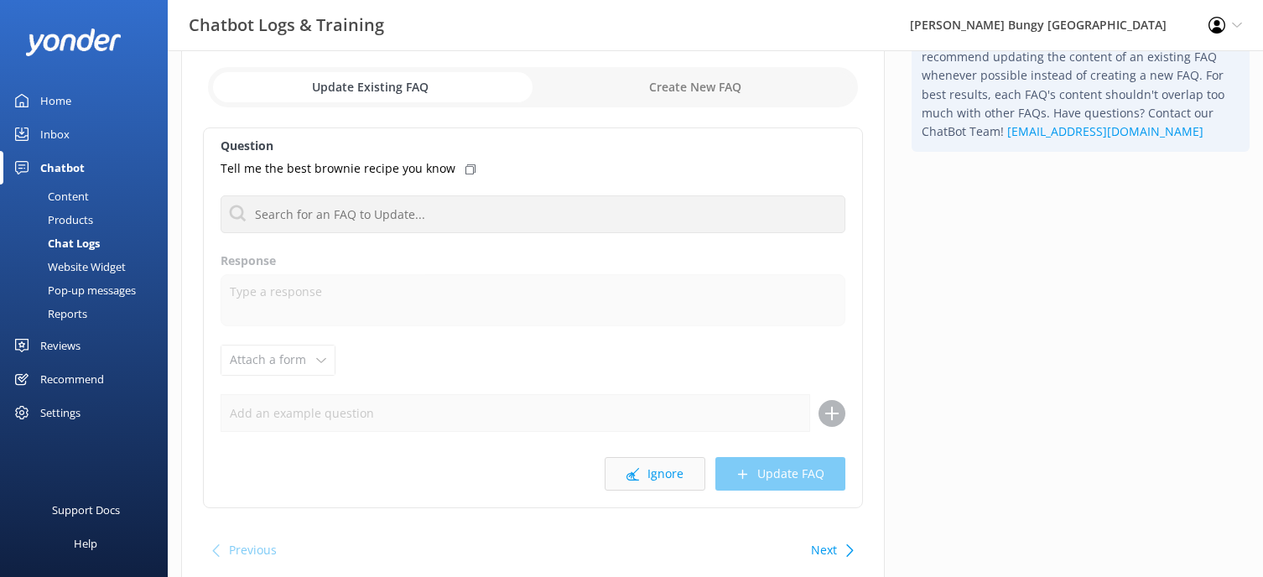
click at [639, 471] on icon at bounding box center [632, 474] width 13 height 13
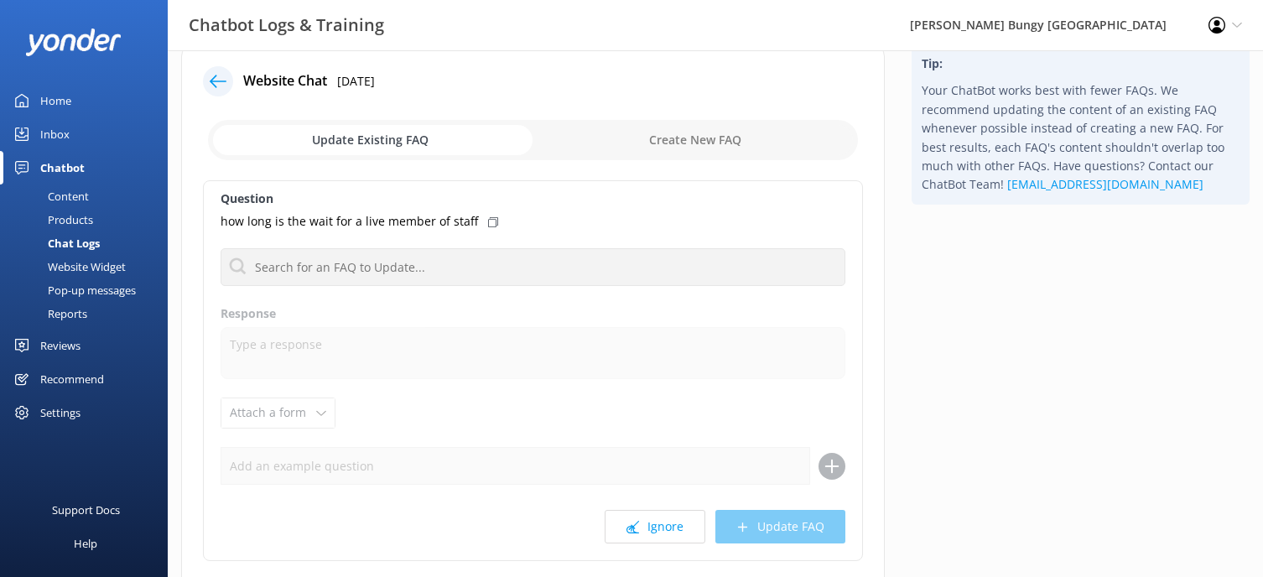
scroll to position [84, 0]
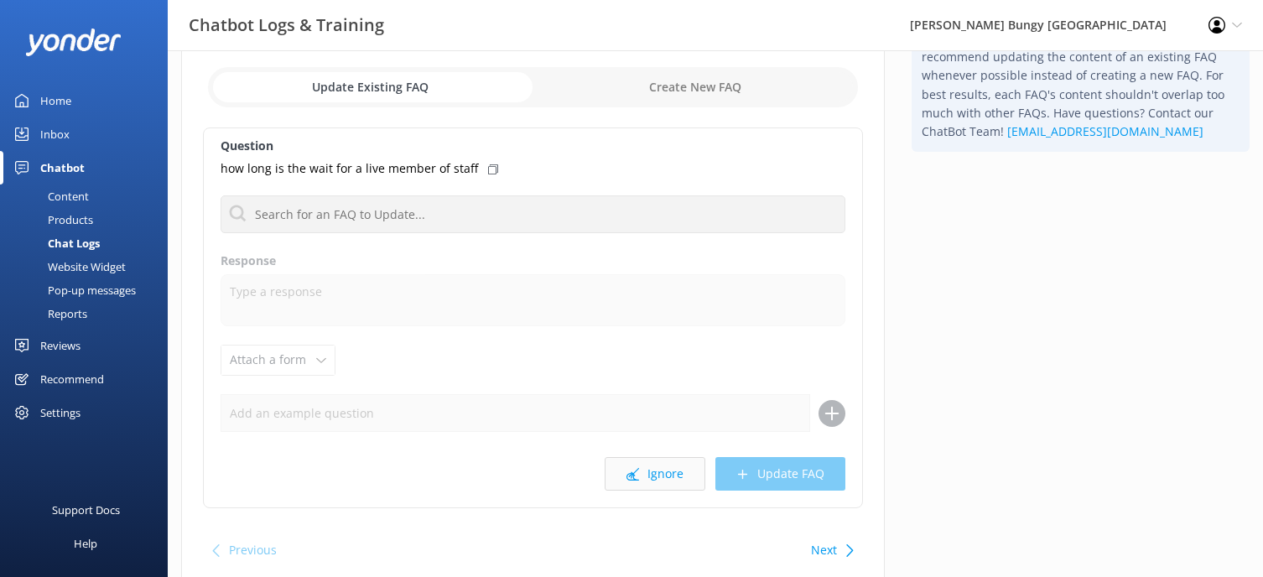
click at [658, 475] on button "Ignore" at bounding box center [655, 474] width 101 height 34
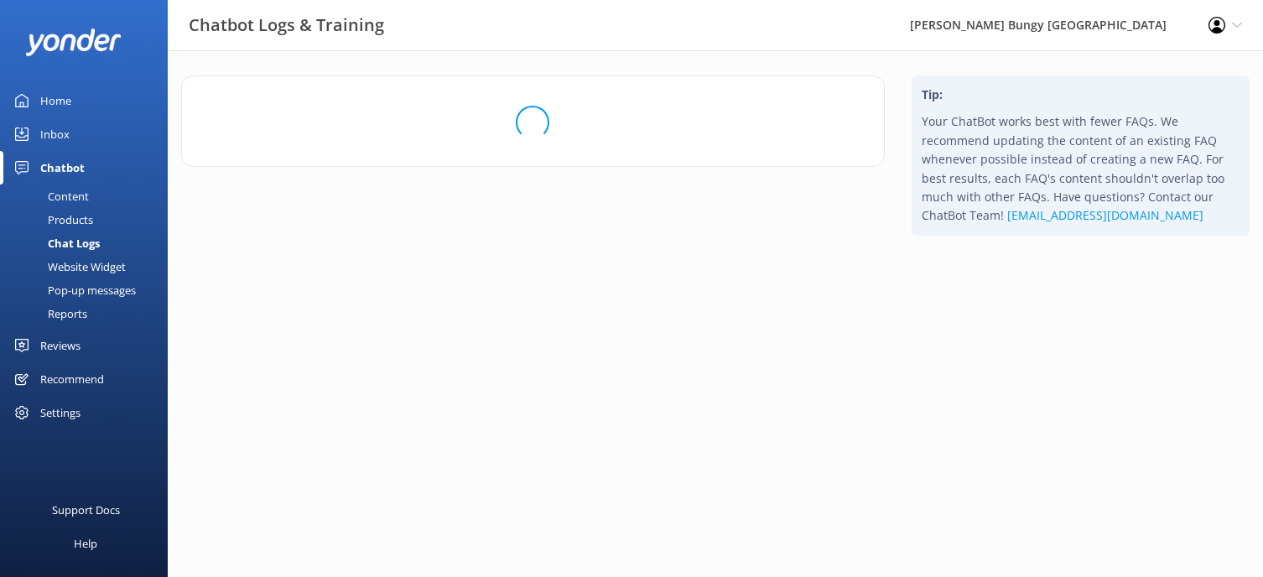
scroll to position [0, 0]
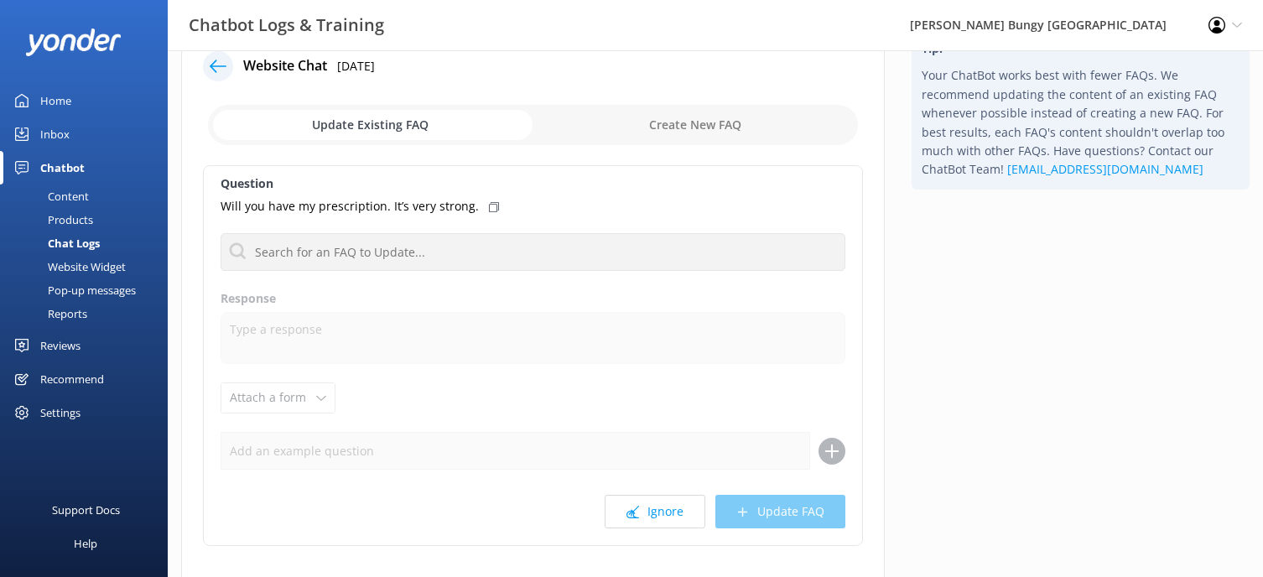
scroll to position [84, 0]
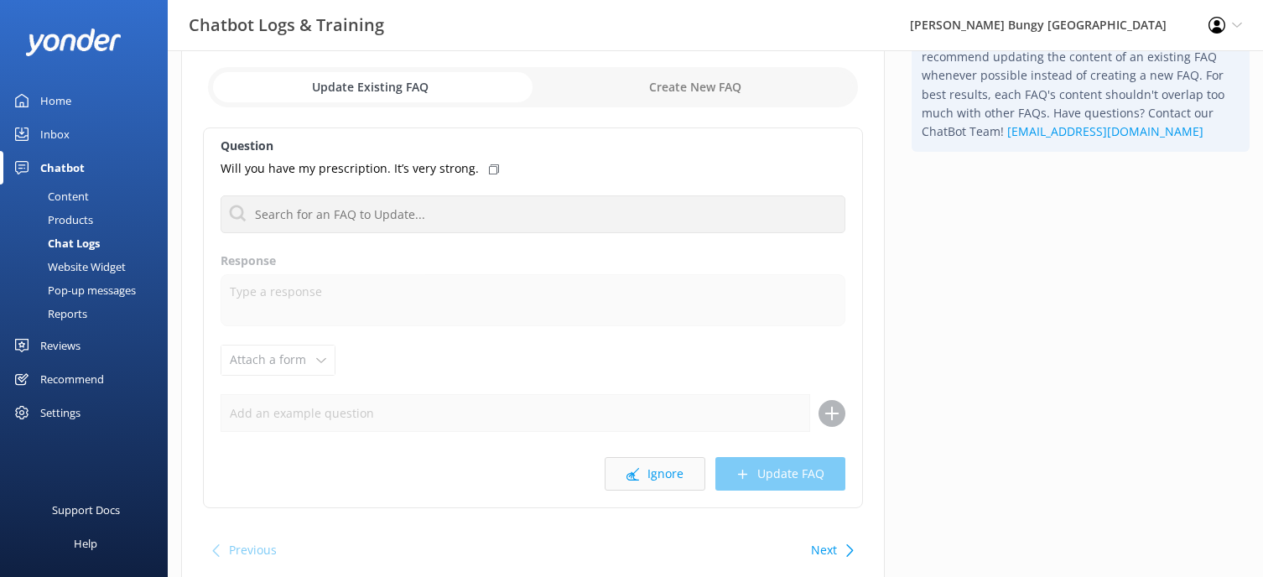
click at [656, 469] on button "Ignore" at bounding box center [655, 474] width 101 height 34
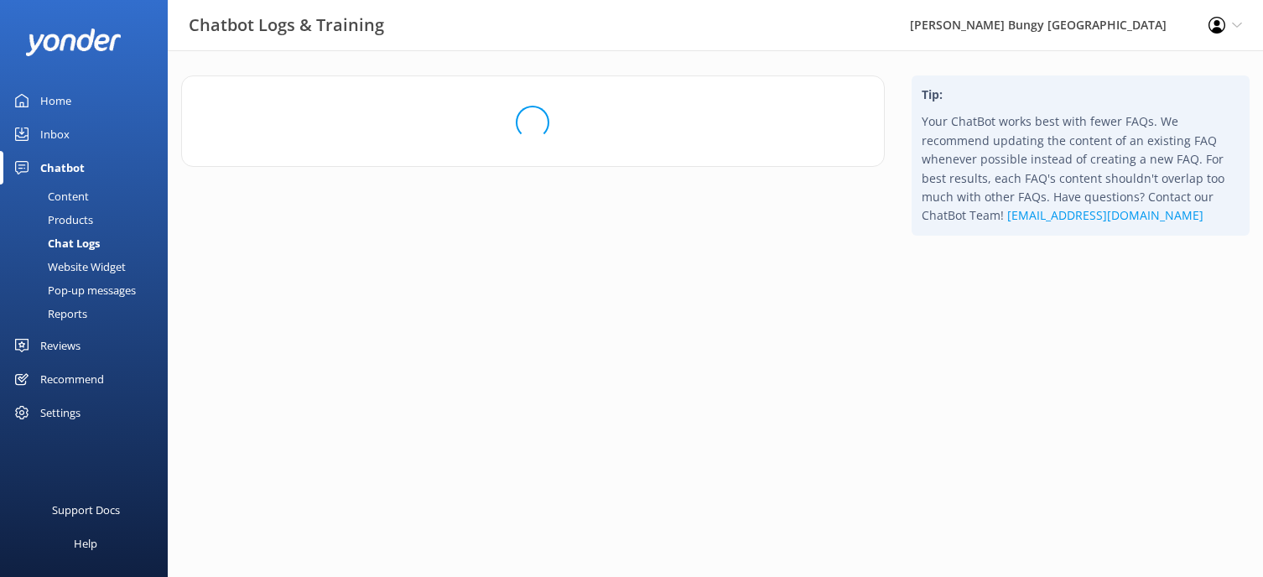
scroll to position [0, 0]
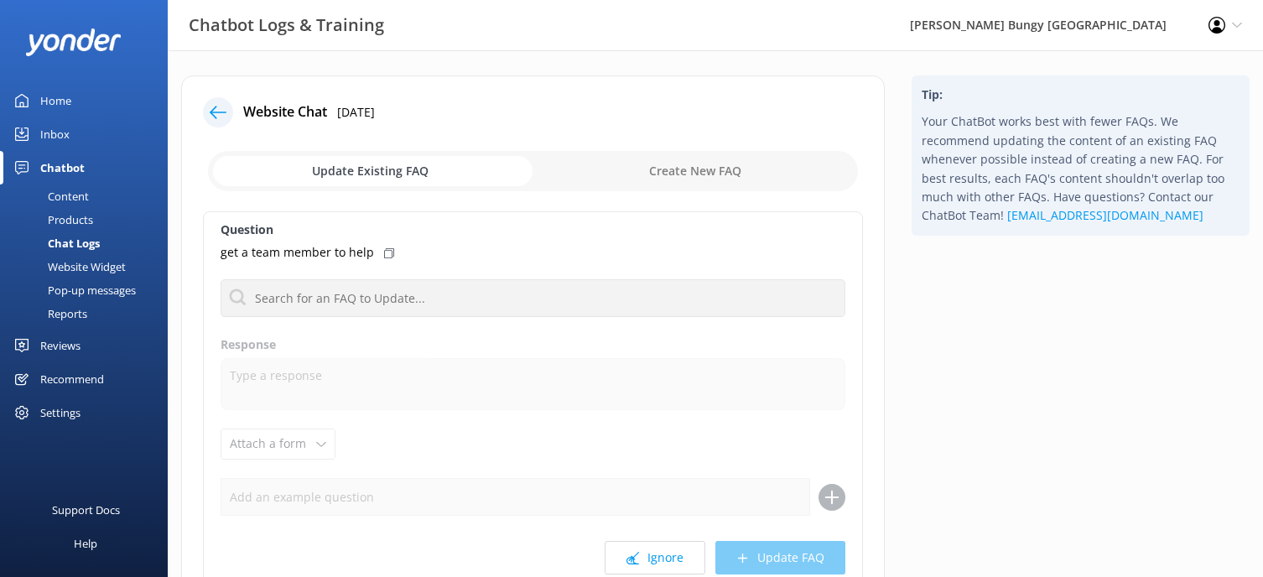
click at [80, 244] on div "Chat Logs" at bounding box center [55, 242] width 90 height 23
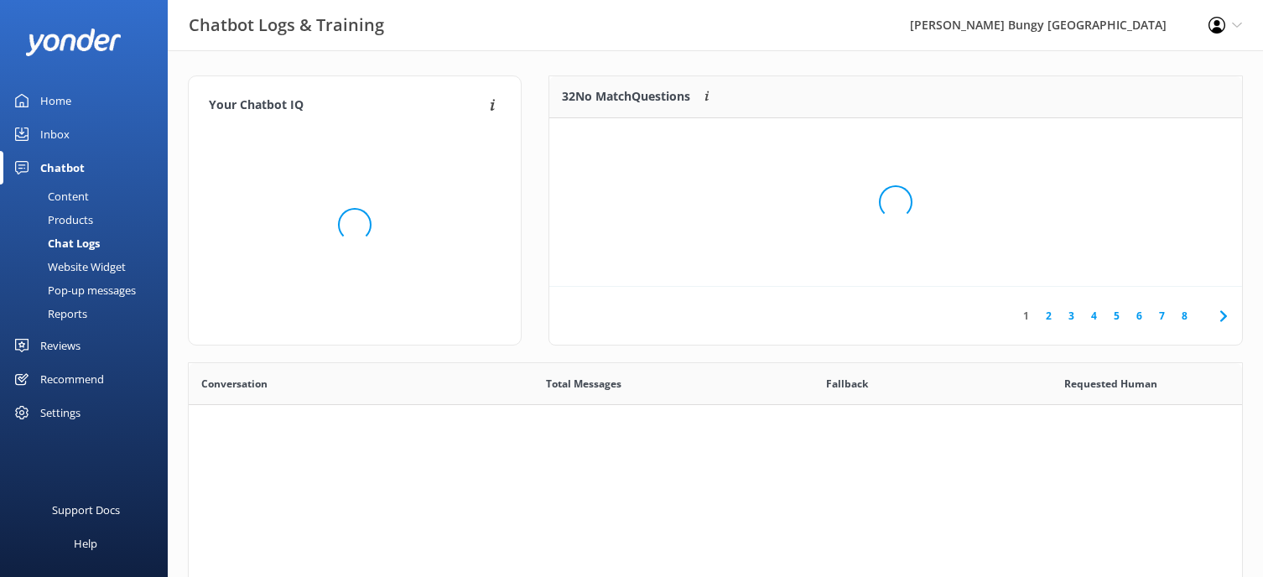
scroll to position [575, 1041]
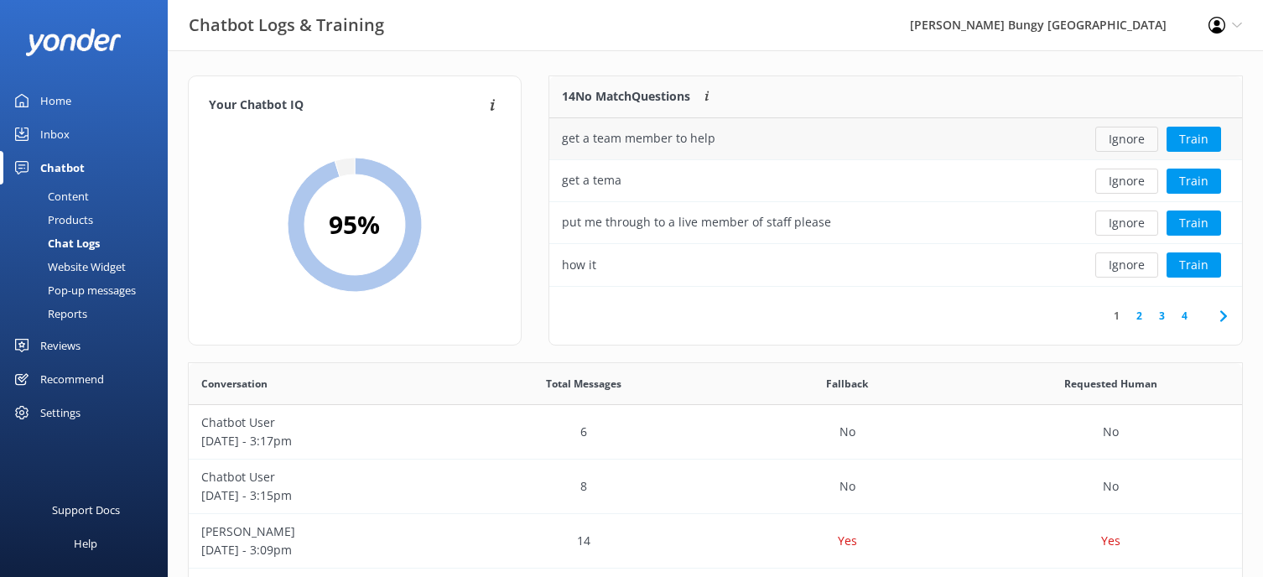
click at [1136, 145] on button "Ignore" at bounding box center [1126, 139] width 63 height 25
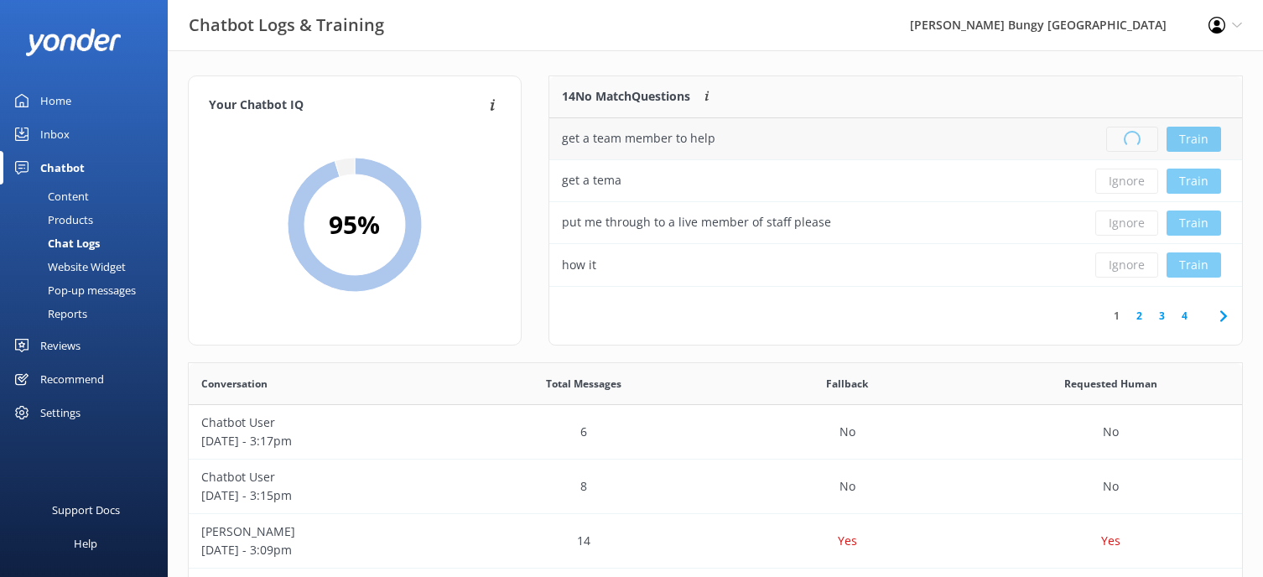
click at [1136, 145] on div "Loading.. Train" at bounding box center [1158, 139] width 143 height 25
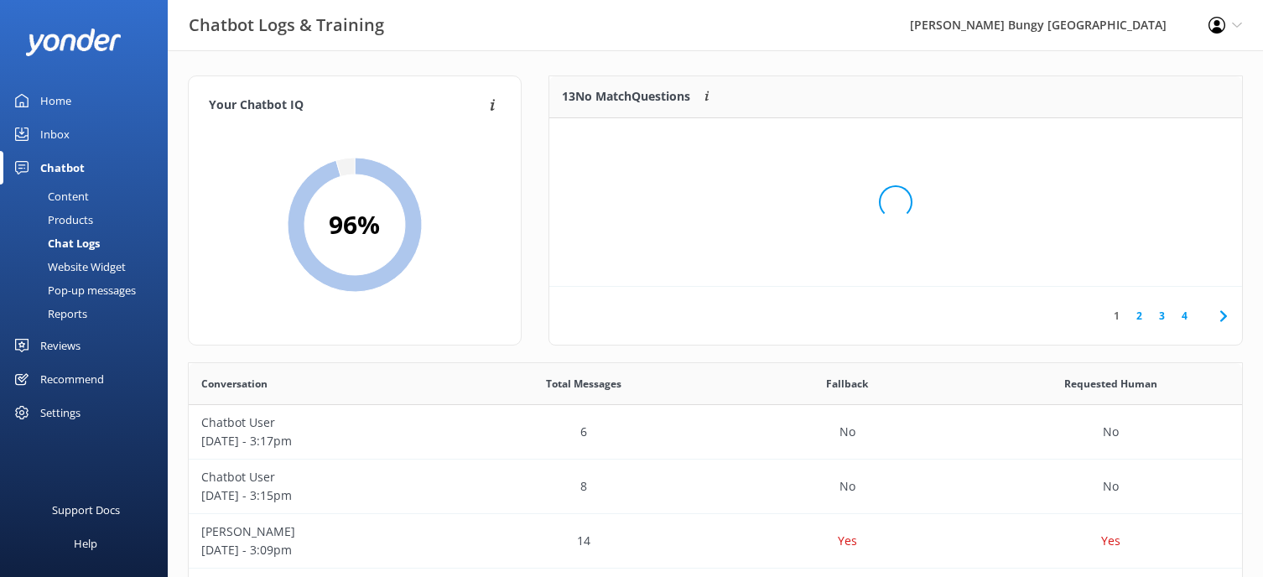
click at [1136, 145] on div "Loading.." at bounding box center [895, 202] width 659 height 577
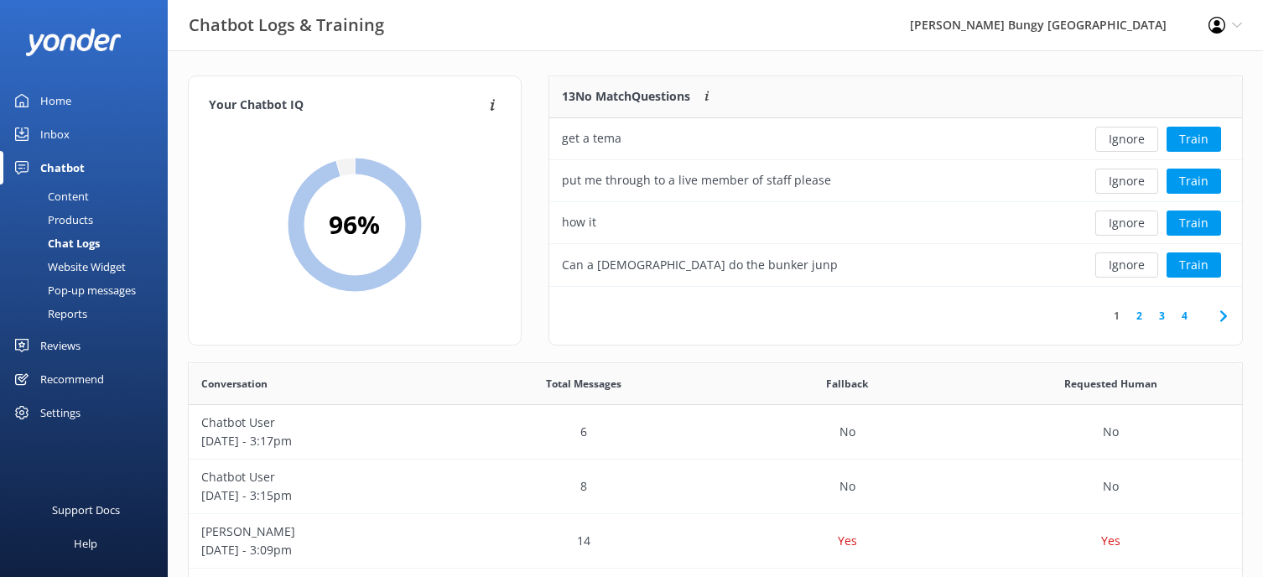
click at [1136, 145] on button "Ignore" at bounding box center [1126, 139] width 63 height 25
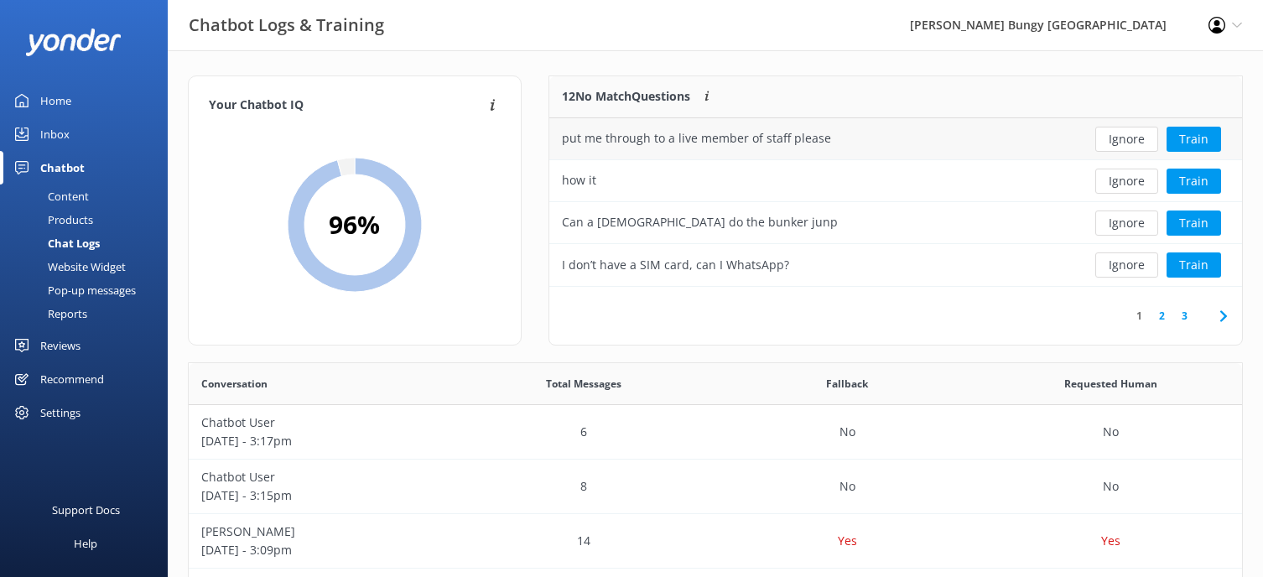
click at [1136, 145] on button "Ignore" at bounding box center [1126, 139] width 63 height 25
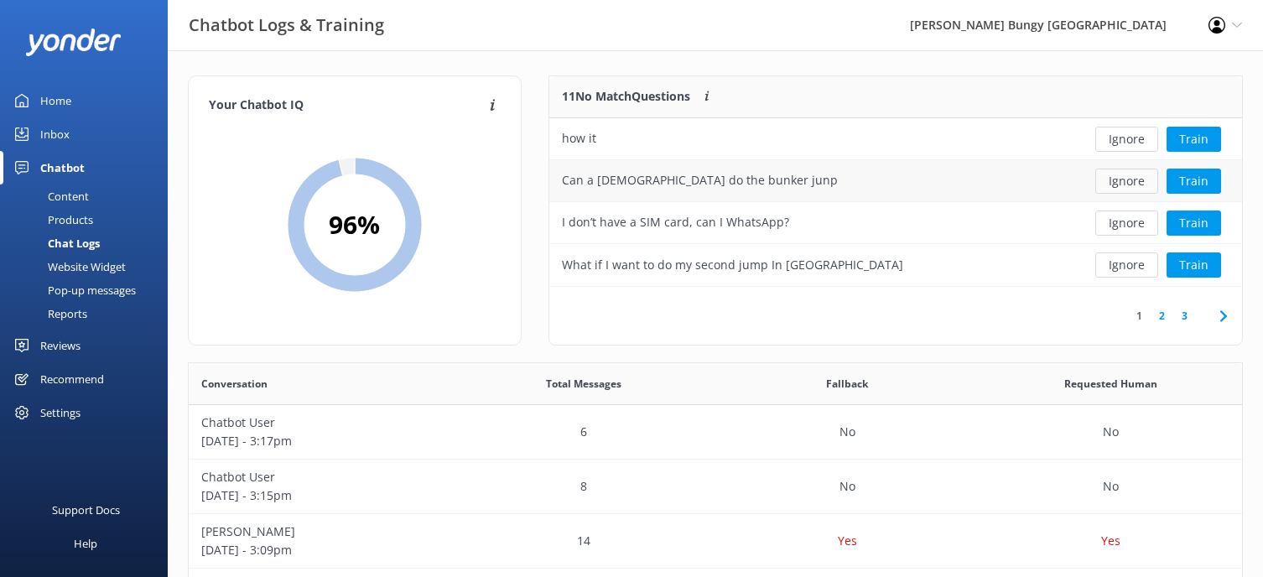
click at [1113, 184] on button "Ignore" at bounding box center [1126, 181] width 63 height 25
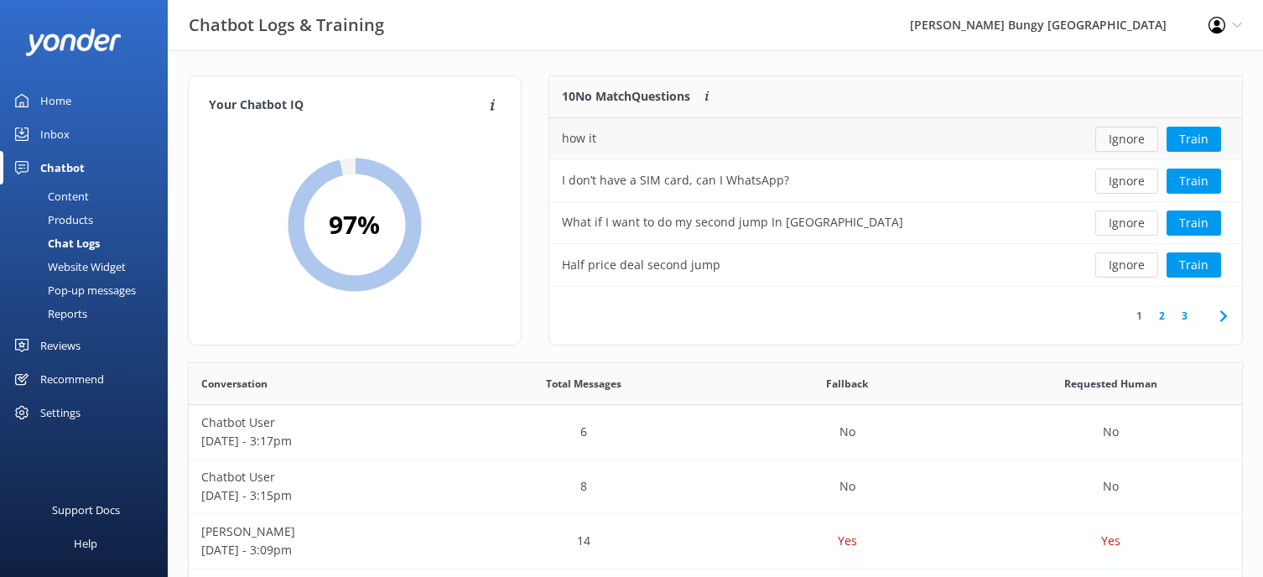
click at [1122, 140] on button "Ignore" at bounding box center [1126, 139] width 63 height 25
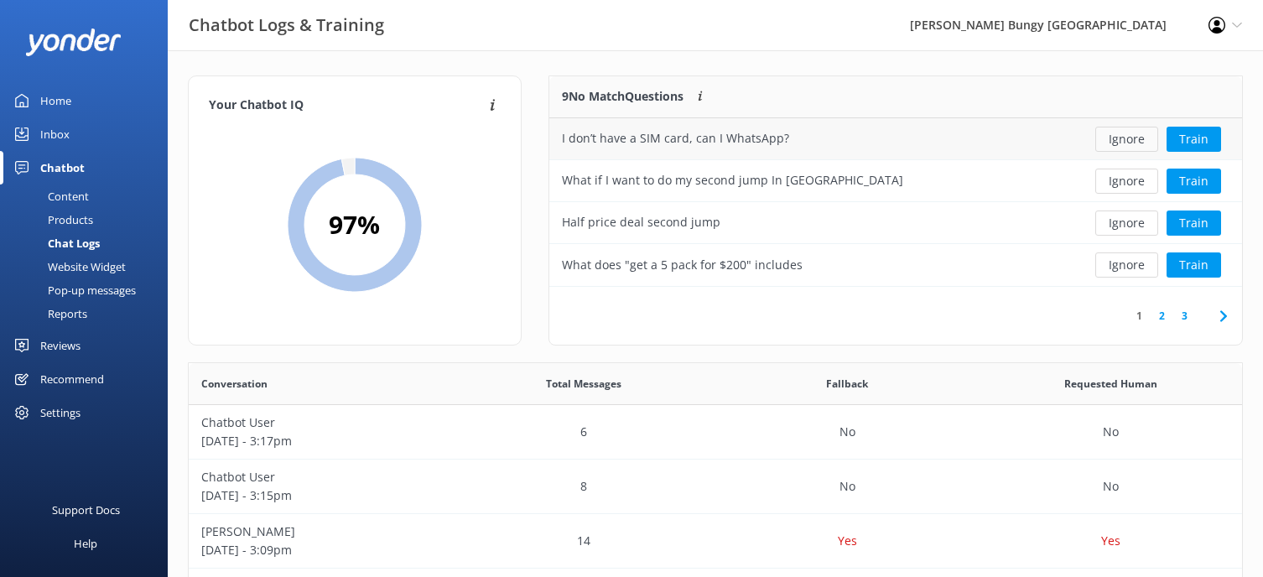
click at [1118, 147] on button "Ignore" at bounding box center [1126, 139] width 63 height 25
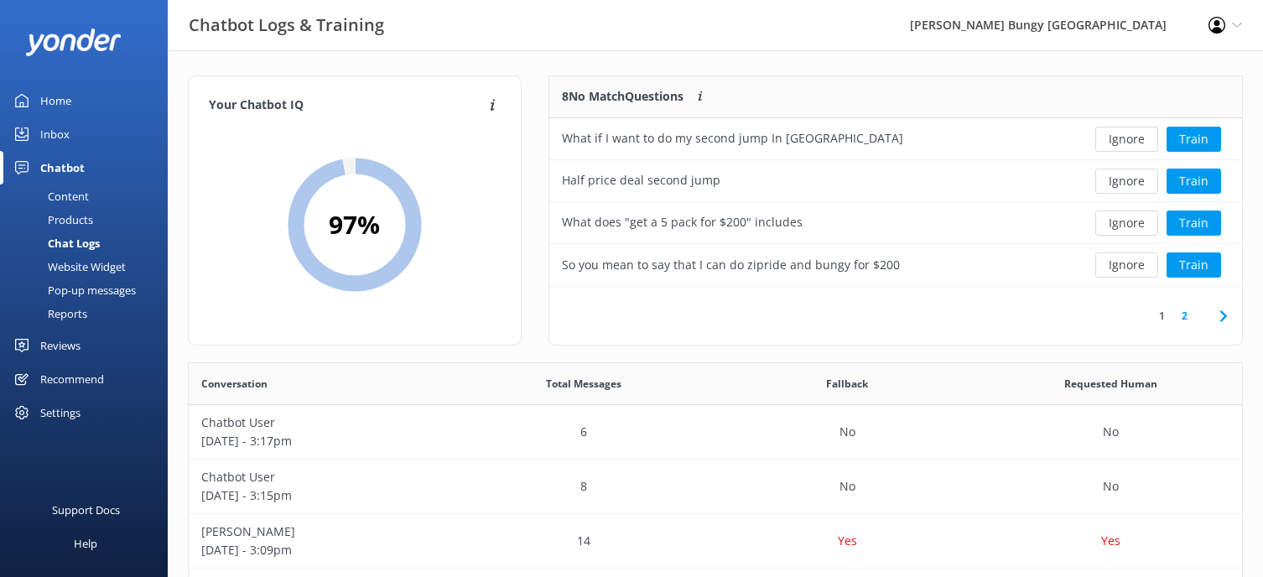
click at [1118, 147] on button "Ignore" at bounding box center [1126, 139] width 63 height 25
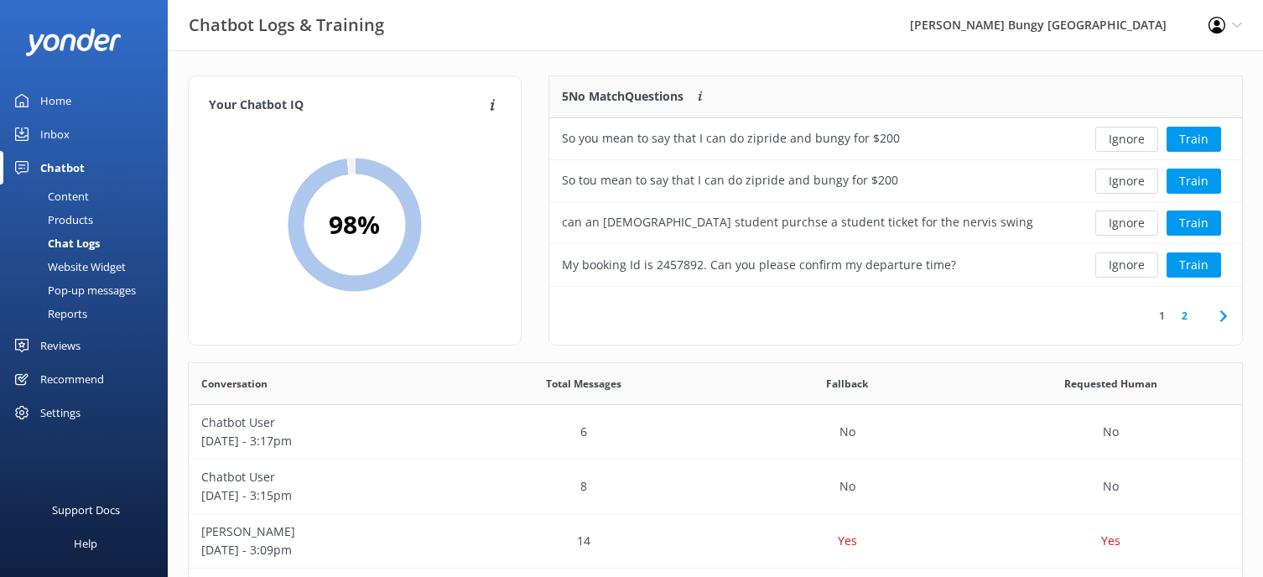
click at [1118, 147] on button "Ignore" at bounding box center [1126, 139] width 63 height 25
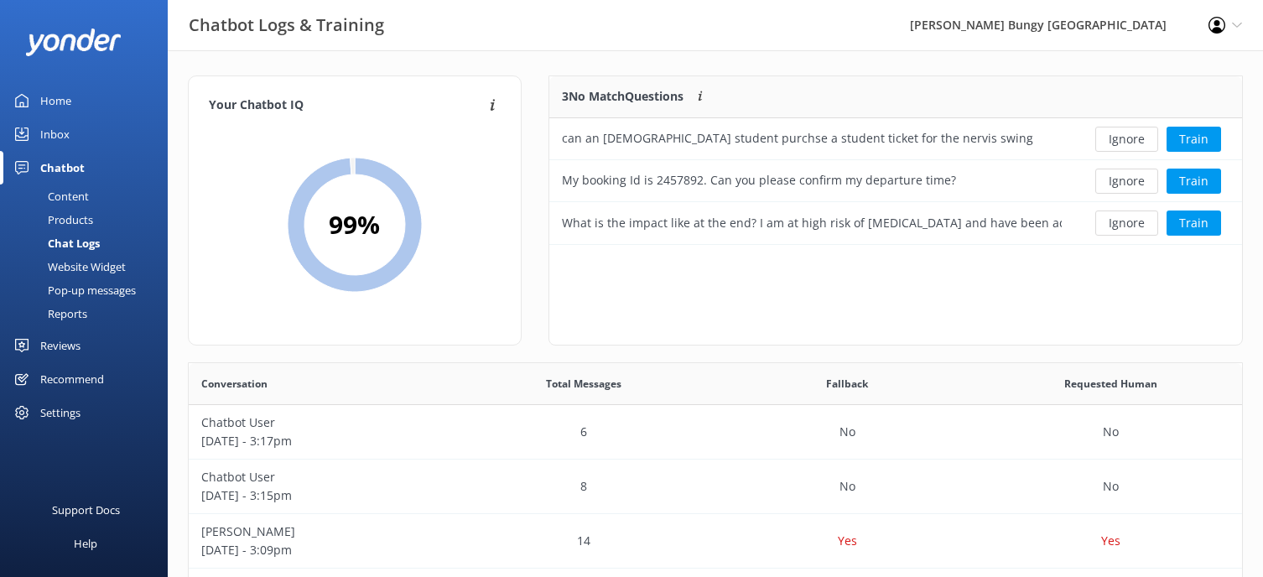
scroll to position [156, 680]
click at [1118, 147] on button "Ignore" at bounding box center [1126, 139] width 63 height 25
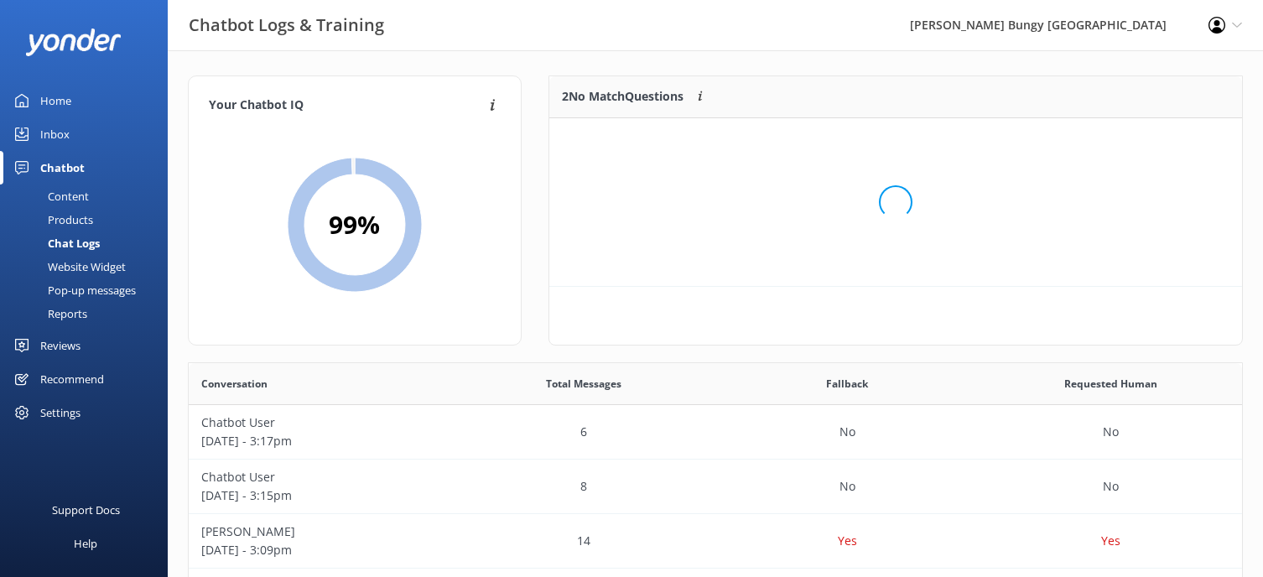
scroll to position [114, 680]
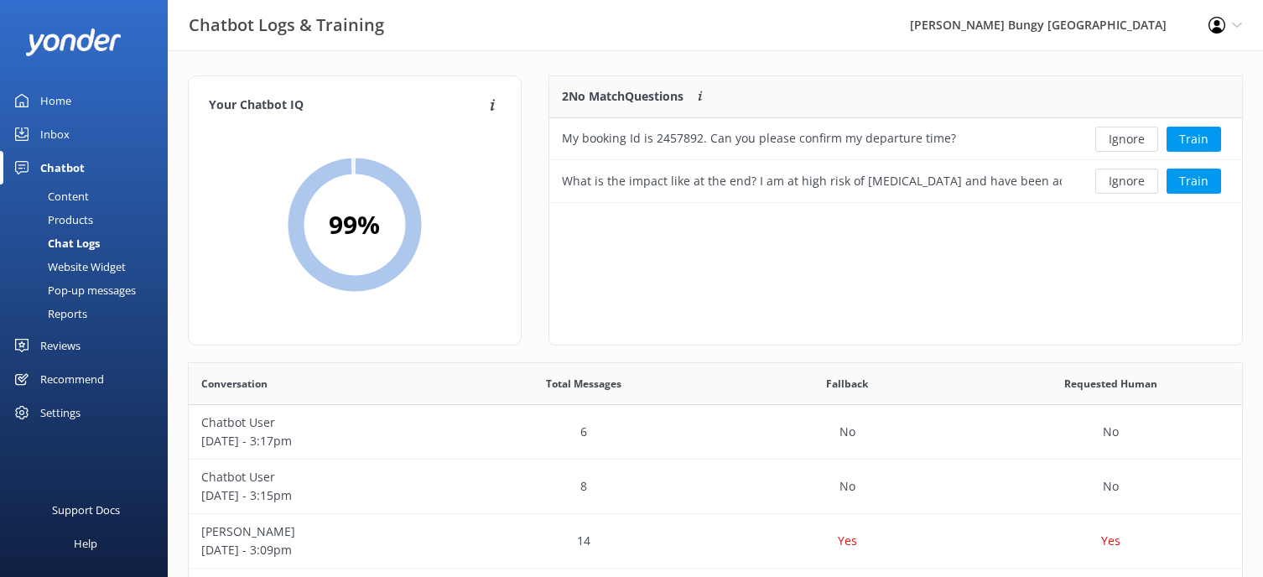
click at [1118, 147] on button "Ignore" at bounding box center [1126, 139] width 63 height 25
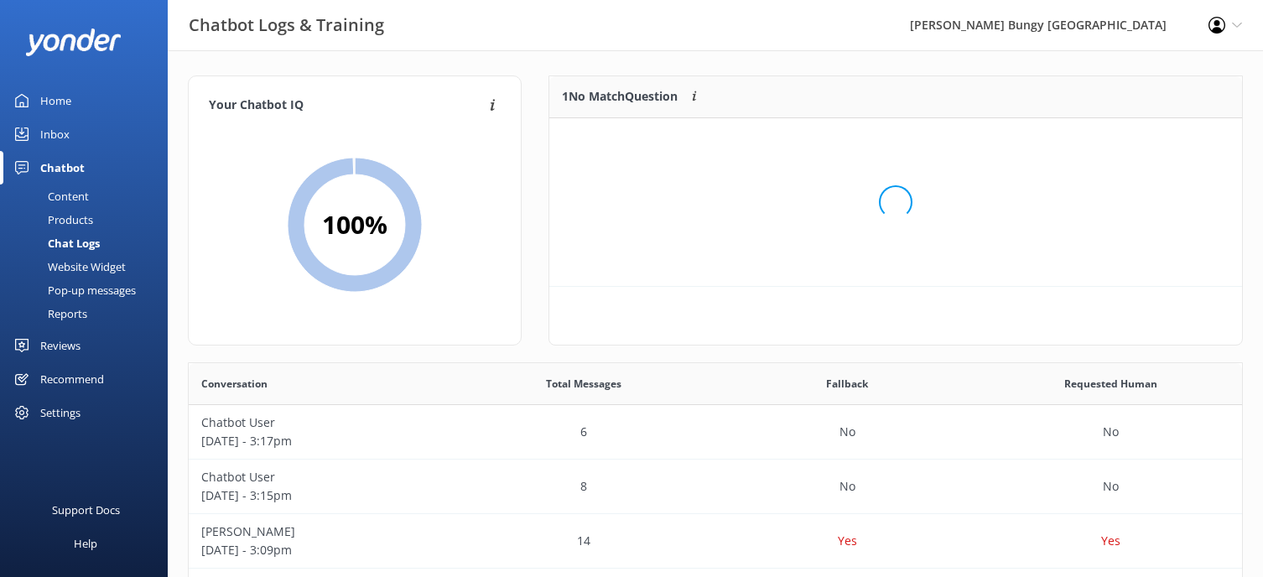
scroll to position [72, 680]
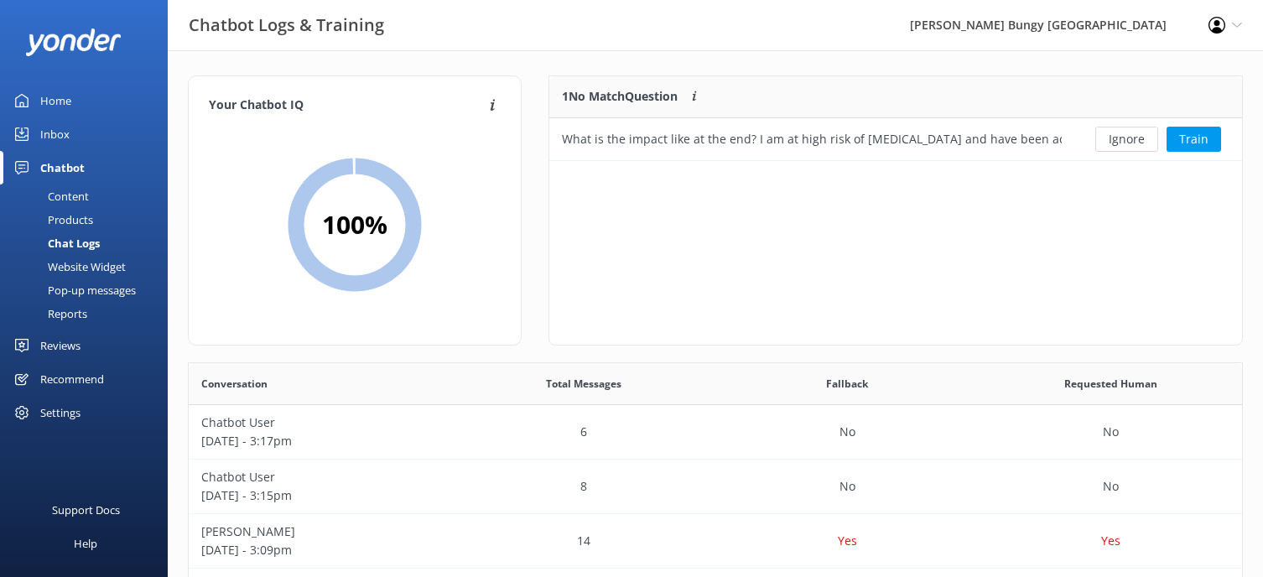
click at [1118, 147] on button "Ignore" at bounding box center [1126, 139] width 63 height 25
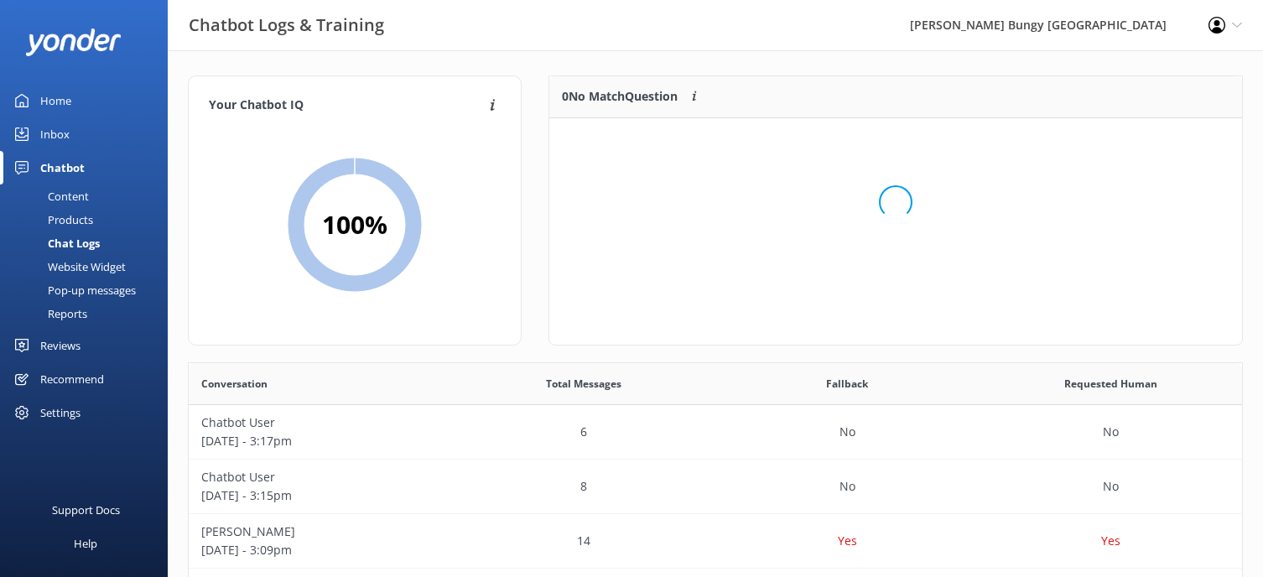
scroll to position [197, 680]
